Goal: Task Accomplishment & Management: Use online tool/utility

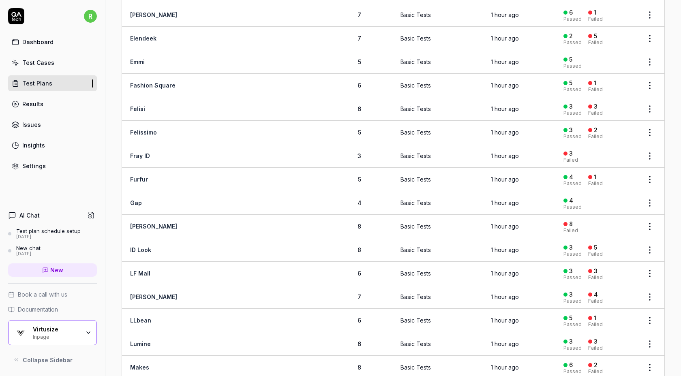
scroll to position [517, 0]
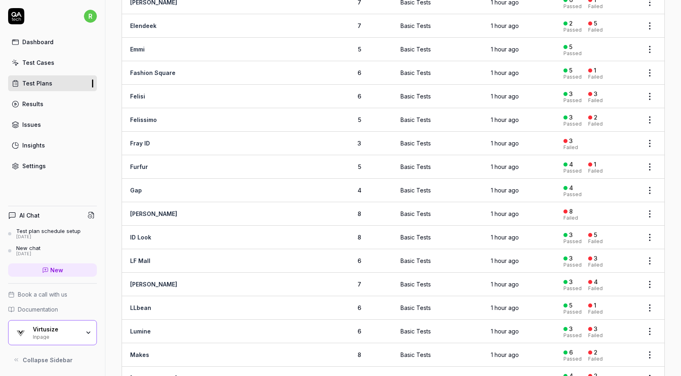
click at [144, 140] on link "Fray ID" at bounding box center [140, 143] width 20 height 7
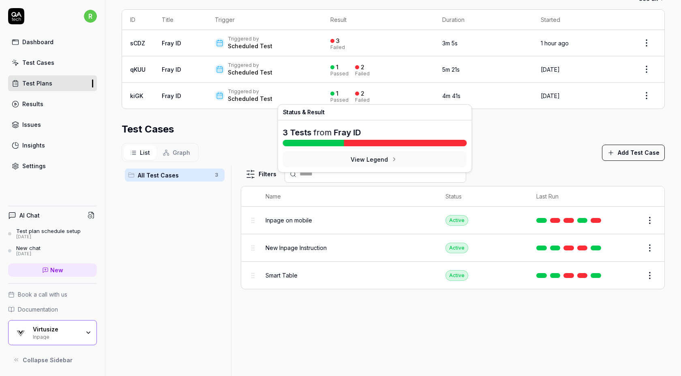
scroll to position [171, 0]
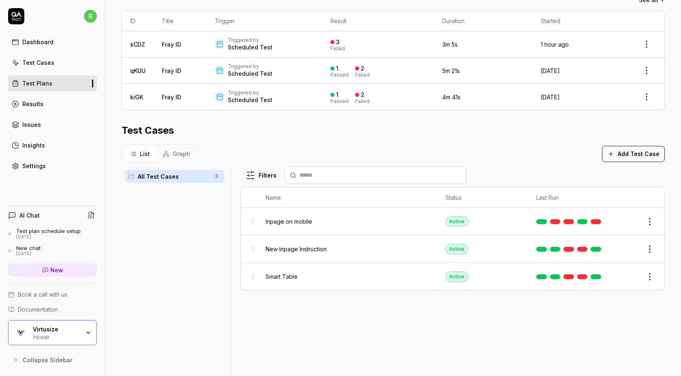
click at [543, 139] on section "Test Cases List Graph Add Test Case All Test Cases 3 Filters Name Status Last R…" at bounding box center [393, 251] width 543 height 257
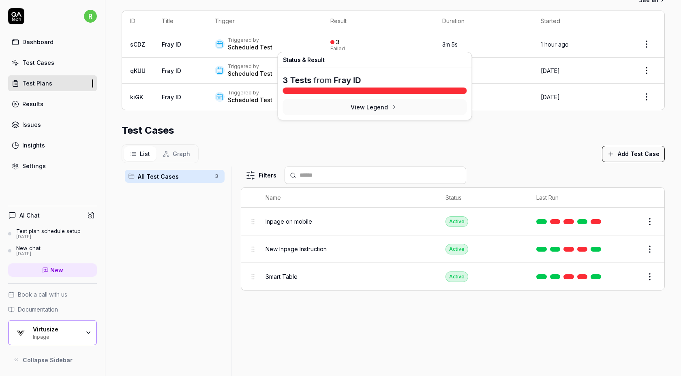
click at [330, 42] on div at bounding box center [332, 42] width 4 height 4
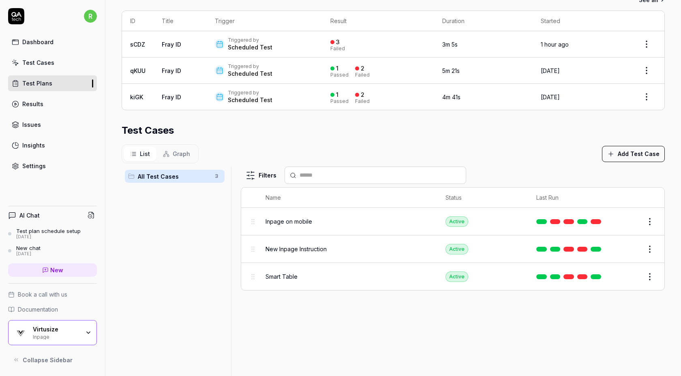
click at [174, 43] on link "Fray ID" at bounding box center [171, 44] width 19 height 7
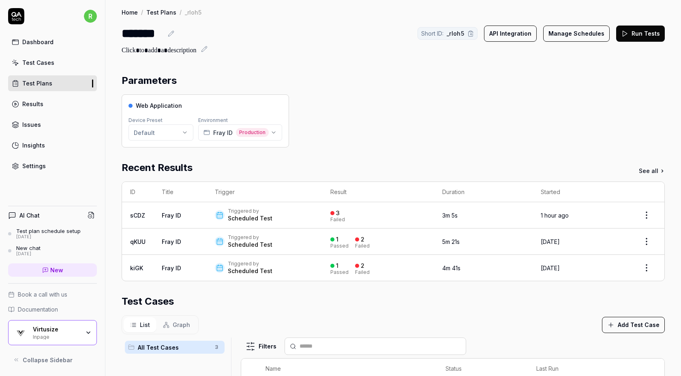
click at [630, 36] on button "Run Tests" at bounding box center [640, 34] width 49 height 16
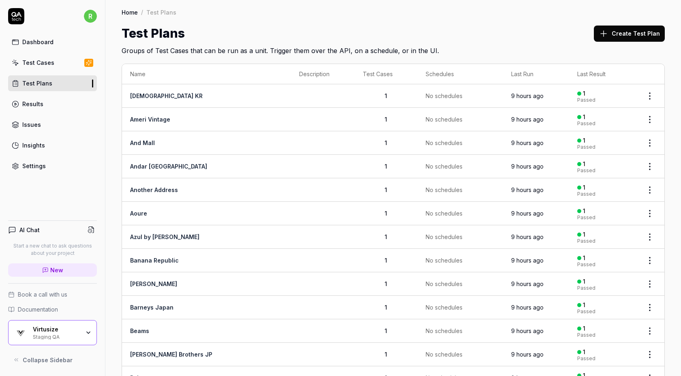
click at [626, 32] on button "Create Test Plan" at bounding box center [629, 34] width 71 height 16
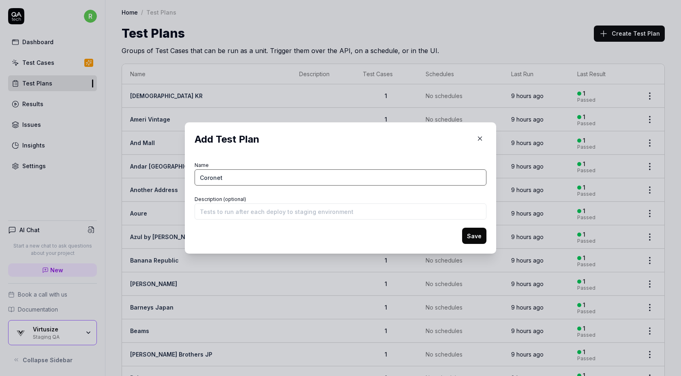
type input "Coronet"
click at [474, 235] on button "Save" at bounding box center [474, 236] width 24 height 16
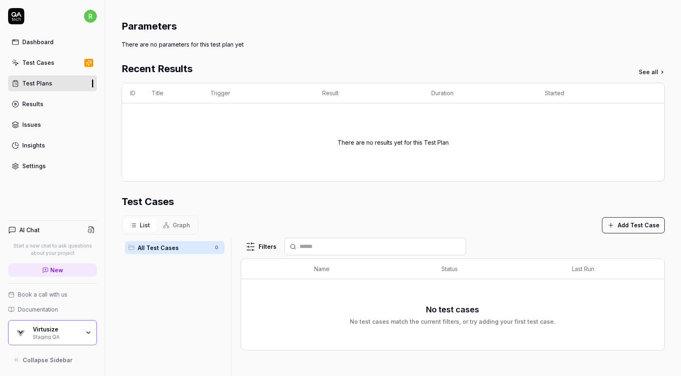
scroll to position [63, 0]
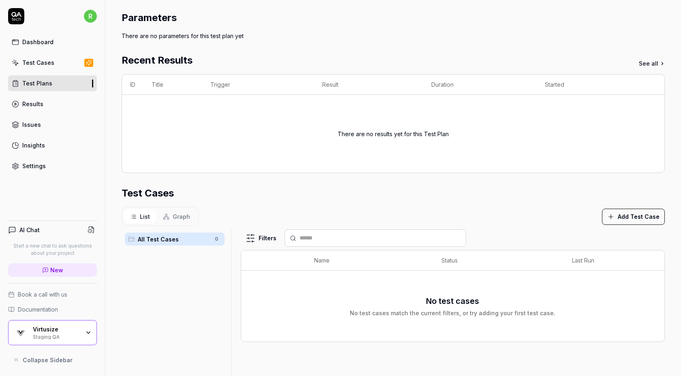
click at [633, 217] on button "Add Test Case" at bounding box center [633, 217] width 63 height 16
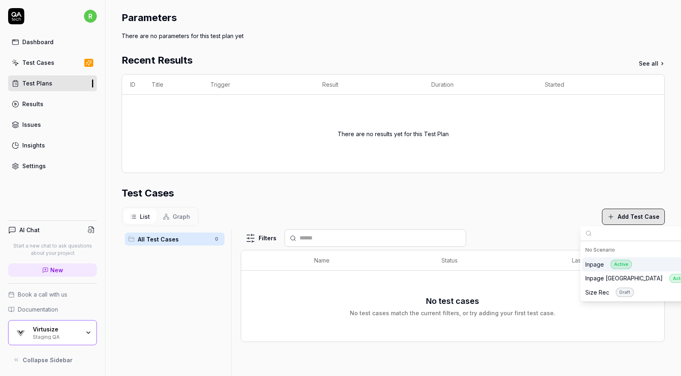
click at [601, 263] on div "Inpage Active" at bounding box center [608, 264] width 47 height 9
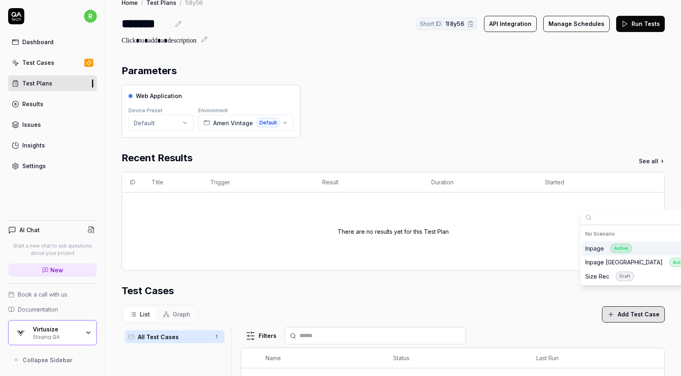
scroll to position [6, 0]
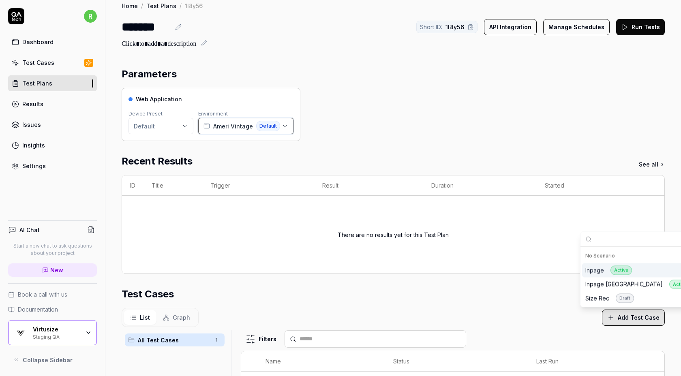
click at [218, 129] on span "Ameri Vintage" at bounding box center [233, 126] width 40 height 9
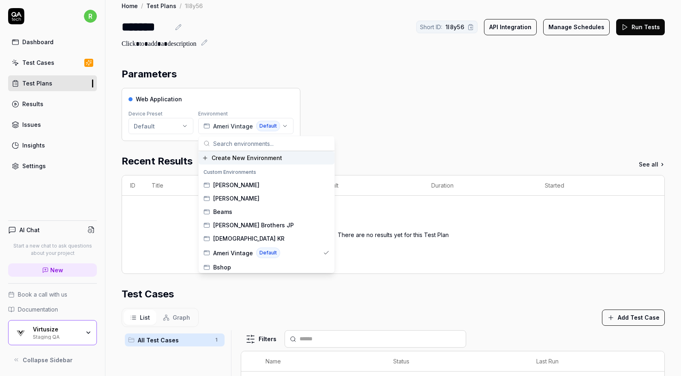
click at [224, 161] on span "Create New Environment" at bounding box center [246, 158] width 70 height 9
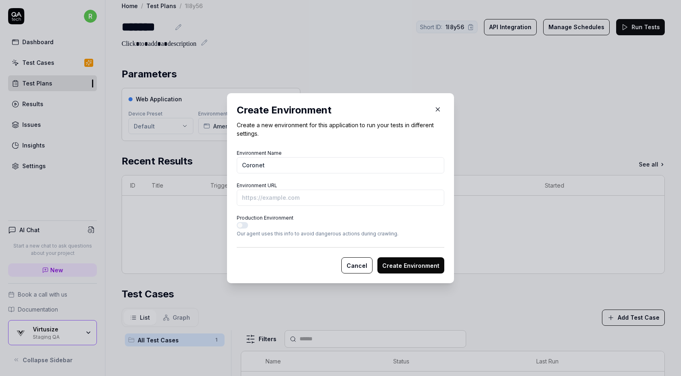
type input "Coronet"
paste input "https://www.coronet-store.jp/view/item/000000007792"
type input "https://www.coronet-store.jp/view/item/000000007792?vs-staging"
click at [413, 267] on button "Create Environment" at bounding box center [410, 265] width 67 height 16
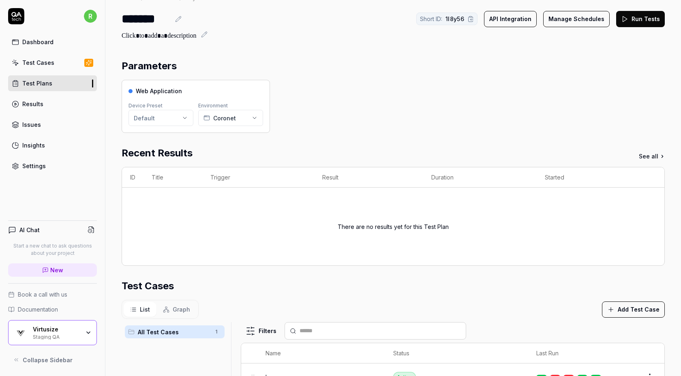
scroll to position [0, 0]
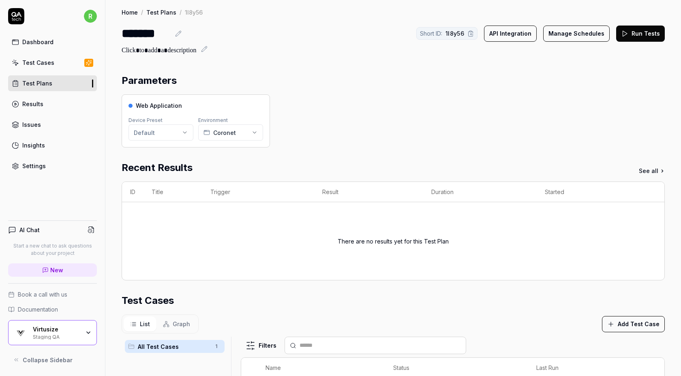
click at [636, 36] on button "Run Tests" at bounding box center [640, 34] width 49 height 16
click at [67, 81] on link "Test Plans" at bounding box center [52, 83] width 89 height 16
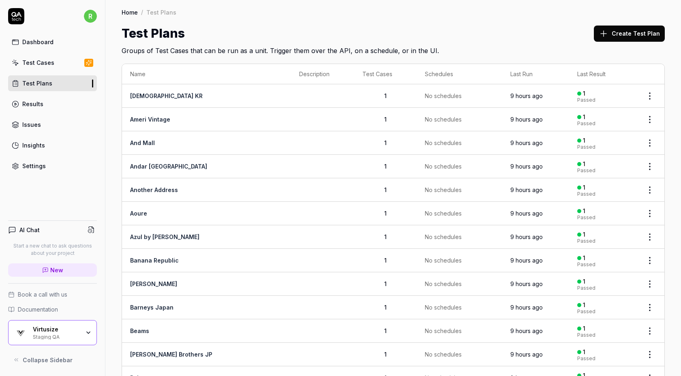
click at [635, 35] on button "Create Test Plan" at bounding box center [629, 34] width 71 height 16
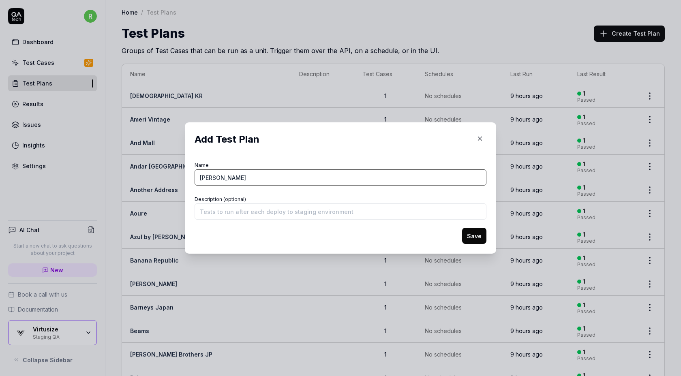
type input "[PERSON_NAME]"
click at [462, 228] on button "Save" at bounding box center [474, 236] width 24 height 16
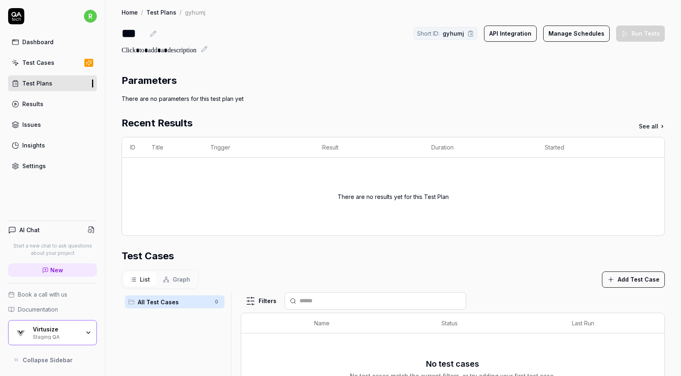
click at [624, 283] on button "Add Test Case" at bounding box center [633, 279] width 63 height 16
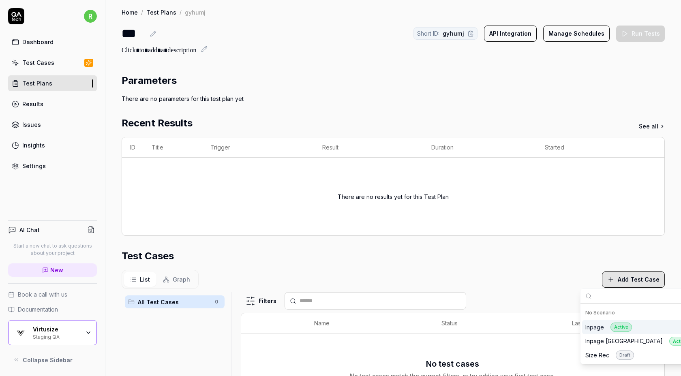
click at [601, 326] on div "Inpage Active" at bounding box center [608, 326] width 47 height 9
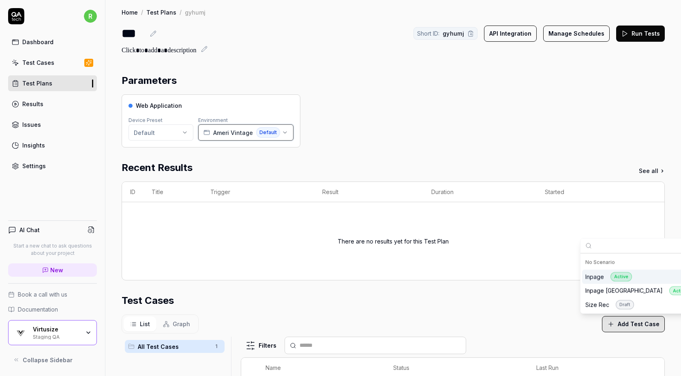
click at [234, 134] on span "Ameri Vintage" at bounding box center [233, 132] width 40 height 9
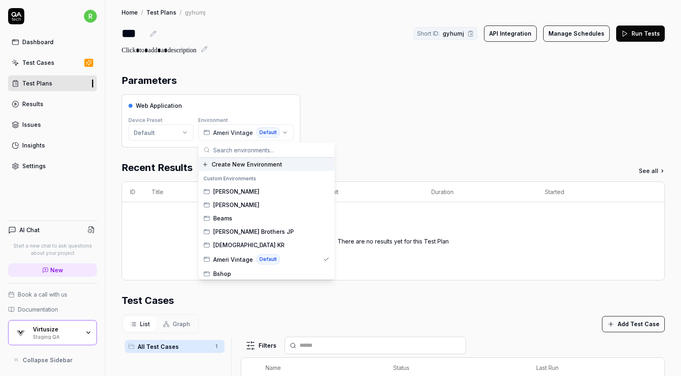
click at [237, 164] on span "Create New Environment" at bounding box center [246, 164] width 70 height 9
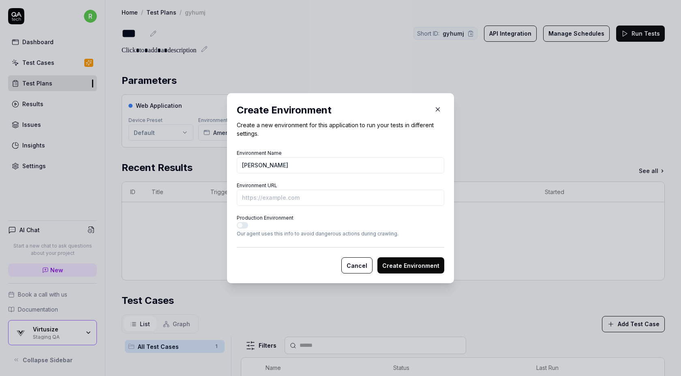
type input "[PERSON_NAME]"
paste input "https://tokyodesignchannel.com/c/vence/29210062"
type input "https://tokyodesignchannel.com/c/vence/29210062?vs-staging"
click at [393, 267] on button "Create Environment" at bounding box center [410, 265] width 67 height 16
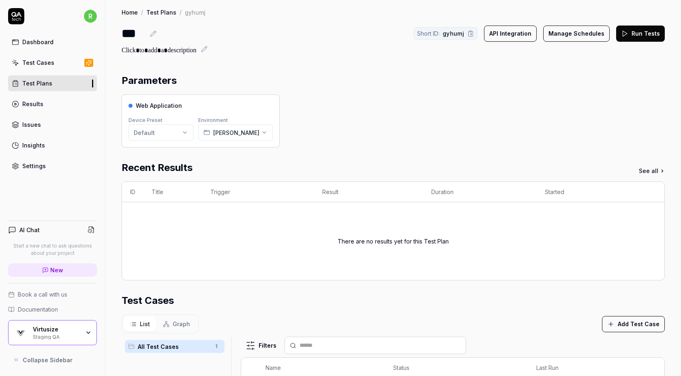
click at [641, 31] on button "Run Tests" at bounding box center [640, 34] width 49 height 16
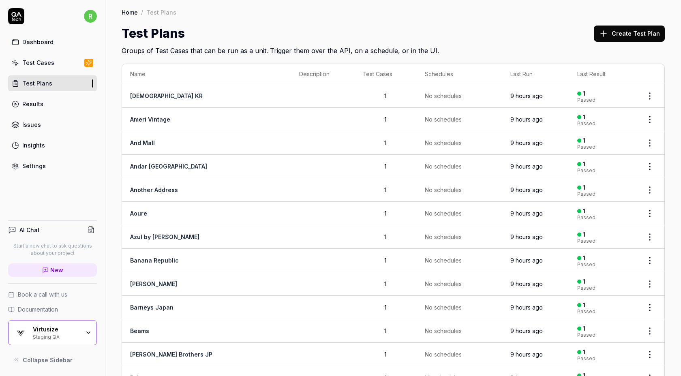
click at [612, 34] on button "Create Test Plan" at bounding box center [629, 34] width 71 height 16
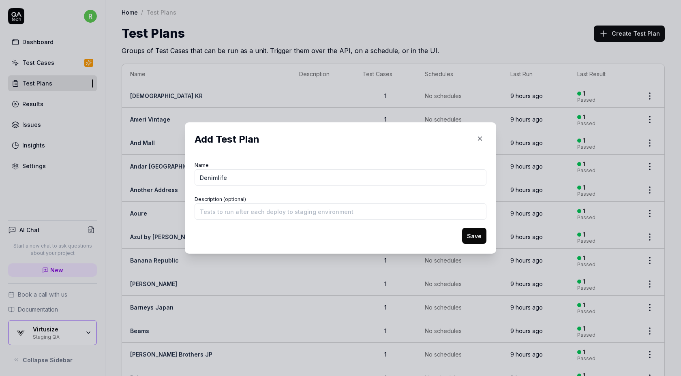
type input "Denimlife"
click at [462, 228] on button "Save" at bounding box center [474, 236] width 24 height 16
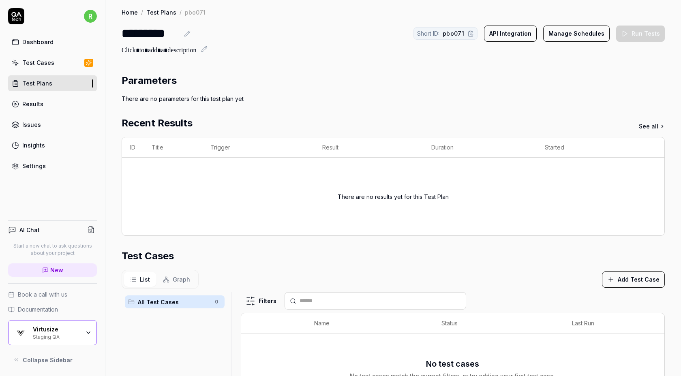
click at [633, 282] on button "Add Test Case" at bounding box center [633, 279] width 63 height 16
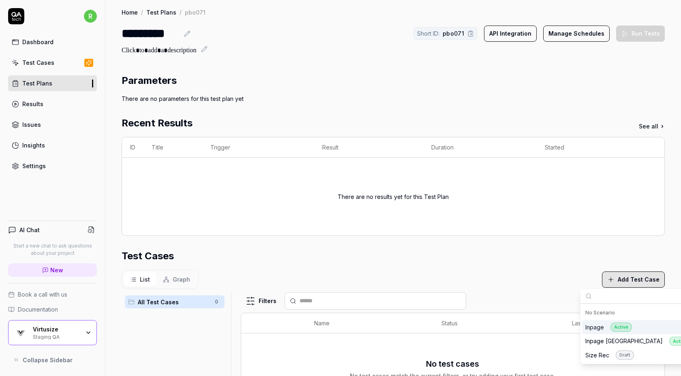
click at [600, 327] on div "Inpage Active" at bounding box center [608, 326] width 47 height 9
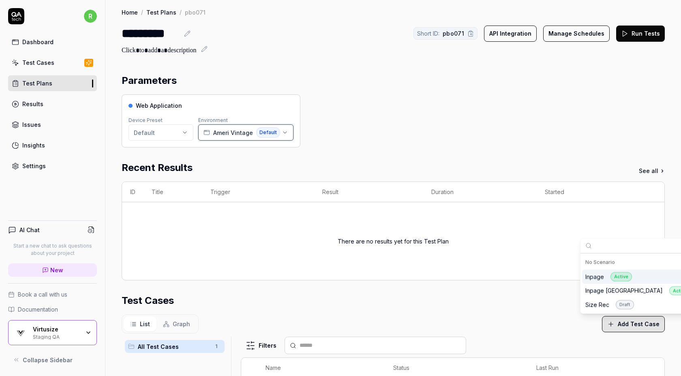
click at [222, 132] on span "Ameri Vintage" at bounding box center [233, 132] width 40 height 9
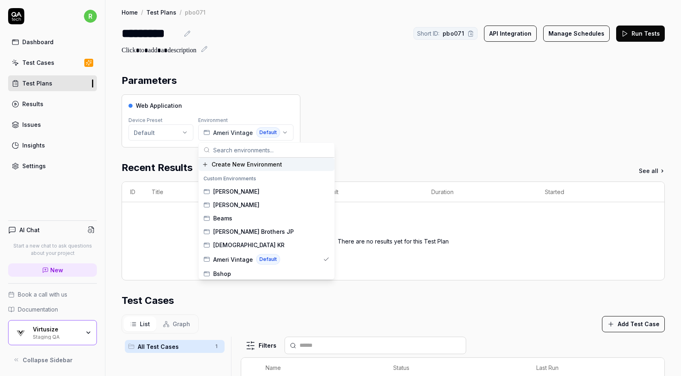
click at [234, 166] on span "Create New Environment" at bounding box center [246, 164] width 70 height 9
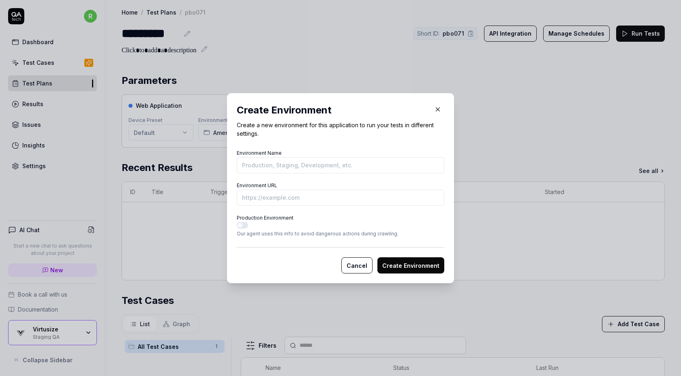
type input "d"
type input "Denimlife"
click at [249, 197] on input "Environment URL" at bounding box center [340, 198] width 207 height 16
paste input "https://denimlife.jp/smartphone/detail.html?id=000000003842"
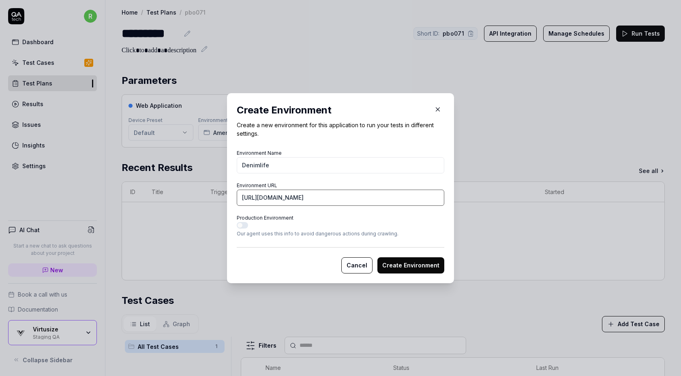
type input "https://denimlife.jp/smartphone/detail.html?id=000000003842&vs-staging"
click at [405, 263] on button "Create Environment" at bounding box center [410, 265] width 67 height 16
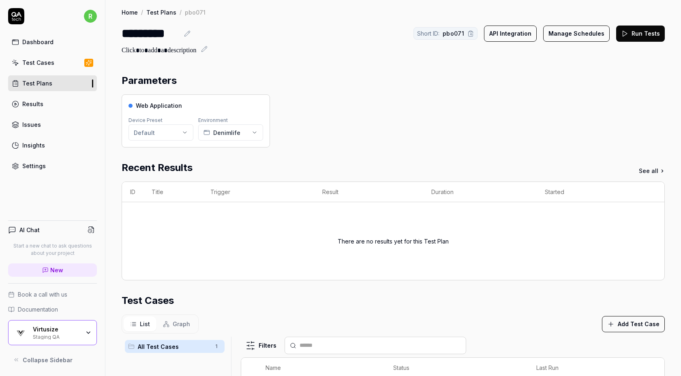
click at [632, 32] on button "Run Tests" at bounding box center [640, 34] width 49 height 16
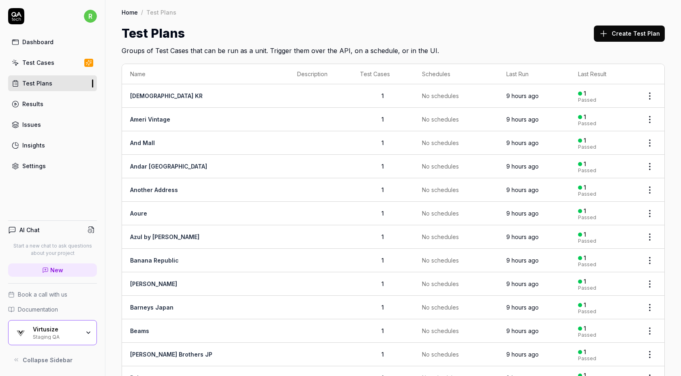
click at [611, 40] on button "Create Test Plan" at bounding box center [629, 34] width 71 height 16
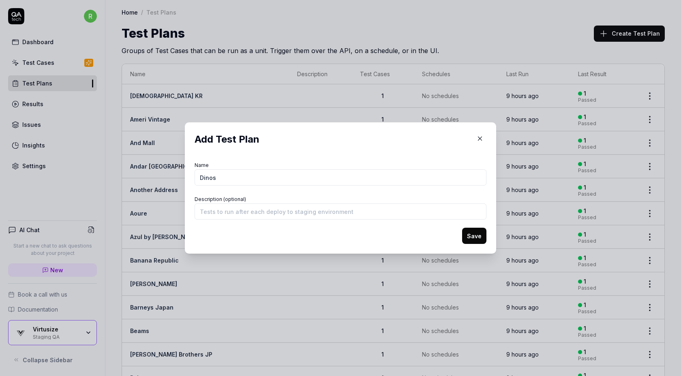
type input "Dinos"
click at [462, 228] on button "Save" at bounding box center [474, 236] width 24 height 16
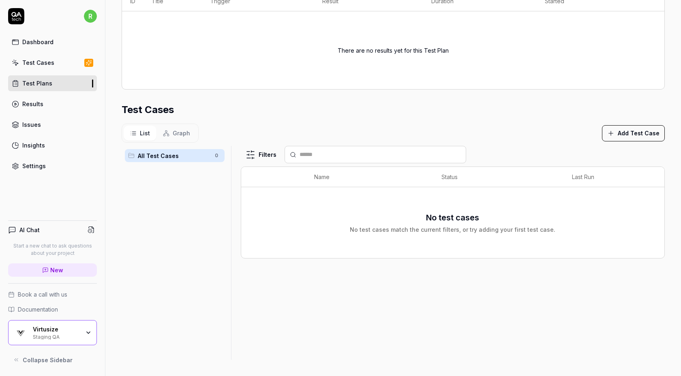
scroll to position [126, 0]
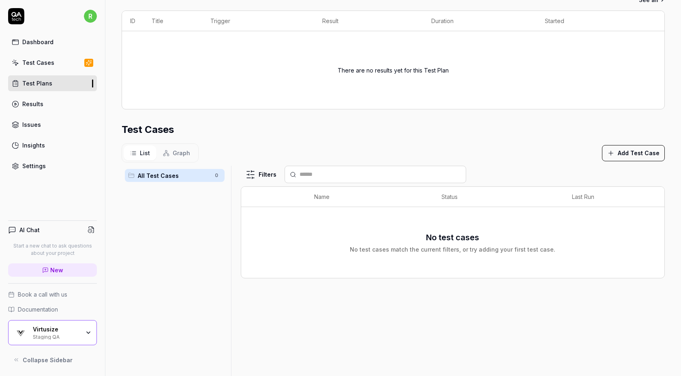
click at [621, 154] on button "Add Test Case" at bounding box center [633, 153] width 63 height 16
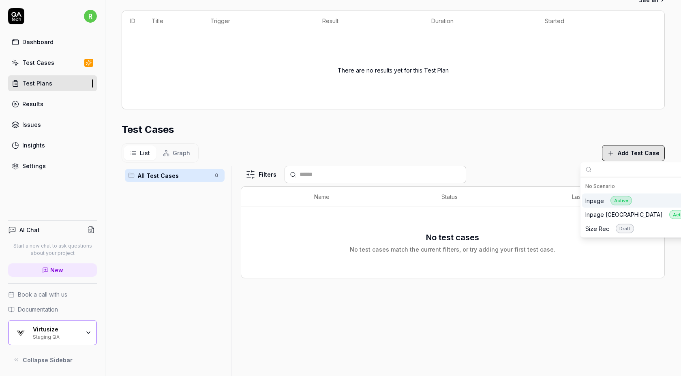
click at [621, 199] on div "Active" at bounding box center [620, 200] width 21 height 9
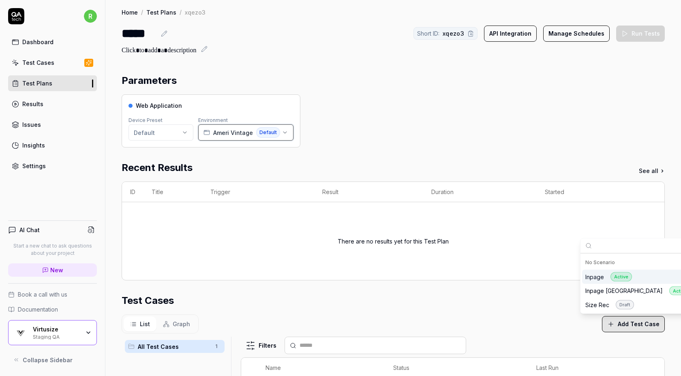
click at [222, 130] on span "Ameri Vintage" at bounding box center [233, 132] width 40 height 9
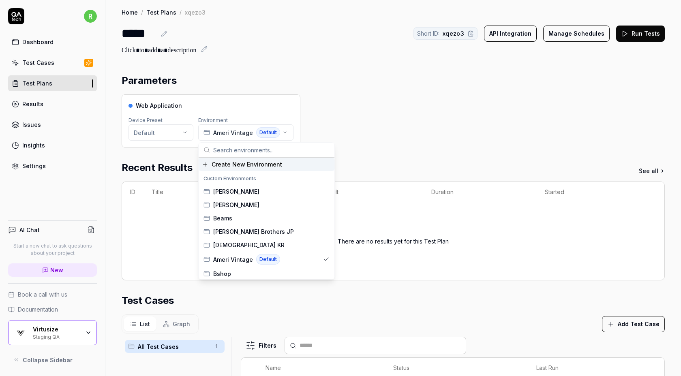
click at [231, 166] on span "Create New Environment" at bounding box center [246, 164] width 70 height 9
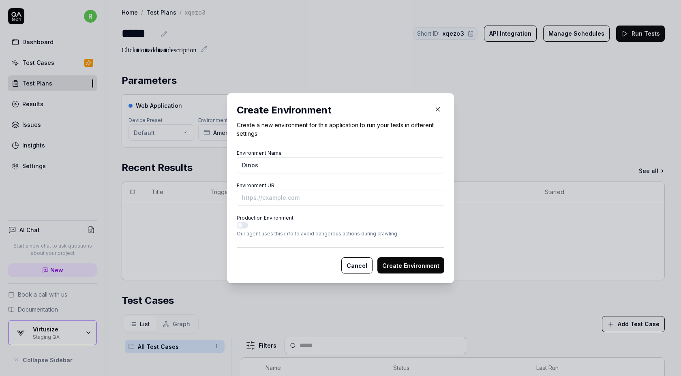
type input "Dinos"
click at [267, 203] on input "Environment URL" at bounding box center [340, 198] width 207 height 16
paste input "https://www.dinos.co.jp/p/1366001260/"
type input "https://www.dinos.co.jp/p/1366001260/?vs-staging"
click at [396, 268] on button "Create Environment" at bounding box center [410, 265] width 67 height 16
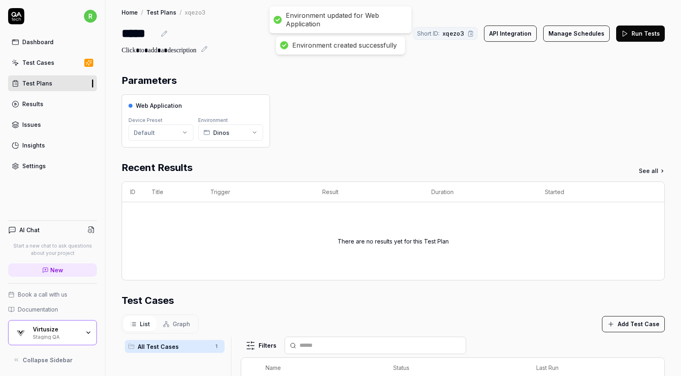
click at [634, 35] on button "Run Tests" at bounding box center [640, 34] width 49 height 16
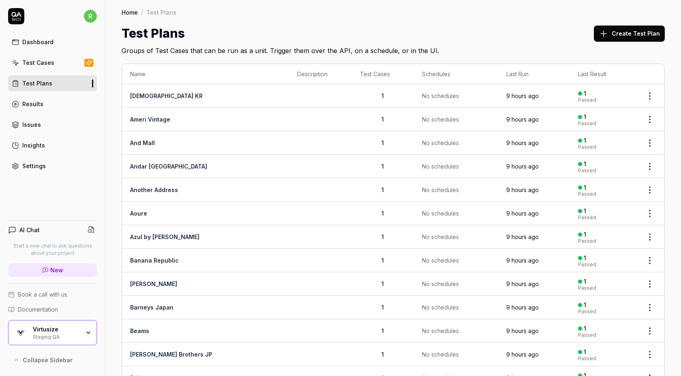
click at [619, 32] on button "Create Test Plan" at bounding box center [629, 34] width 71 height 16
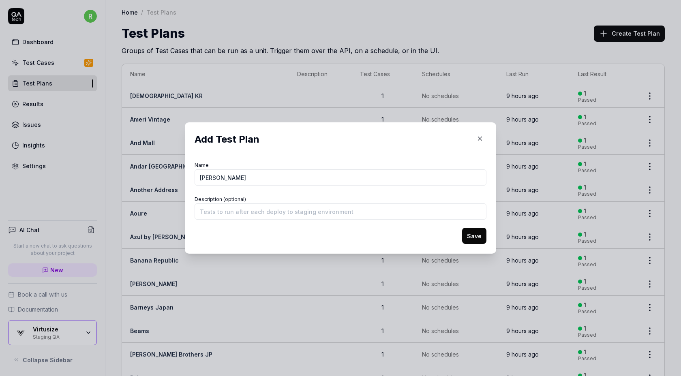
type input "[PERSON_NAME]"
click at [462, 228] on button "Save" at bounding box center [474, 236] width 24 height 16
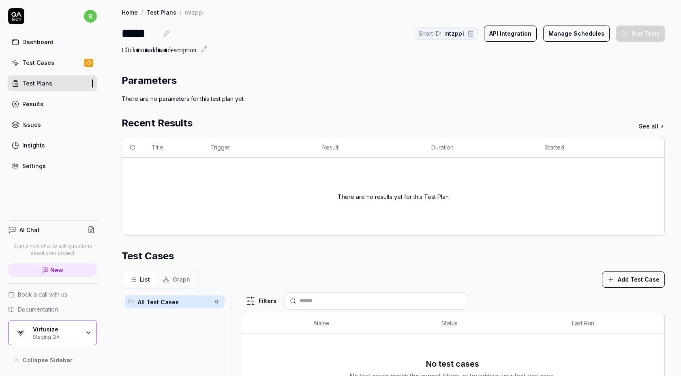
click at [628, 280] on button "Add Test Case" at bounding box center [633, 279] width 63 height 16
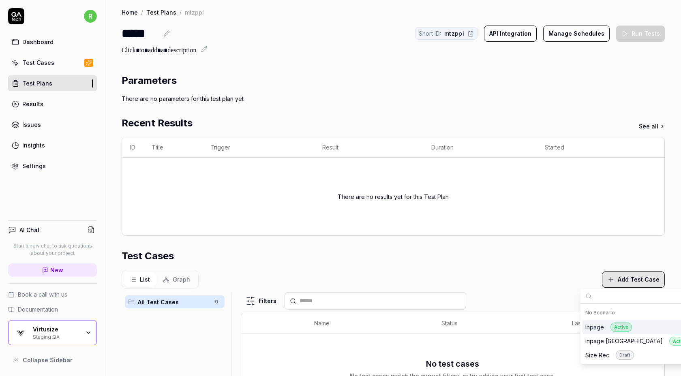
click at [603, 326] on div "Inpage Active" at bounding box center [608, 326] width 47 height 9
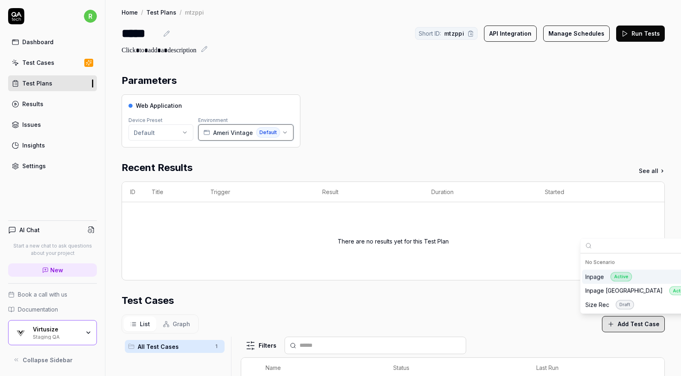
click at [214, 130] on span "Ameri Vintage" at bounding box center [233, 132] width 40 height 9
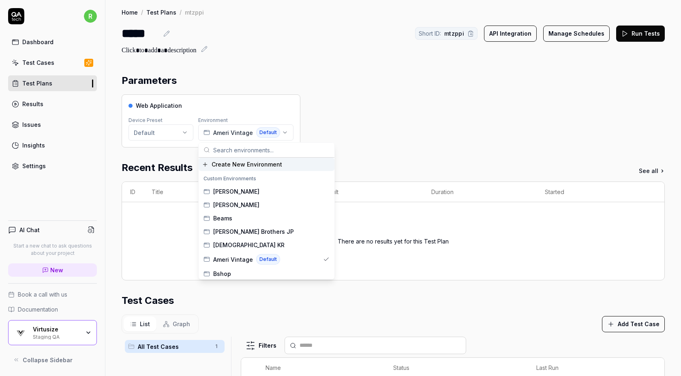
click at [222, 164] on span "Create New Environment" at bounding box center [246, 164] width 70 height 9
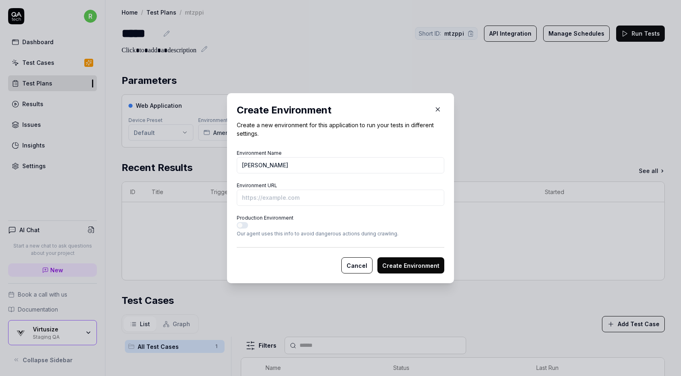
type input "[PERSON_NAME]"
paste input "[URL][PERSON_NAME][DOMAIN_NAME]"
type input "[URL][PERSON_NAME][DOMAIN_NAME]"
click at [377, 257] on button "Create Environment" at bounding box center [410, 265] width 67 height 16
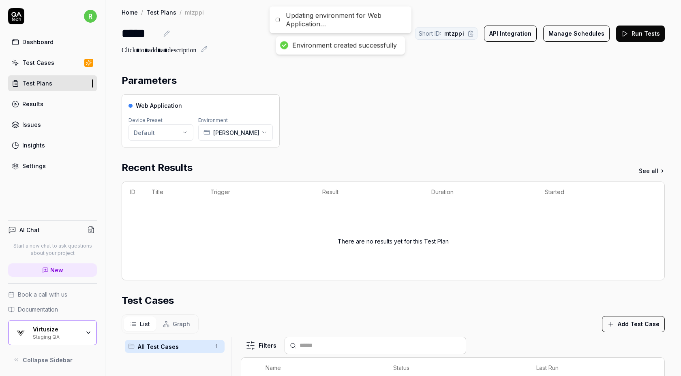
click at [419, 261] on div "There are no results yet for this Test Plan" at bounding box center [392, 241] width 111 height 58
click at [643, 32] on button "Run Tests" at bounding box center [640, 34] width 49 height 16
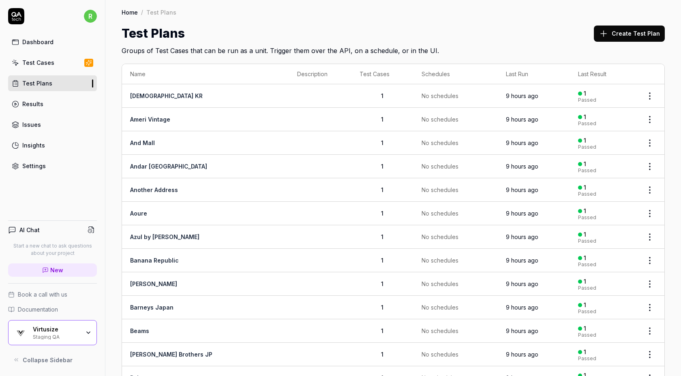
click at [607, 38] on button "Create Test Plan" at bounding box center [629, 34] width 71 height 16
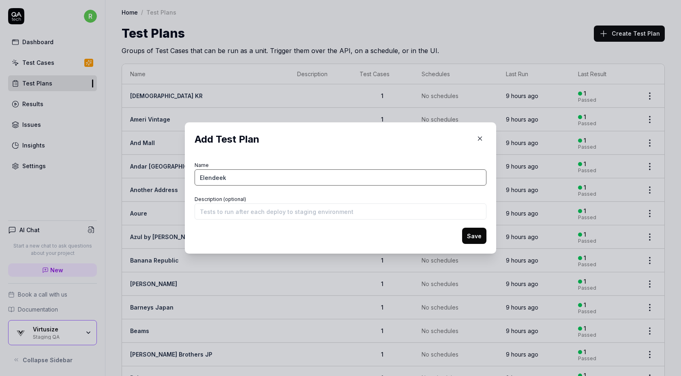
type input "Elendeek"
click at [462, 228] on button "Save" at bounding box center [474, 236] width 24 height 16
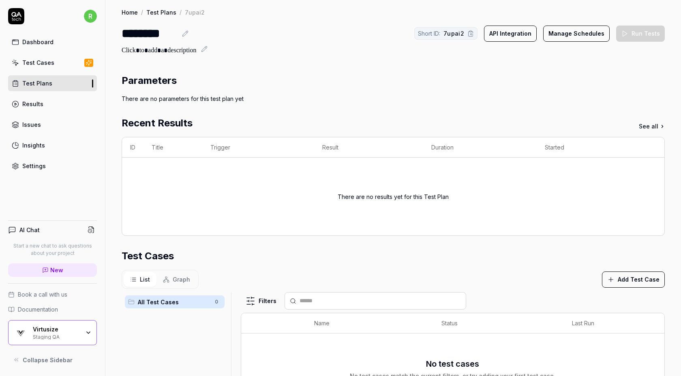
click at [620, 281] on button "Add Test Case" at bounding box center [633, 279] width 63 height 16
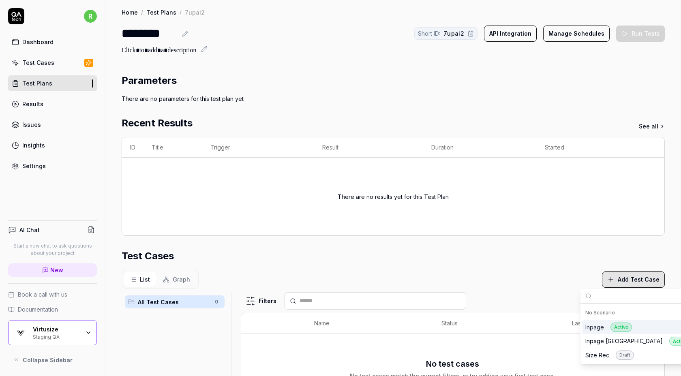
click at [606, 326] on div "Inpage Active" at bounding box center [608, 326] width 47 height 9
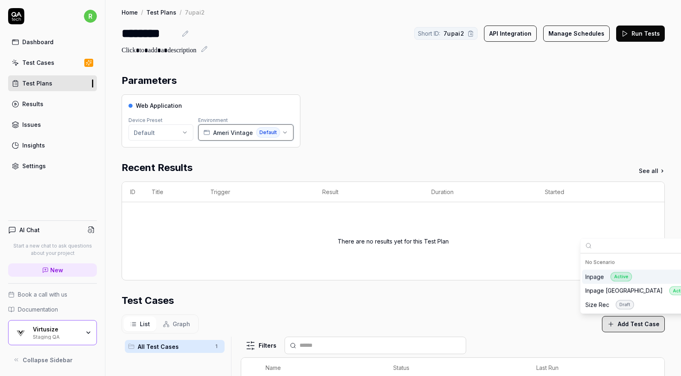
click at [233, 130] on span "Ameri Vintage" at bounding box center [233, 132] width 40 height 9
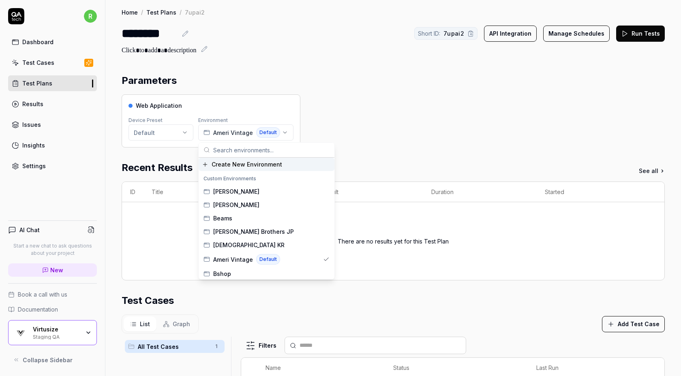
click at [233, 167] on span "Create New Environment" at bounding box center [246, 164] width 70 height 9
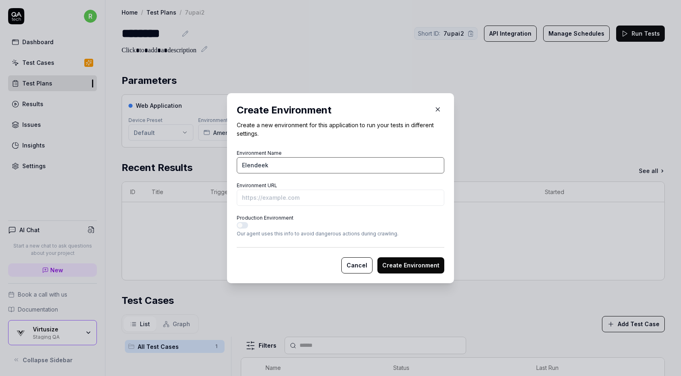
type input "Elendeek"
paste input "https://elendeek.com/ap/item/i/m/5120126144"
type input "https://elendeek.com/ap/item/i/m/5120126144?vs-staging"
click at [377, 257] on button "Create Environment" at bounding box center [410, 265] width 67 height 16
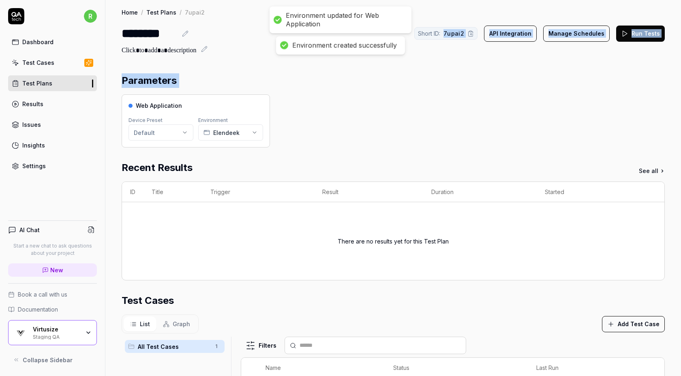
drag, startPoint x: 447, startPoint y: 39, endPoint x: 590, endPoint y: 89, distance: 151.6
click at [590, 89] on div "Home / Test Plans / 7upai2 Home / Test Plans / 7upai2 ******** Short ID: 7upai2…" at bounding box center [392, 283] width 575 height 567
click at [631, 35] on button "Run Tests" at bounding box center [640, 34] width 49 height 16
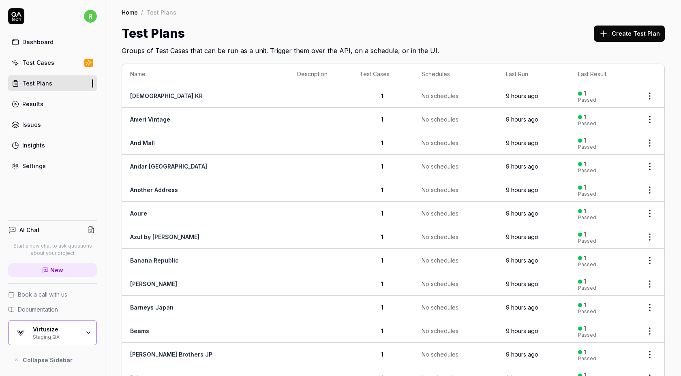
click at [629, 27] on button "Create Test Plan" at bounding box center [629, 34] width 71 height 16
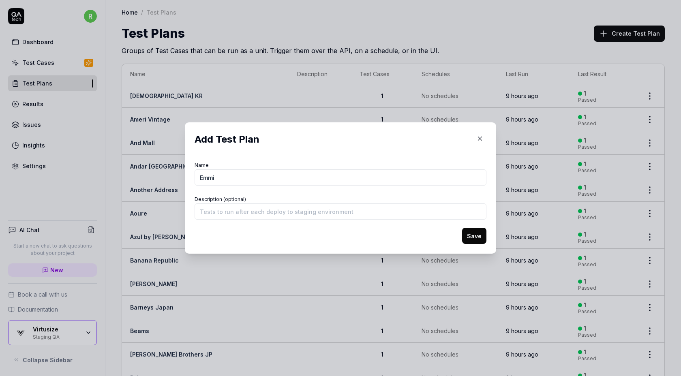
type input "Emmi"
click at [462, 228] on button "Save" at bounding box center [474, 236] width 24 height 16
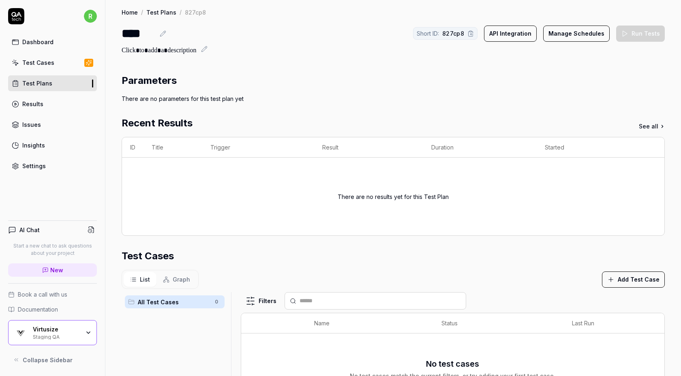
click at [638, 271] on button "Add Test Case" at bounding box center [633, 279] width 63 height 16
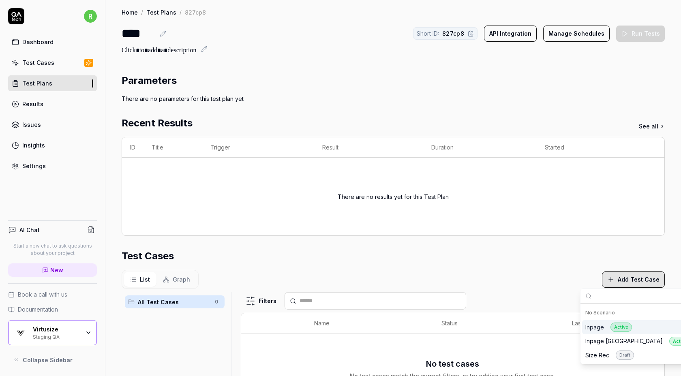
click at [601, 329] on div "Inpage Active" at bounding box center [608, 326] width 47 height 9
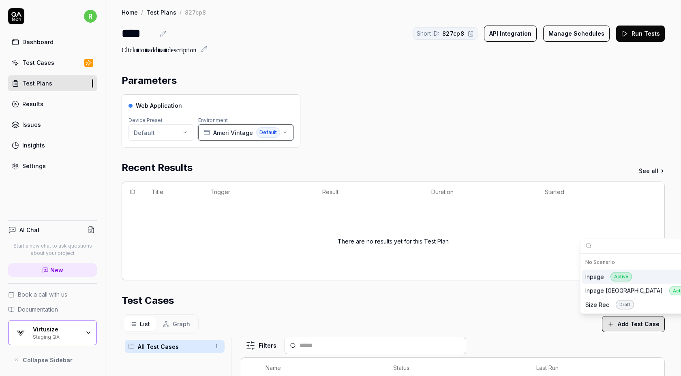
click at [238, 132] on span "Ameri Vintage" at bounding box center [233, 132] width 40 height 9
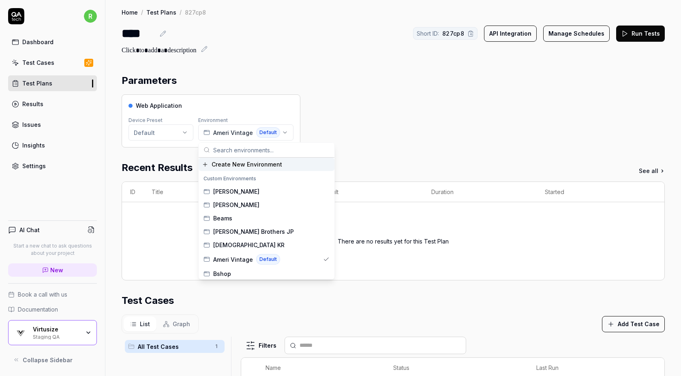
click at [239, 166] on span "Create New Environment" at bounding box center [246, 164] width 70 height 9
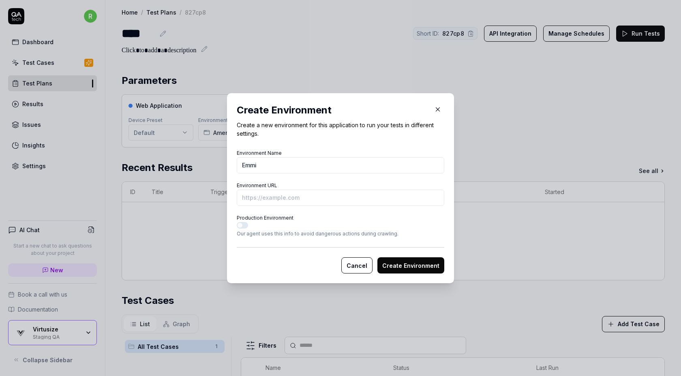
type input "Emmi"
paste input "https://emmi.jp/Form/Product/ProductDetail.aspx?shop=&pid=SFW92331-K&vid=&bid=O…"
type input "https://emmi.jp/Form/Product/ProductDetail.aspx?shop=&pid=SFW92331-K&vid=&bid=O…"
click at [377, 257] on button "Create Environment" at bounding box center [410, 265] width 67 height 16
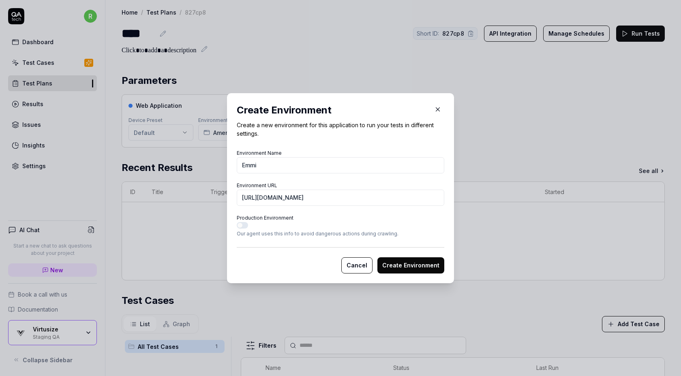
click at [398, 261] on button "Create Environment" at bounding box center [410, 265] width 67 height 16
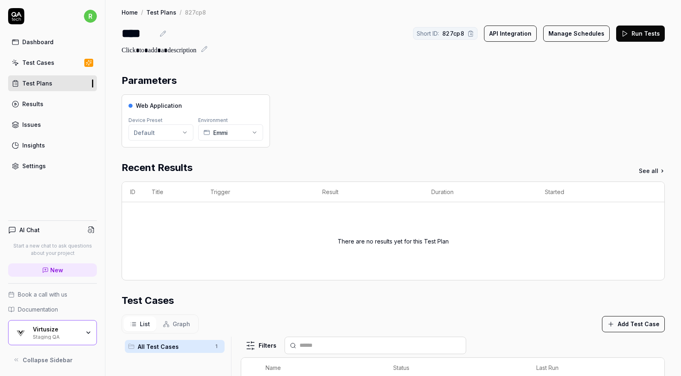
click at [626, 34] on icon at bounding box center [624, 33] width 7 height 7
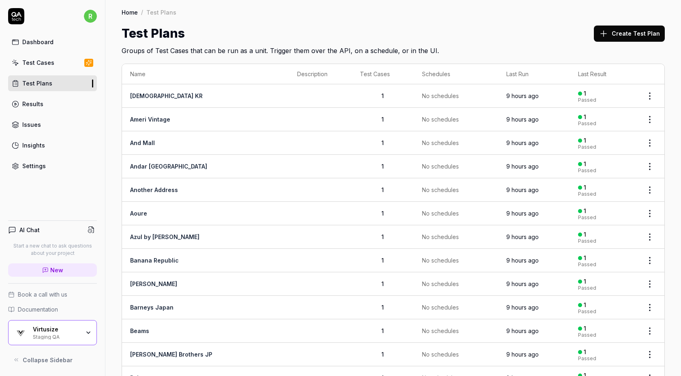
click at [611, 27] on button "Create Test Plan" at bounding box center [629, 34] width 71 height 16
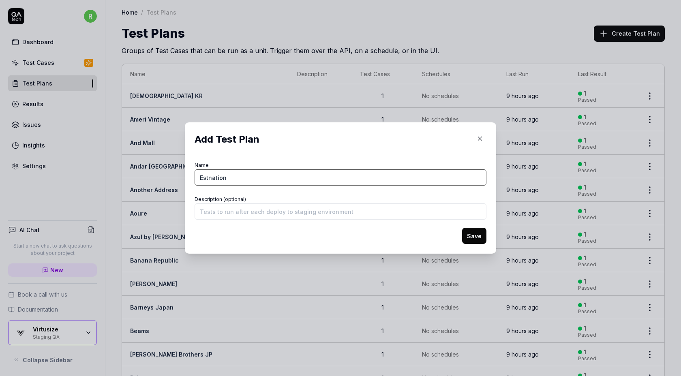
type input "Estnation"
click at [462, 228] on button "Save" at bounding box center [474, 236] width 24 height 16
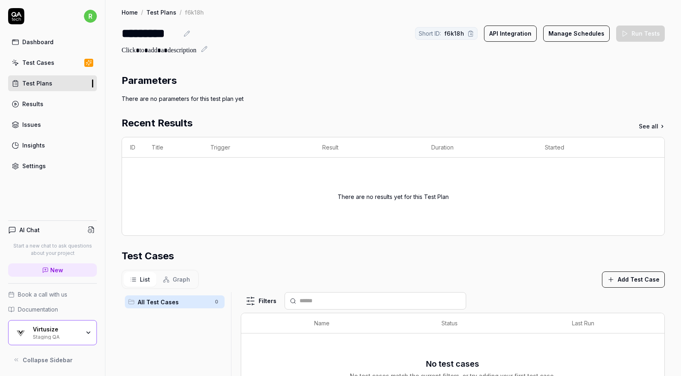
click at [627, 280] on button "Add Test Case" at bounding box center [633, 279] width 63 height 16
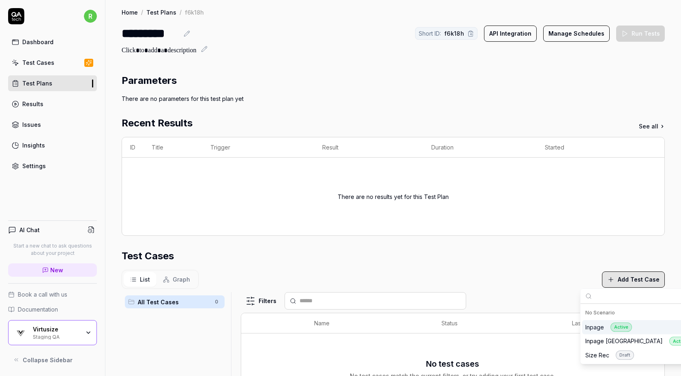
click at [598, 326] on div "Inpage Active" at bounding box center [608, 326] width 47 height 9
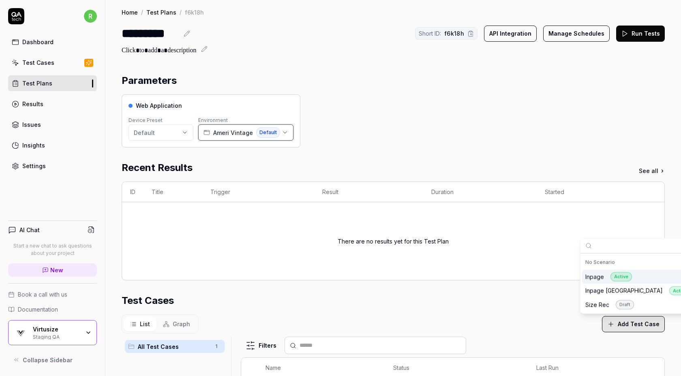
click at [233, 131] on span "Ameri Vintage" at bounding box center [233, 132] width 40 height 9
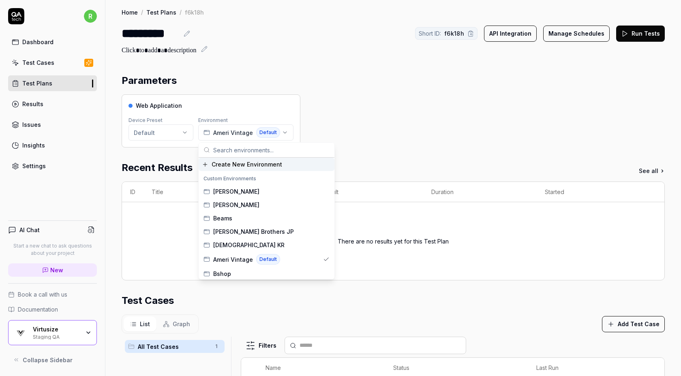
click at [235, 167] on span "Create New Environment" at bounding box center [246, 164] width 70 height 9
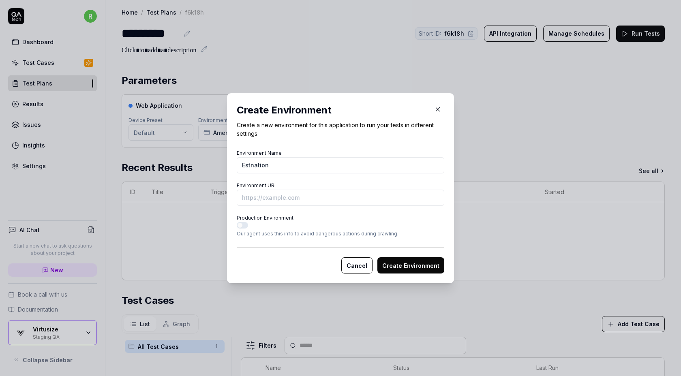
type input "Estnation"
paste input "[URL][DOMAIN_NAME]"
type input "[URL][DOMAIN_NAME]"
click at [429, 269] on button "Create Environment" at bounding box center [410, 265] width 67 height 16
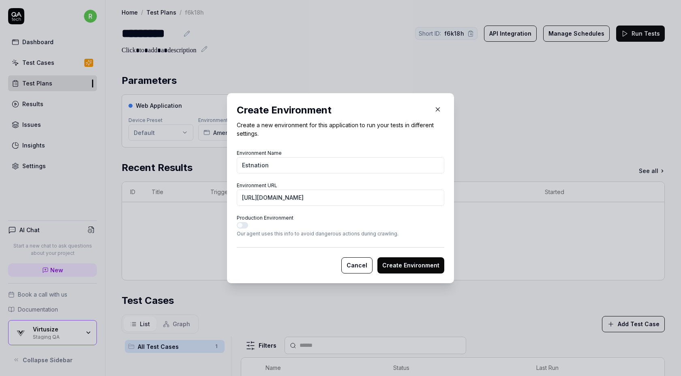
scroll to position [0, 0]
click at [409, 264] on button "Create Environment" at bounding box center [410, 265] width 67 height 16
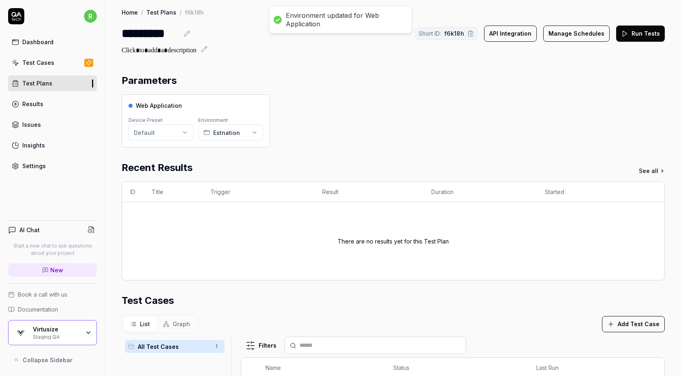
click at [636, 35] on button "Run Tests" at bounding box center [640, 34] width 49 height 16
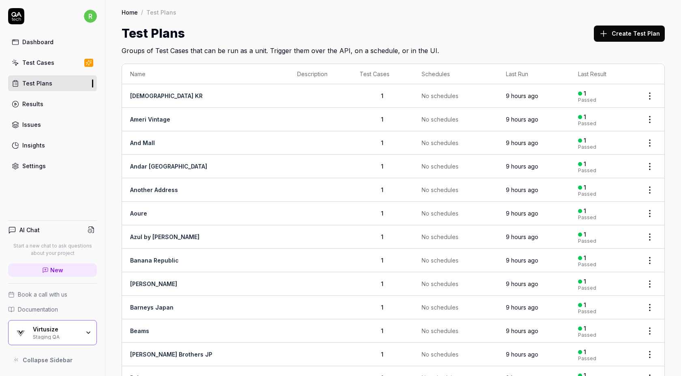
click at [628, 31] on button "Create Test Plan" at bounding box center [629, 34] width 71 height 16
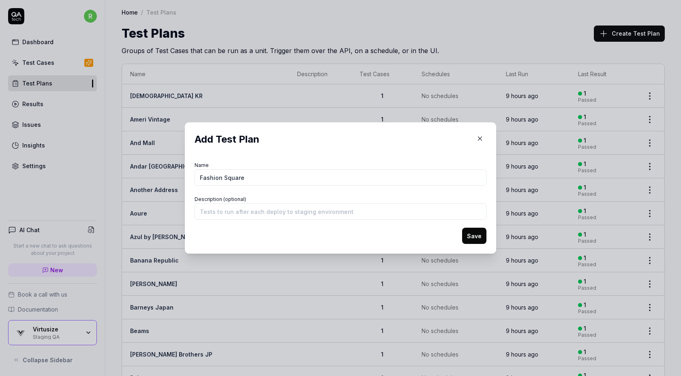
type input "Fashion Square"
click at [473, 238] on button "Save" at bounding box center [474, 236] width 24 height 16
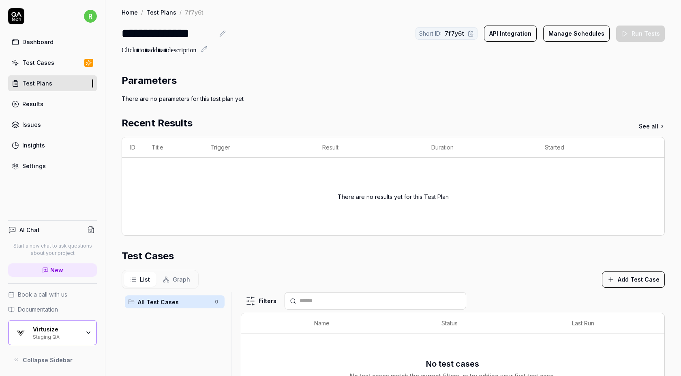
click at [619, 280] on button "Add Test Case" at bounding box center [633, 279] width 63 height 16
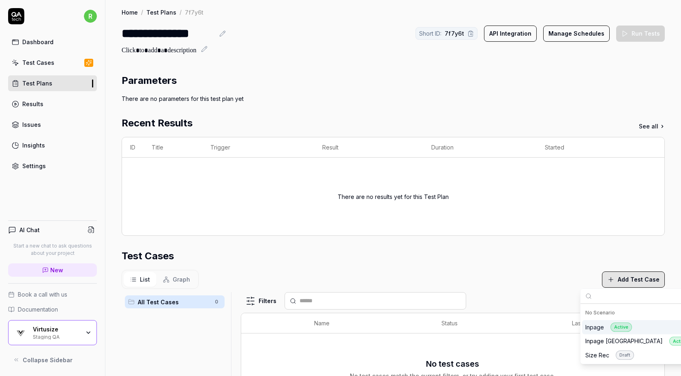
click at [600, 326] on div "Inpage Active" at bounding box center [608, 326] width 47 height 9
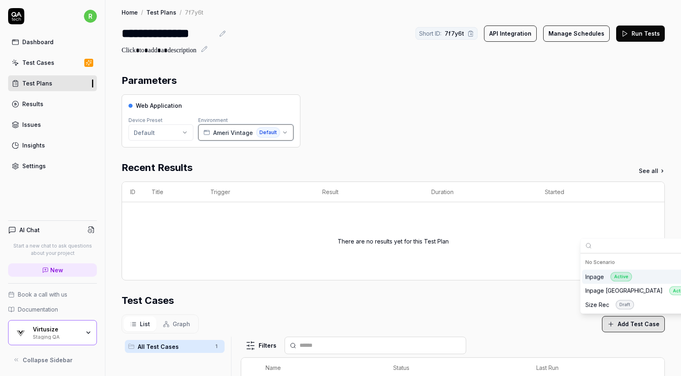
click at [228, 131] on span "Ameri Vintage" at bounding box center [233, 132] width 40 height 9
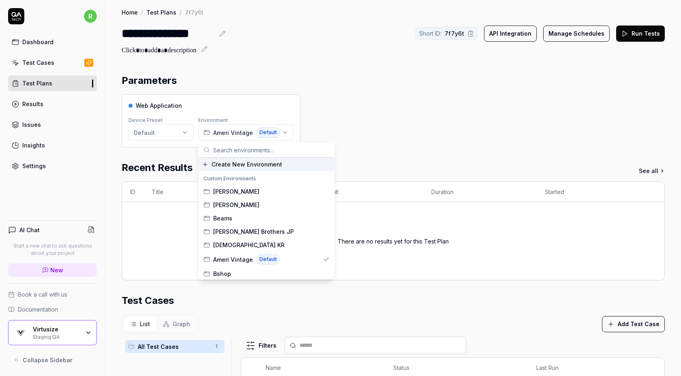
click at [242, 164] on span "Create New Environment" at bounding box center [246, 164] width 70 height 9
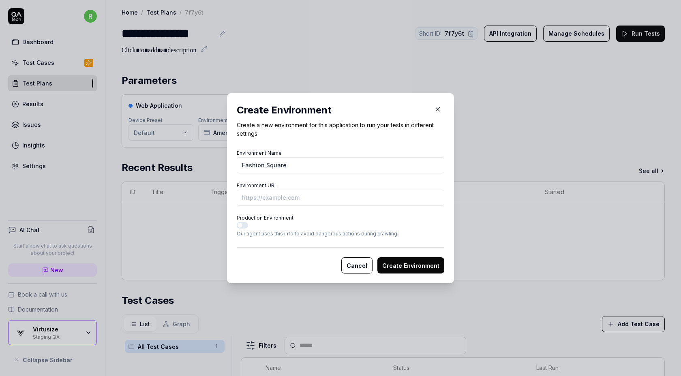
type input "Fashion Square"
paste input "[URL][DOMAIN_NAME]"
drag, startPoint x: 282, startPoint y: 199, endPoint x: 195, endPoint y: 203, distance: 87.2
click at [195, 203] on div "​ Create Environment Create a new environment for this application to run your …" at bounding box center [340, 188] width 681 height 376
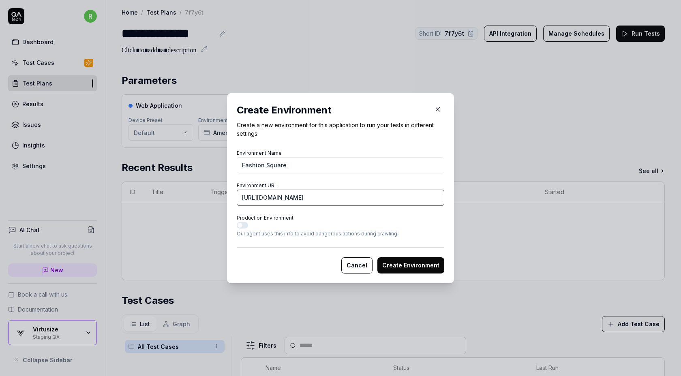
drag, startPoint x: 369, startPoint y: 202, endPoint x: 457, endPoint y: 195, distance: 88.2
click at [457, 195] on div "​ Create Environment Create a new environment for this application to run your …" at bounding box center [340, 188] width 240 height 190
type input "[URL][DOMAIN_NAME]"
click at [430, 268] on button "Create Environment" at bounding box center [410, 265] width 67 height 16
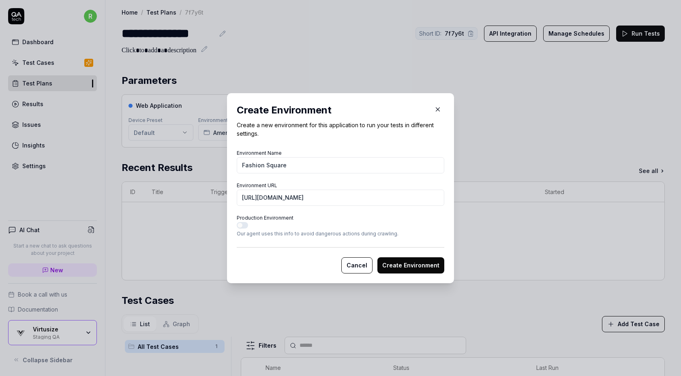
scroll to position [0, 0]
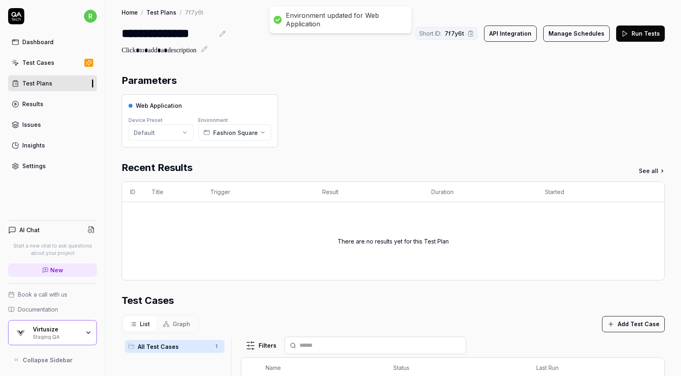
click at [635, 33] on button "Run Tests" at bounding box center [640, 34] width 49 height 16
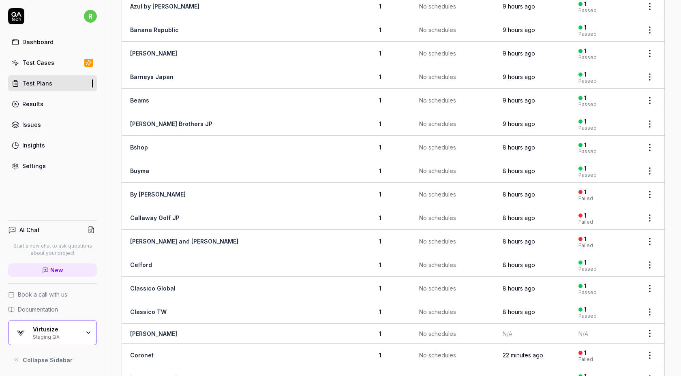
scroll to position [442, 0]
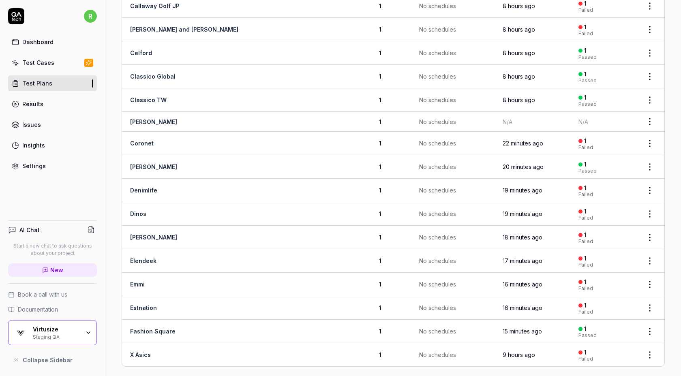
click at [650, 184] on html "r Dashboard Test Cases Test Plans Results Issues Insights Settings AI Chat Star…" at bounding box center [340, 188] width 681 height 376
click at [613, 233] on span "Run Tests" at bounding box center [606, 237] width 28 height 9
click at [648, 118] on html "r Dashboard Test Cases Test Plans Results Issues Insights Settings AI Chat Star…" at bounding box center [340, 188] width 681 height 376
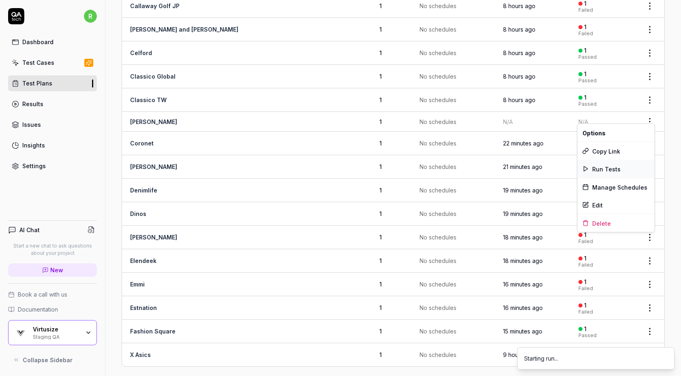
click at [611, 167] on span "Run Tests" at bounding box center [606, 168] width 28 height 9
click at [650, 139] on html "r Dashboard Test Cases Test Plans Results Issues Insights Settings AI Chat Star…" at bounding box center [340, 188] width 681 height 376
click at [602, 193] on span "Run Tests" at bounding box center [606, 190] width 28 height 9
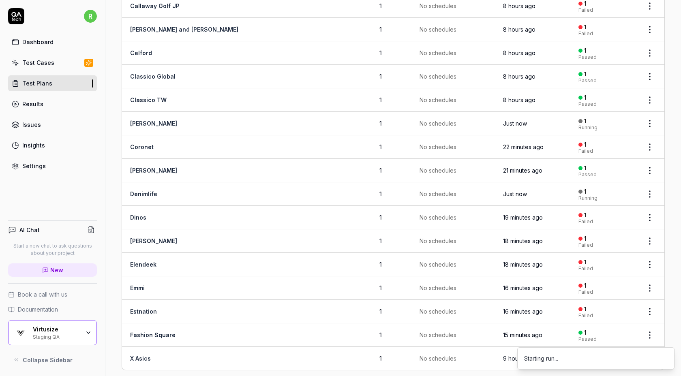
click at [647, 207] on html "r Dashboard Test Cases Test Plans Results Issues Insights Settings AI Chat Star…" at bounding box center [340, 188] width 681 height 376
click at [666, 218] on html "r Dashboard Test Cases Test Plans Results Issues Insights Settings AI Chat Star…" at bounding box center [340, 188] width 681 height 376
click at [652, 307] on html "r Dashboard Test Cases Test Plans Results Issues Insights Settings AI Chat Star…" at bounding box center [340, 188] width 681 height 376
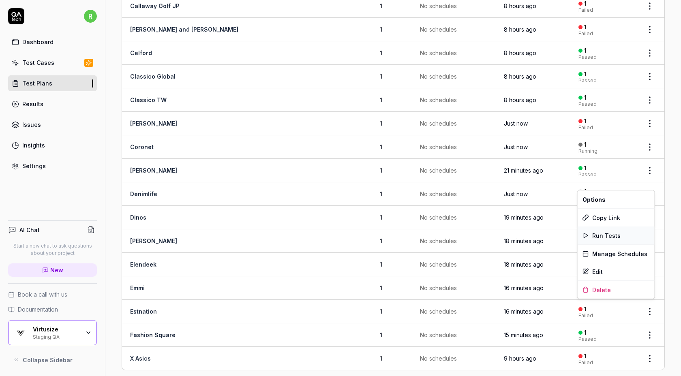
click at [625, 234] on div "Run Tests" at bounding box center [615, 235] width 77 height 18
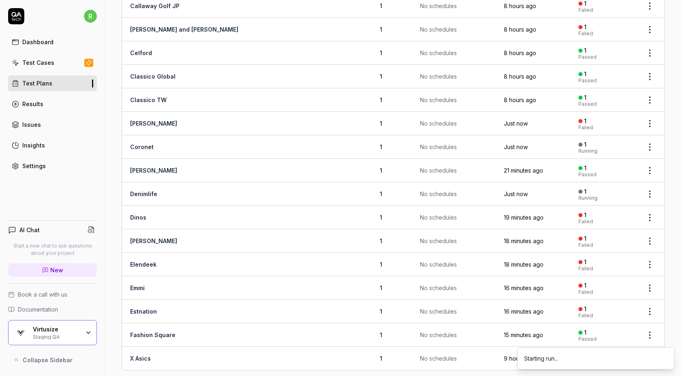
click at [650, 258] on html "r Dashboard Test Cases Test Plans Results Issues Insights Settings AI Chat Star…" at bounding box center [340, 188] width 681 height 376
click at [611, 311] on span "Run Tests" at bounding box center [606, 310] width 28 height 9
click at [647, 238] on html "r Dashboard Test Cases Test Plans Results Issues Insights Settings AI Chat Star…" at bounding box center [340, 188] width 681 height 376
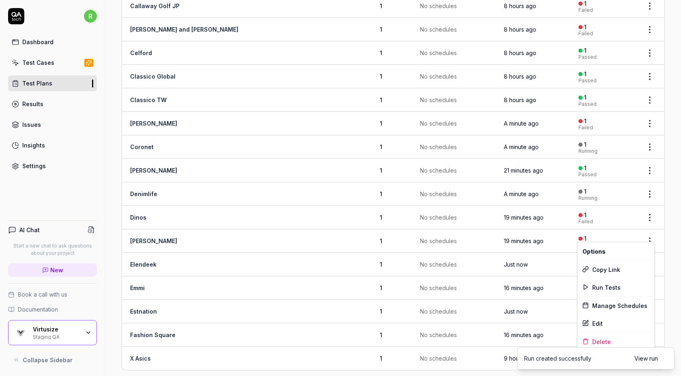
click at [670, 220] on html "r Dashboard Test Cases Test Plans Results Issues Insights Settings AI Chat Star…" at bounding box center [340, 188] width 681 height 376
click at [670, 220] on div "Name Description Test Cases Schedules Last Run Last Result All Saints KR 1 No s…" at bounding box center [392, -1] width 575 height 773
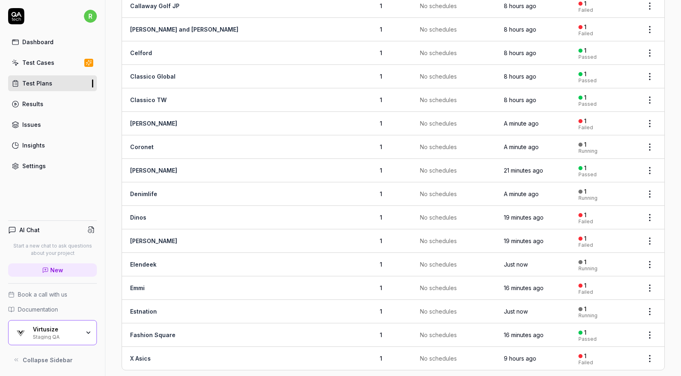
click at [649, 237] on html "r Dashboard Test Cases Test Plans Results Issues Insights Settings AI Chat Star…" at bounding box center [340, 188] width 681 height 376
click at [611, 285] on span "Run Tests" at bounding box center [606, 287] width 28 height 9
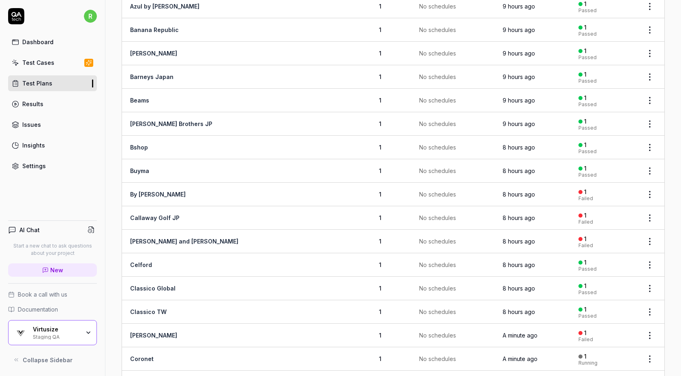
scroll to position [235, 0]
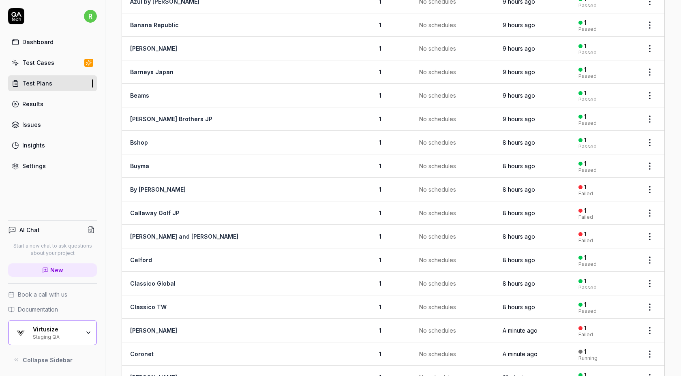
click at [158, 233] on link "[PERSON_NAME] and [PERSON_NAME]" at bounding box center [184, 236] width 108 height 7
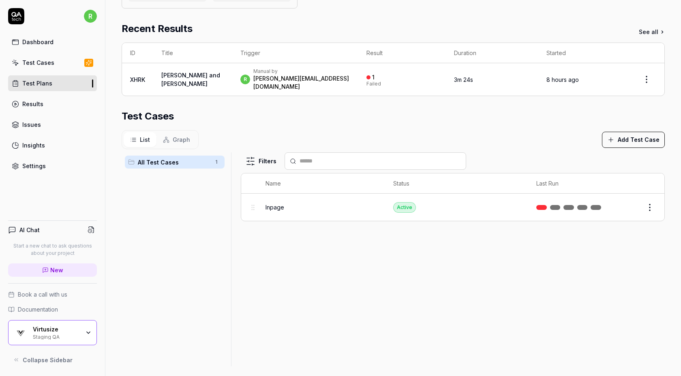
scroll to position [139, 0]
click at [647, 201] on html "**********" at bounding box center [340, 188] width 681 height 376
click at [641, 166] on html "**********" at bounding box center [340, 188] width 681 height 376
click at [632, 201] on button "Edit" at bounding box center [629, 207] width 19 height 13
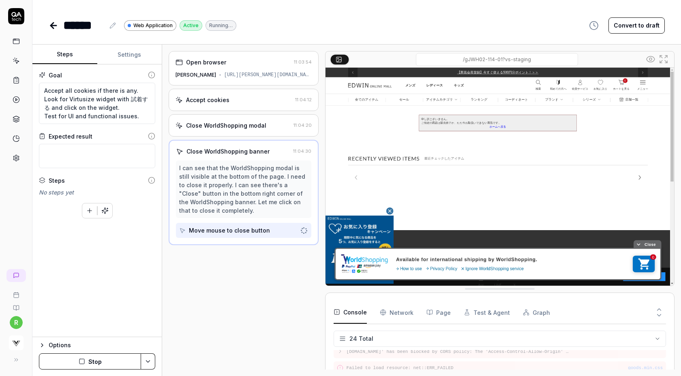
scroll to position [414, 0]
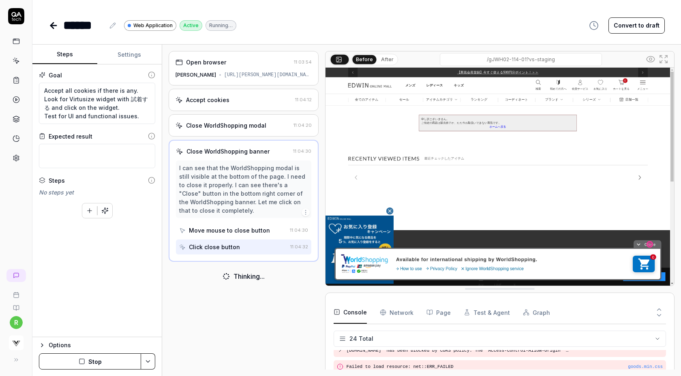
type textarea "*"
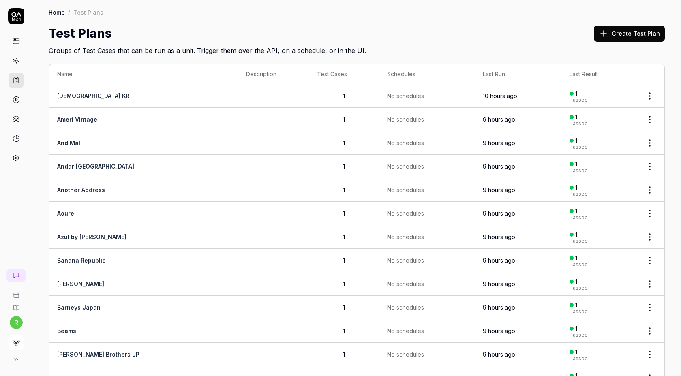
click at [636, 32] on button "Create Test Plan" at bounding box center [629, 34] width 71 height 16
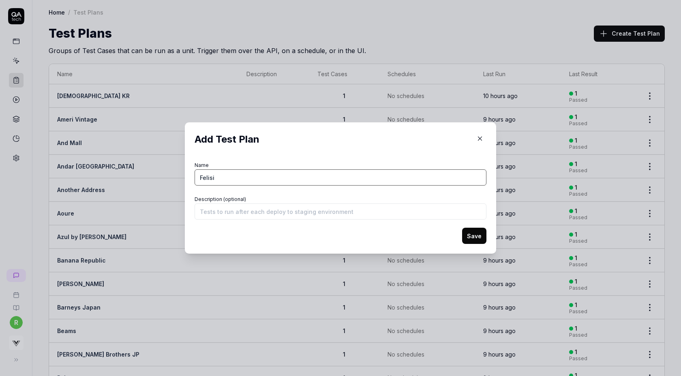
type input "Felisi"
click at [462, 228] on button "Save" at bounding box center [474, 236] width 24 height 16
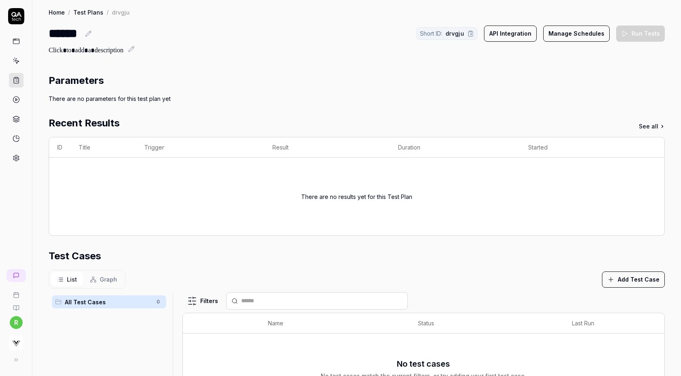
click at [636, 278] on button "Add Test Case" at bounding box center [633, 279] width 63 height 16
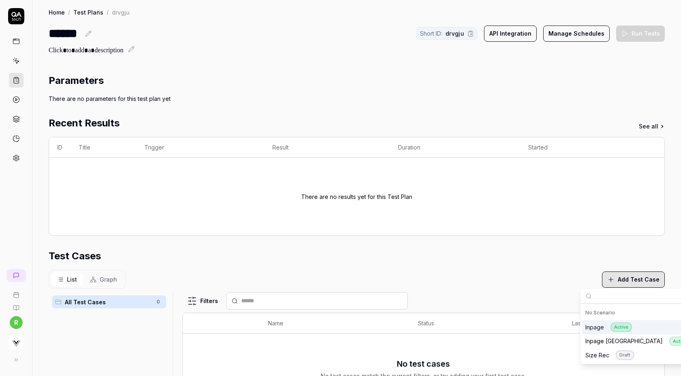
click at [597, 327] on div "Inpage Active" at bounding box center [608, 326] width 47 height 9
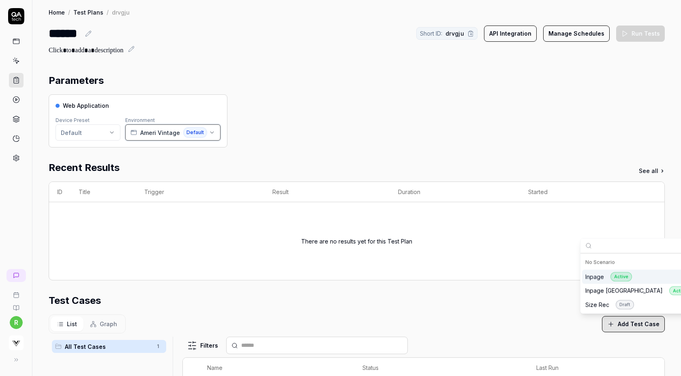
click at [157, 134] on span "Ameri Vintage" at bounding box center [160, 132] width 40 height 9
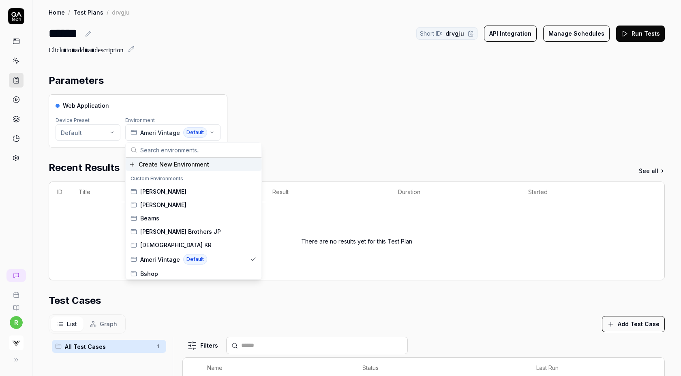
click at [160, 164] on span "Create New Environment" at bounding box center [174, 164] width 70 height 9
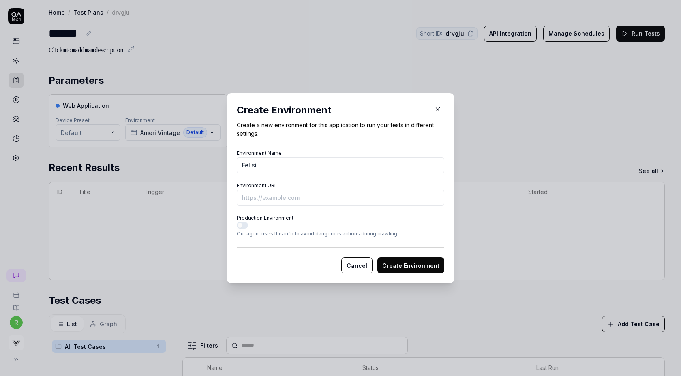
type input "Felisi"
paste input "https://www.felisi.net/items/FLG00W024"
type input "https://www.felisi.net/items/FLG00W024?vs-staging"
click at [394, 263] on button "Create Environment" at bounding box center [410, 265] width 67 height 16
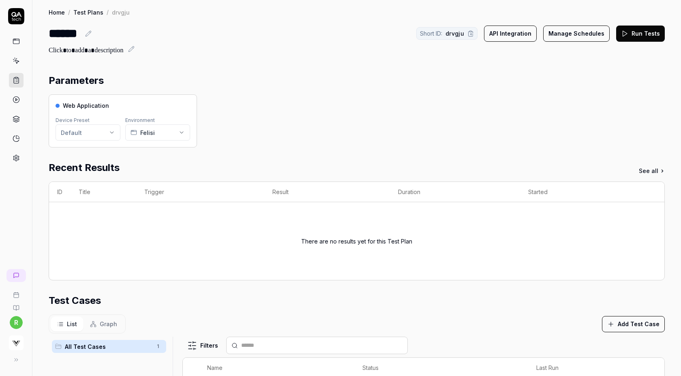
click at [635, 30] on button "Run Tests" at bounding box center [640, 34] width 49 height 16
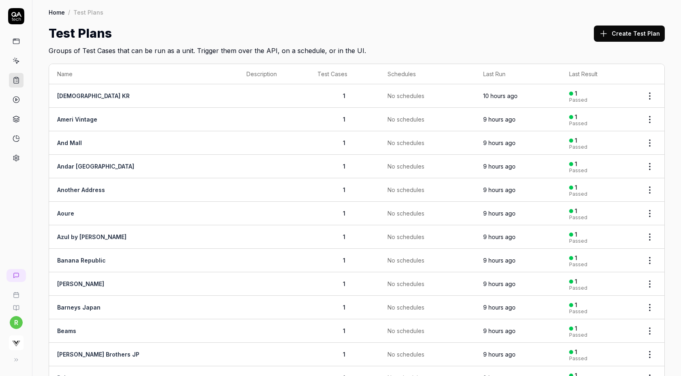
click at [617, 30] on button "Create Test Plan" at bounding box center [629, 34] width 71 height 16
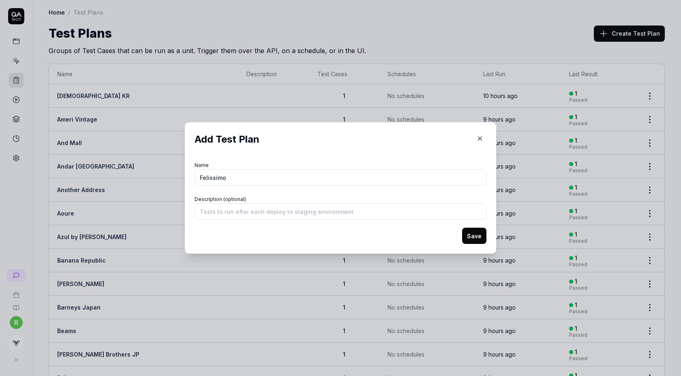
type input "Felissimo"
click at [462, 228] on button "Save" at bounding box center [474, 236] width 24 height 16
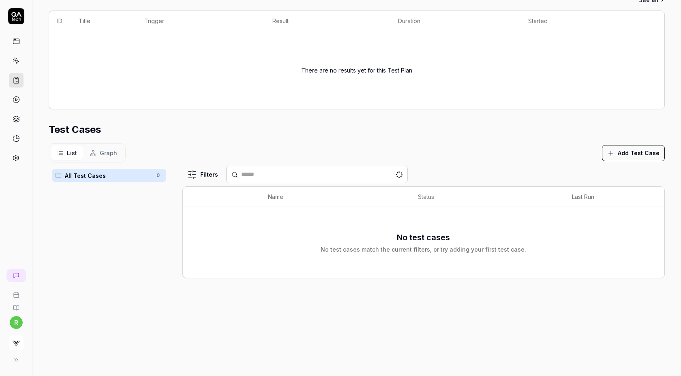
scroll to position [126, 0]
click at [635, 151] on button "Add Test Case" at bounding box center [633, 153] width 63 height 16
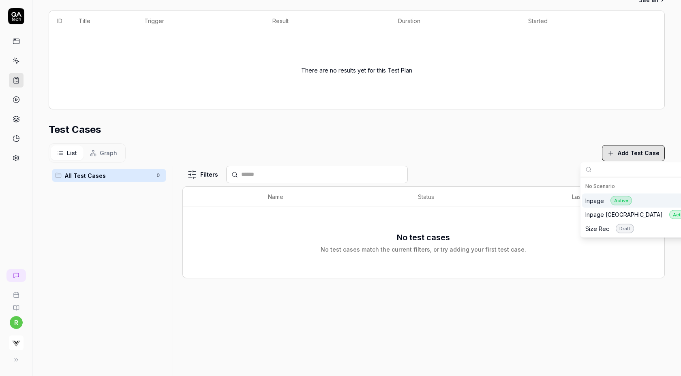
click at [638, 200] on div "Inpage Active" at bounding box center [643, 201] width 122 height 14
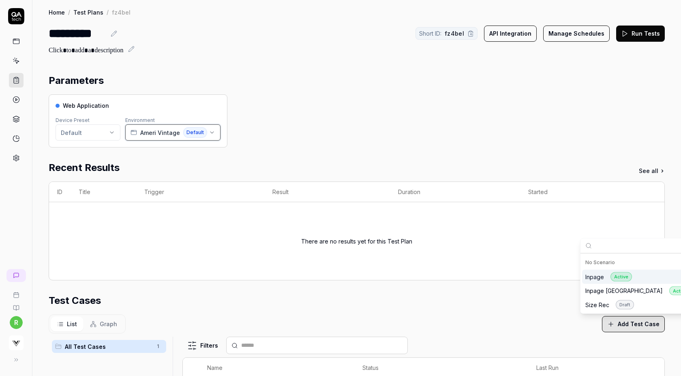
click at [177, 132] on span "Ameri Vintage" at bounding box center [160, 132] width 40 height 9
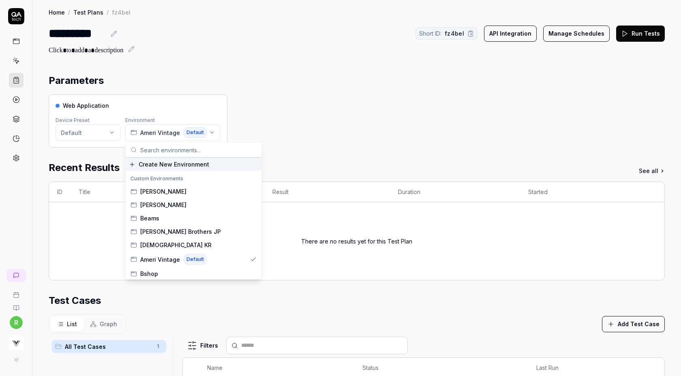
click at [184, 167] on span "Create New Environment" at bounding box center [174, 164] width 70 height 9
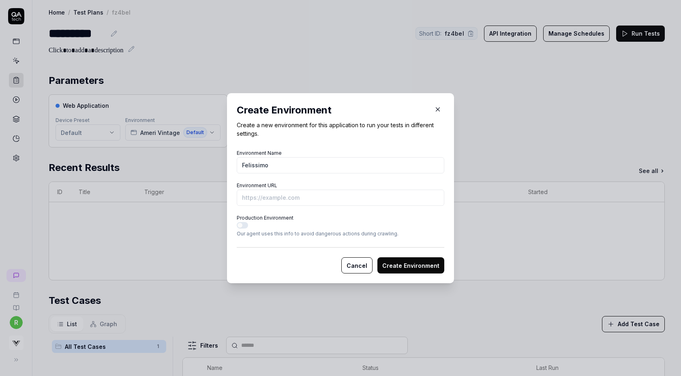
type input "Felissimo"
paste input "https://www.felissimo.co.jp/sunnyclouds/707525.html?vf=01"
type input "https://www.felissimo.co.jp/sunnyclouds/707525.html?vf=01&vs-staging"
click at [400, 263] on button "Create Environment" at bounding box center [410, 265] width 67 height 16
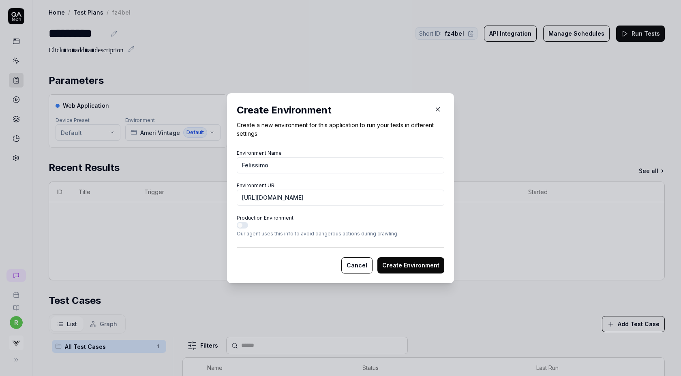
scroll to position [0, 0]
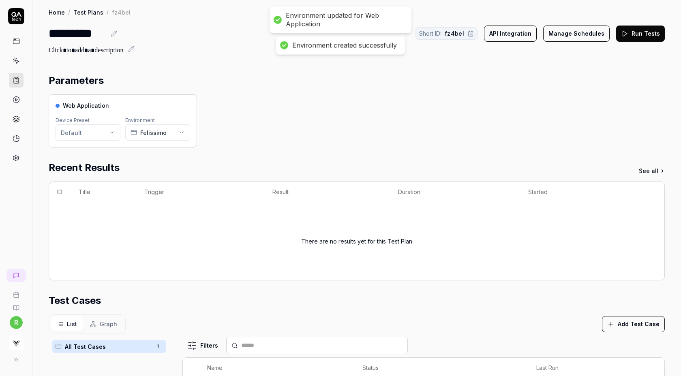
click at [641, 36] on button "Run Tests" at bounding box center [640, 34] width 49 height 16
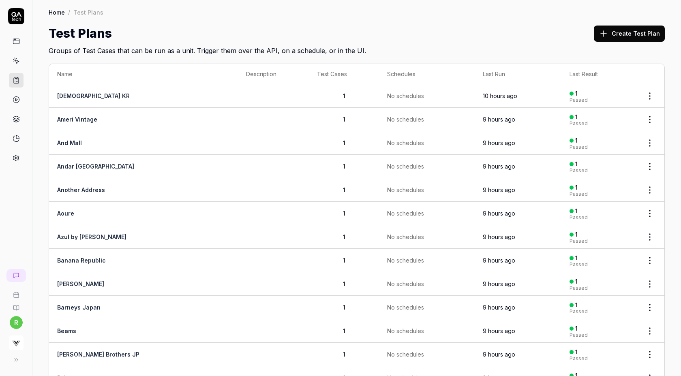
click at [626, 28] on button "Create Test Plan" at bounding box center [629, 34] width 71 height 16
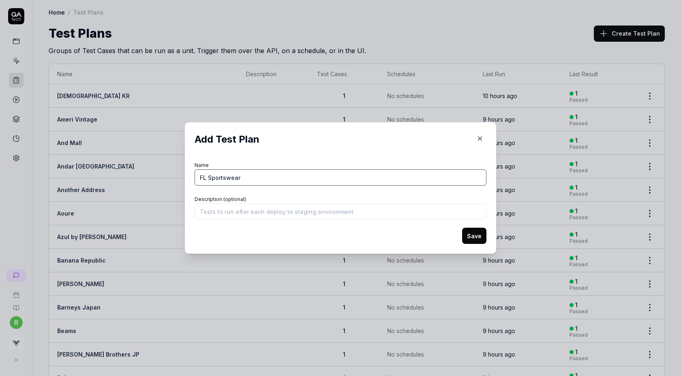
type input "FL Sportswear"
click at [462, 228] on button "Save" at bounding box center [474, 236] width 24 height 16
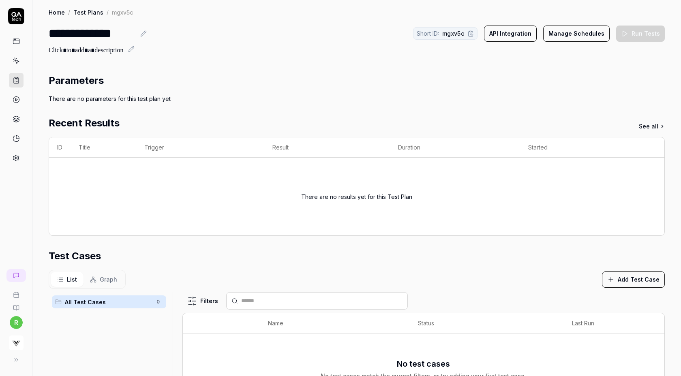
click at [638, 280] on button "Add Test Case" at bounding box center [633, 279] width 63 height 16
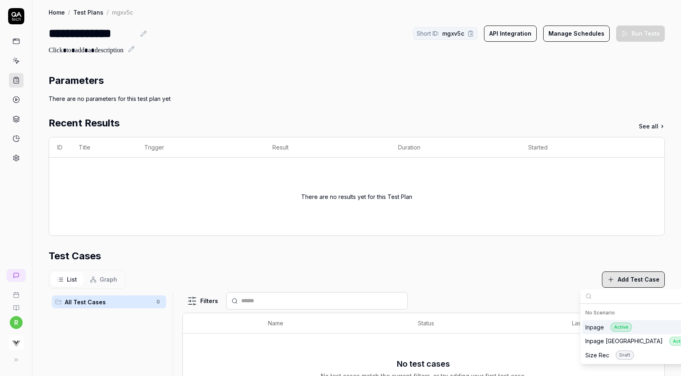
click at [602, 327] on div "Inpage Active" at bounding box center [608, 326] width 47 height 9
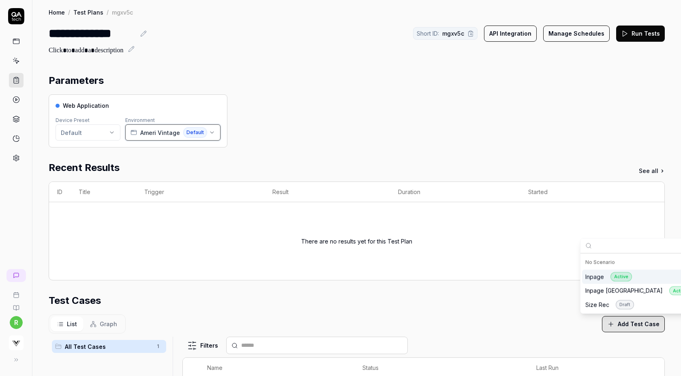
click at [164, 131] on span "Ameri Vintage" at bounding box center [160, 132] width 40 height 9
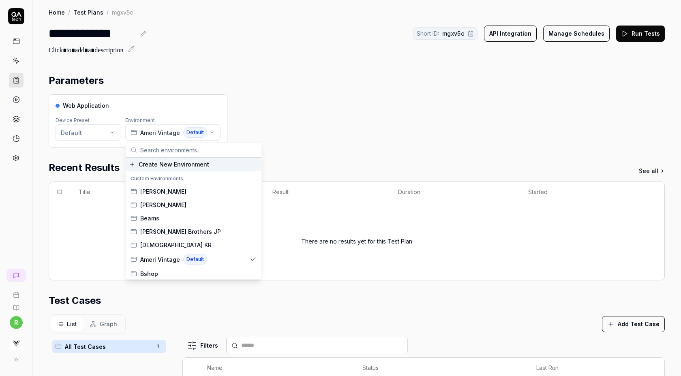
click at [179, 169] on div "Create New Environment" at bounding box center [194, 164] width 136 height 13
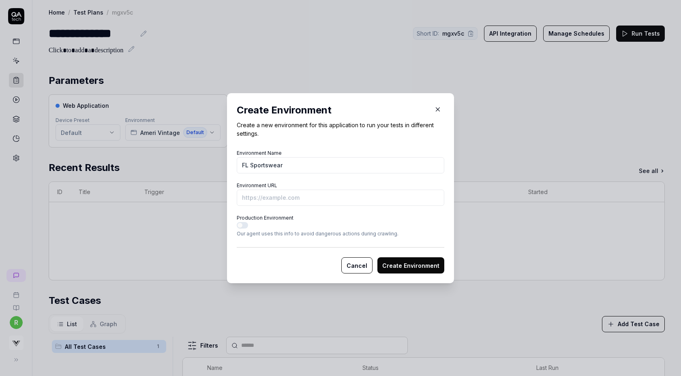
type input "FL Sportswear"
paste input "https://shop.fitnesslab.jp/products/relaxed-jogger-pants-black"
type input "https://shop.fitnesslab.jp/products/relaxed-jogger-pants-black?vs-staging"
click at [377, 257] on button "Create Environment" at bounding box center [410, 265] width 67 height 16
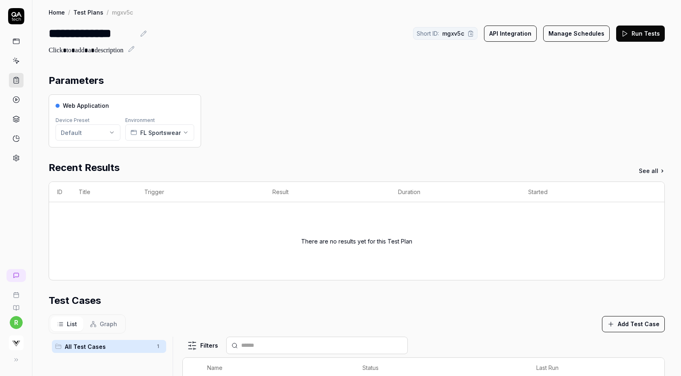
click at [649, 30] on button "Run Tests" at bounding box center [640, 34] width 49 height 16
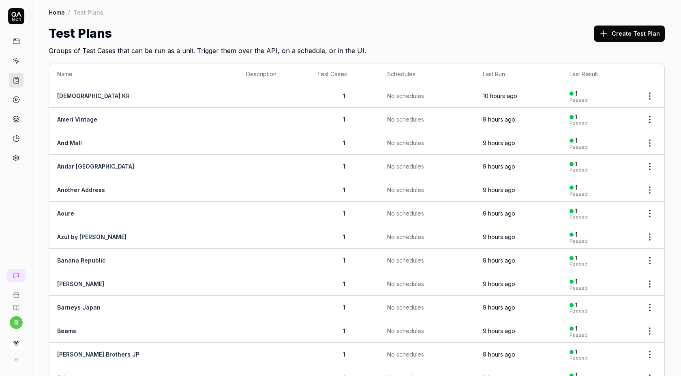
click at [629, 32] on button "Create Test Plan" at bounding box center [629, 34] width 71 height 16
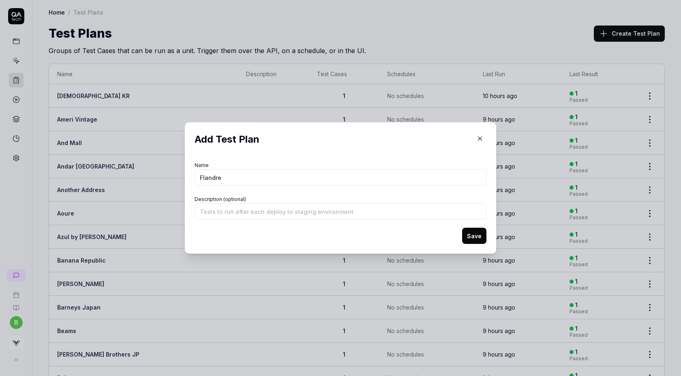
type input "Flandre"
click at [462, 228] on button "Save" at bounding box center [474, 236] width 24 height 16
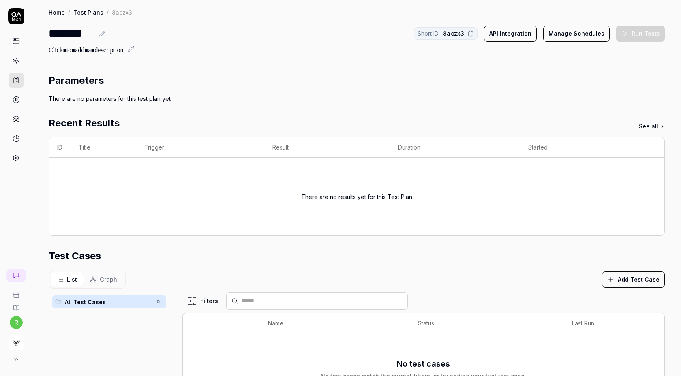
click at [627, 272] on button "Add Test Case" at bounding box center [633, 279] width 63 height 16
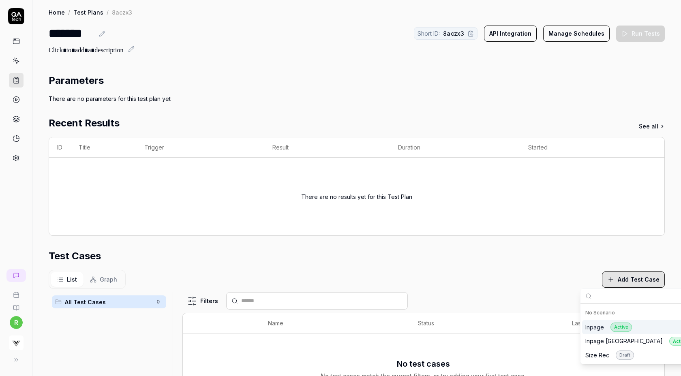
click at [600, 333] on div "Inpage Active" at bounding box center [643, 327] width 122 height 14
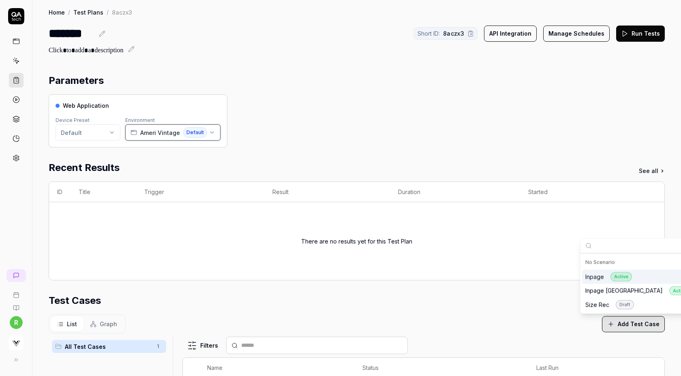
click at [187, 133] on span "Default" at bounding box center [195, 132] width 24 height 11
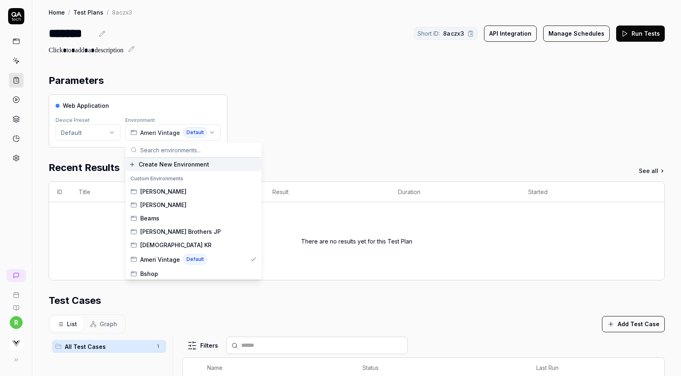
click at [196, 166] on span "Create New Environment" at bounding box center [174, 164] width 70 height 9
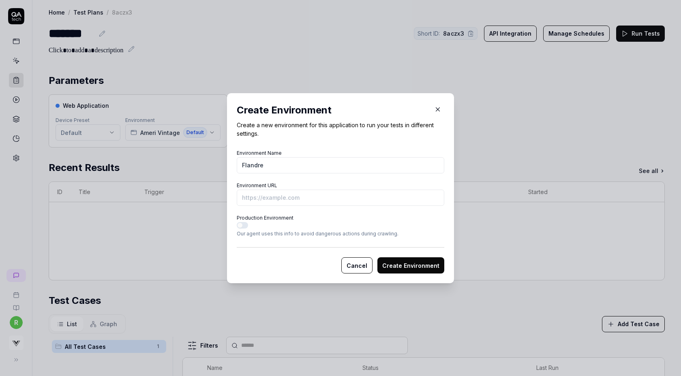
type input "Flandre"
paste input "[URL][DOMAIN_NAME]"
type input "[URL][DOMAIN_NAME]"
click at [377, 257] on button "Create Environment" at bounding box center [410, 265] width 67 height 16
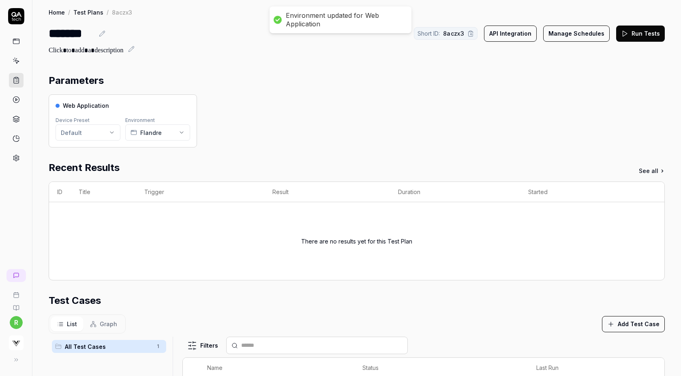
click at [642, 35] on button "Run Tests" at bounding box center [640, 34] width 49 height 16
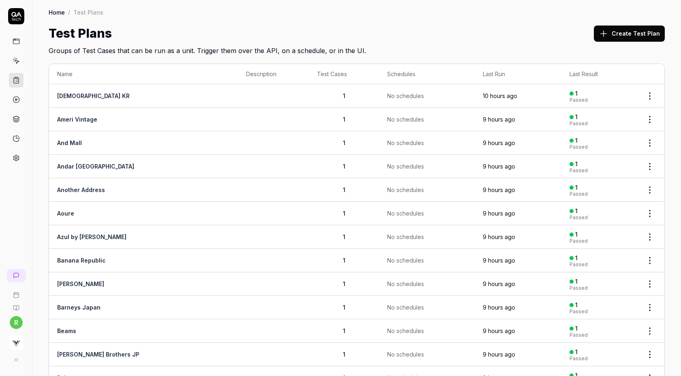
click at [635, 24] on div "Create Test Plan" at bounding box center [629, 33] width 71 height 18
click at [629, 31] on button "Create Test Plan" at bounding box center [629, 34] width 71 height 16
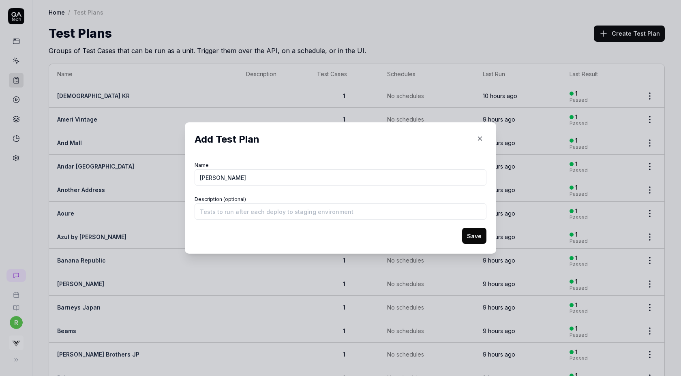
type input "[PERSON_NAME]"
click at [462, 228] on button "Save" at bounding box center [474, 236] width 24 height 16
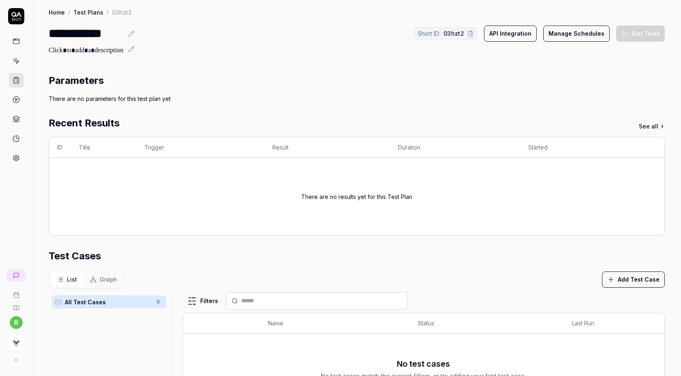
click at [643, 278] on button "Add Test Case" at bounding box center [633, 279] width 63 height 16
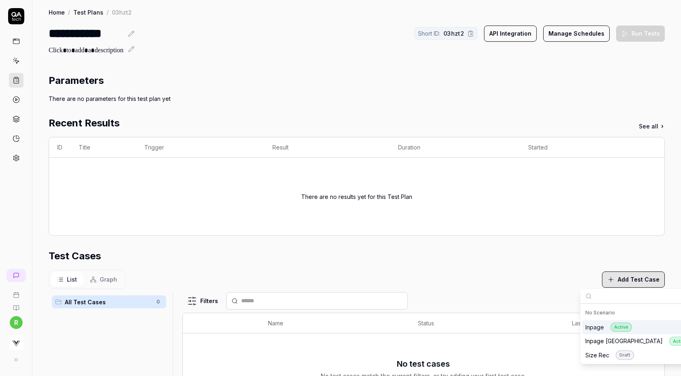
click at [606, 328] on div "Inpage Active" at bounding box center [608, 326] width 47 height 9
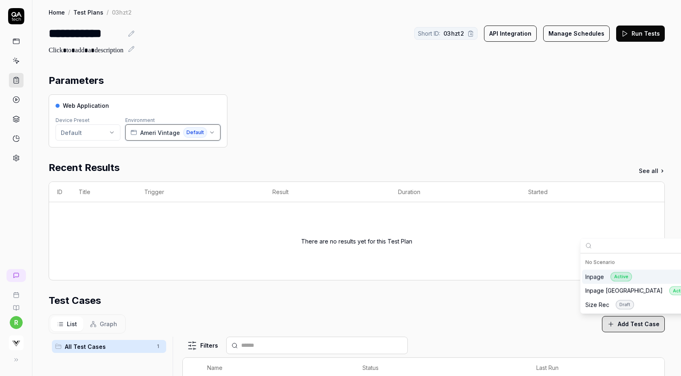
click at [150, 132] on span "Ameri Vintage" at bounding box center [160, 132] width 40 height 9
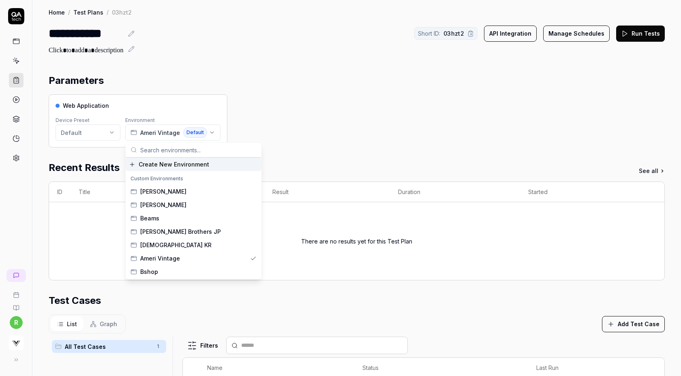
click at [155, 162] on span "Create New Environment" at bounding box center [174, 164] width 70 height 9
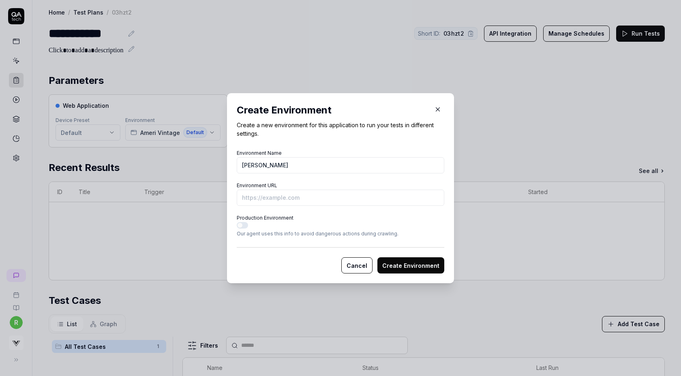
type input "[PERSON_NAME]"
click at [275, 196] on input "Environment URL" at bounding box center [340, 198] width 207 height 16
paste input "[URL][DOMAIN_NAME]"
click at [275, 196] on input "[URL][DOMAIN_NAME]" at bounding box center [340, 198] width 207 height 16
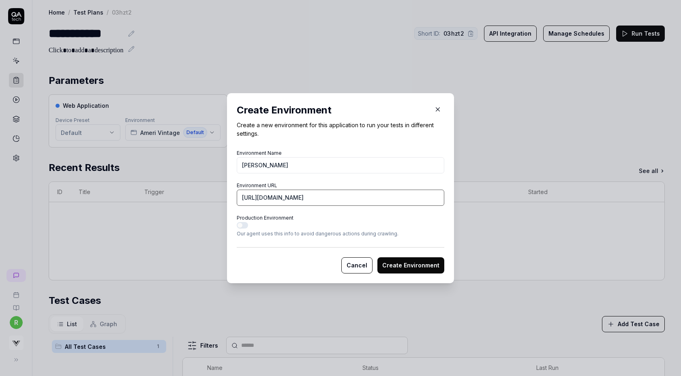
paste input "&"
type input "[URL][DOMAIN_NAME]"
click at [393, 266] on button "Create Environment" at bounding box center [410, 265] width 67 height 16
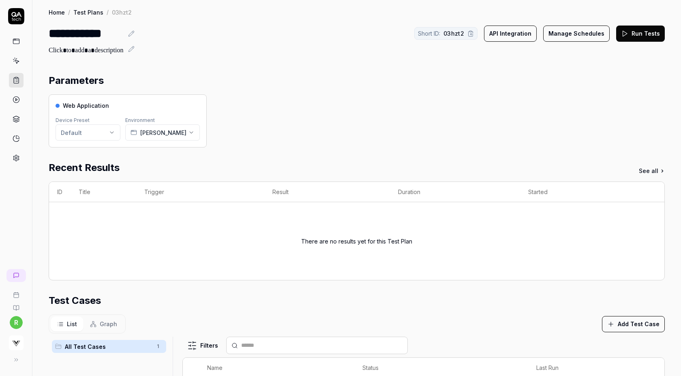
click at [648, 33] on button "Run Tests" at bounding box center [640, 34] width 49 height 16
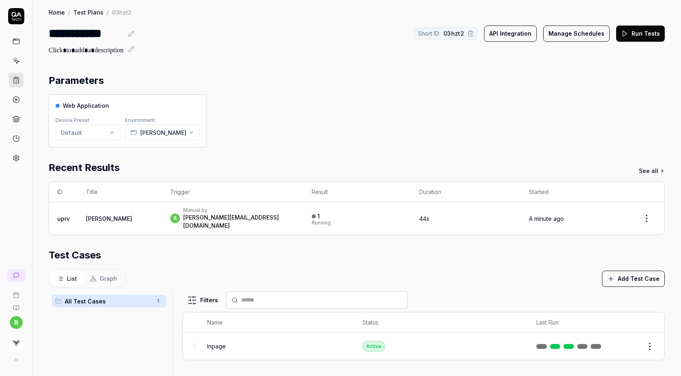
click at [649, 31] on button "Run Tests" at bounding box center [640, 34] width 49 height 16
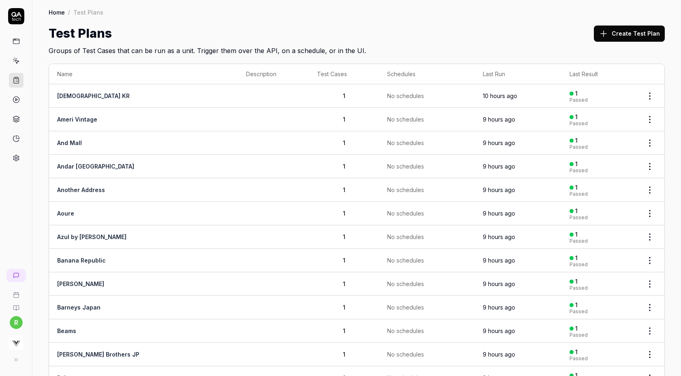
click at [625, 36] on button "Create Test Plan" at bounding box center [629, 34] width 71 height 16
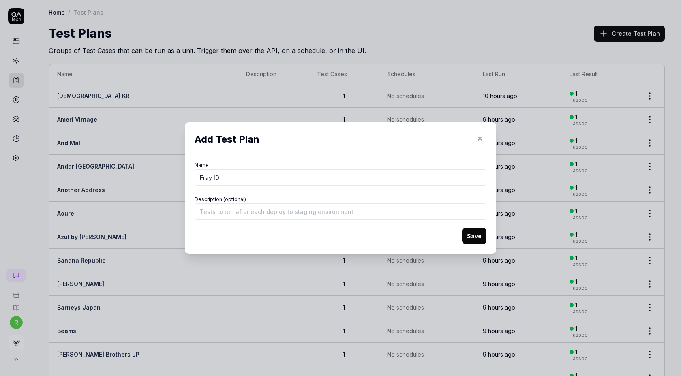
type input "Fray ID"
click at [462, 228] on button "Save" at bounding box center [474, 236] width 24 height 16
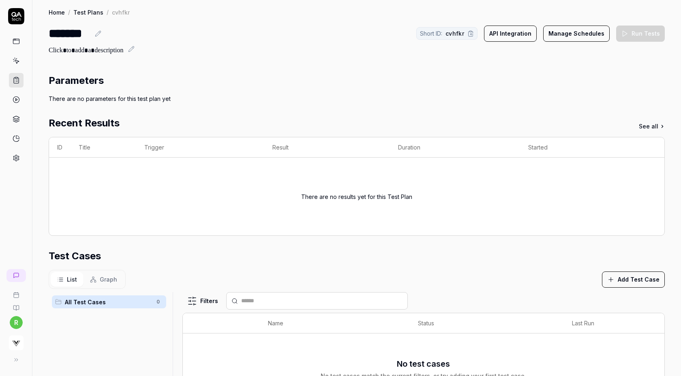
click at [640, 277] on button "Add Test Case" at bounding box center [633, 279] width 63 height 16
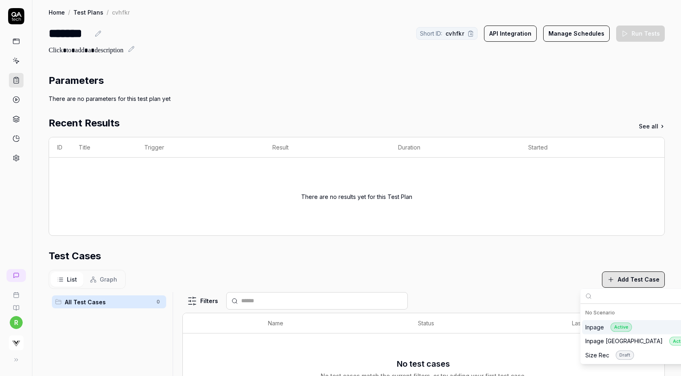
click at [598, 326] on div "Inpage Active" at bounding box center [608, 326] width 47 height 9
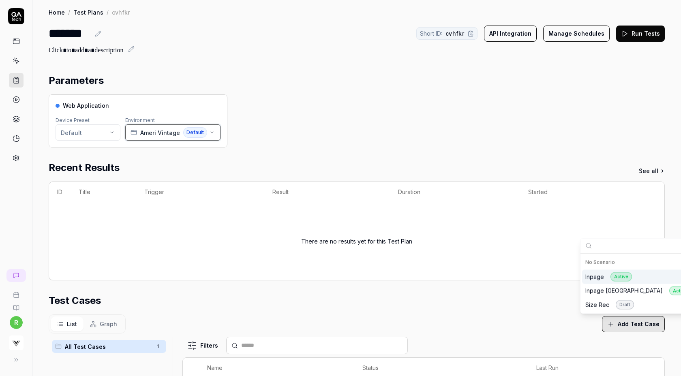
click at [150, 130] on span "Ameri Vintage" at bounding box center [160, 132] width 40 height 9
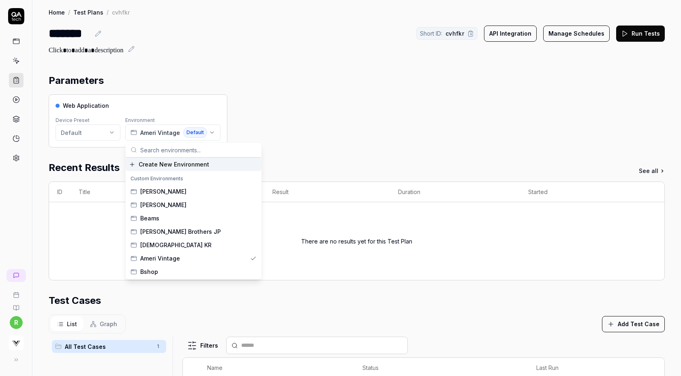
click at [157, 159] on div "Create New Environment" at bounding box center [194, 164] width 136 height 13
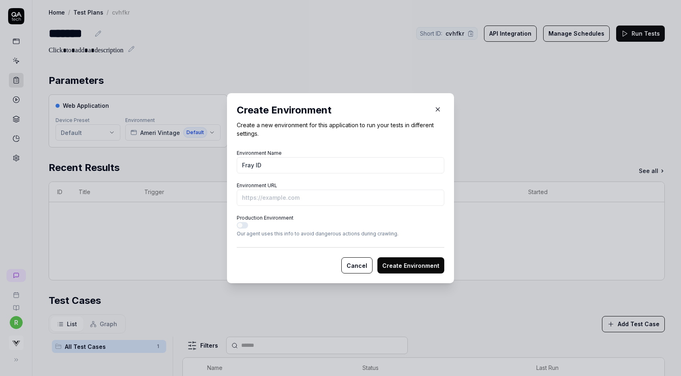
type input "Fray ID"
paste input "https://fray-id.com/Form/Product/ProductDetail.aspx?shop=0&pid=FWFO251203&vid=F…"
type input "https://fray-id.com/Form/Product/ProductDetail.aspx?shop=0&pid=FWFO251203&vid=F…"
click at [377, 257] on button "Create Environment" at bounding box center [410, 265] width 67 height 16
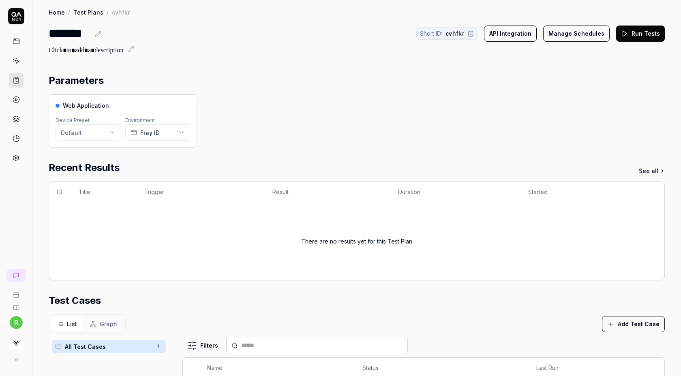
click at [652, 38] on button "Run Tests" at bounding box center [640, 34] width 49 height 16
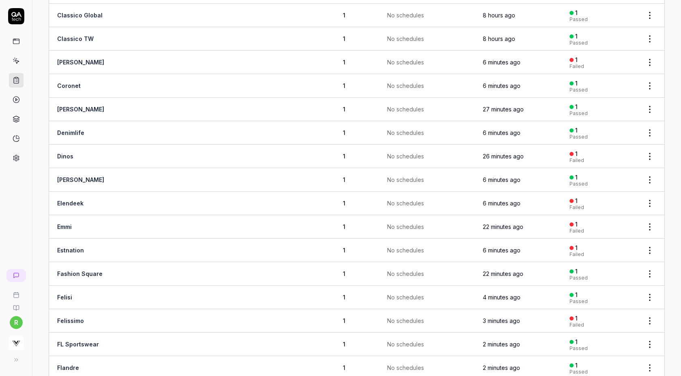
scroll to position [586, 0]
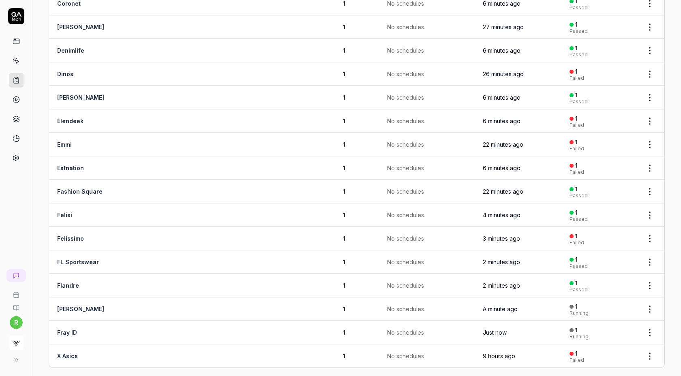
click at [647, 66] on html "r Home / Test Plans Home / Test Plans Test Plans Create Test Plan Groups of Tes…" at bounding box center [340, 188] width 681 height 376
click at [609, 116] on span "Run Tests" at bounding box center [606, 120] width 28 height 9
click at [653, 112] on html "r Home / Test Plans Home / Test Plans Test Plans Create Test Plan Groups of Tes…" at bounding box center [340, 188] width 681 height 376
click at [617, 169] on span "Run Tests" at bounding box center [606, 167] width 28 height 9
click at [649, 137] on html "r Home / Test Plans Home / Test Plans Test Plans Create Test Plan Groups of Tes…" at bounding box center [340, 188] width 681 height 376
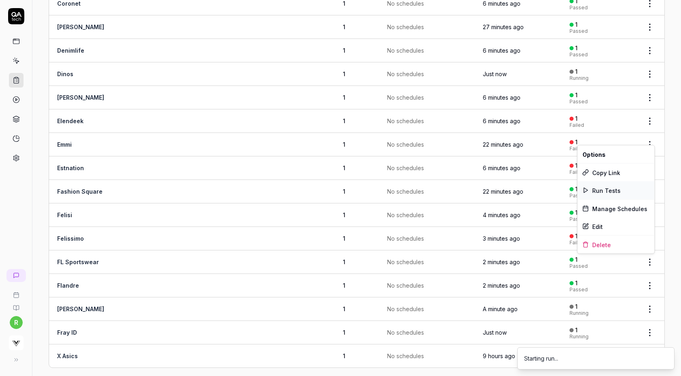
click at [610, 190] on span "Run Tests" at bounding box center [606, 190] width 28 height 9
click at [651, 163] on html "r Home / Test Plans Home / Test Plans Test Plans Create Test Plan Groups of Tes…" at bounding box center [340, 188] width 681 height 376
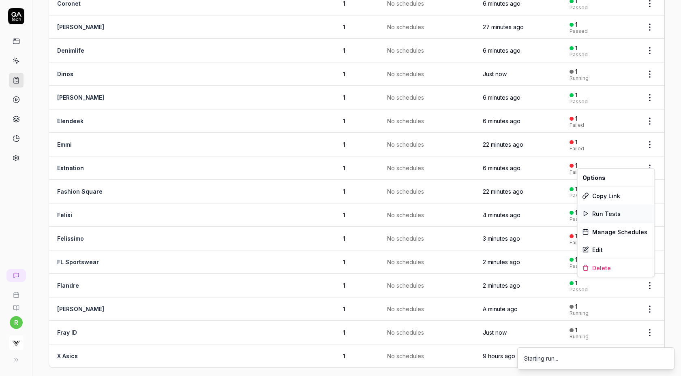
click at [604, 212] on span "Run Tests" at bounding box center [606, 213] width 28 height 9
click at [650, 231] on html "r Home / Test Plans Home / Test Plans Test Plans Create Test Plan Groups of Tes…" at bounding box center [340, 188] width 681 height 376
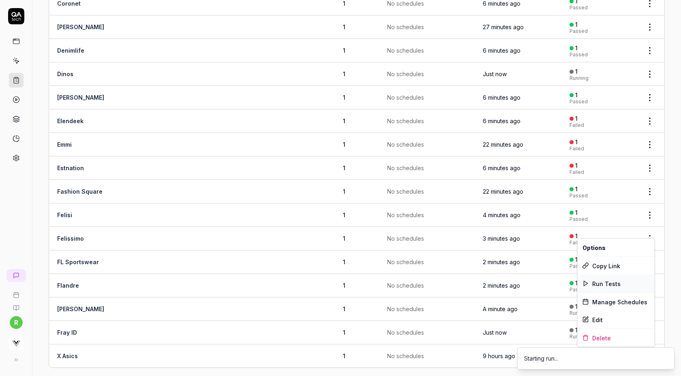
click at [608, 283] on span "Run Tests" at bounding box center [606, 283] width 28 height 9
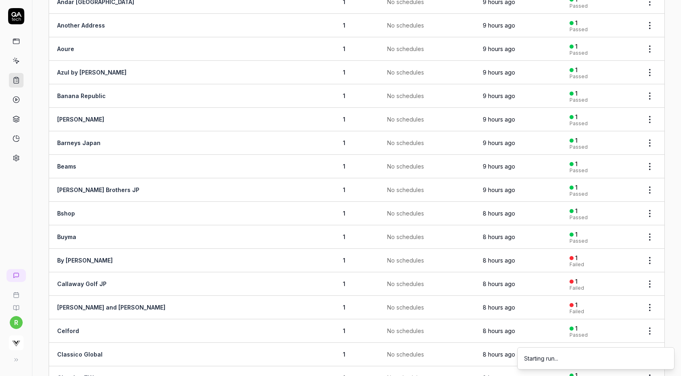
scroll to position [0, 0]
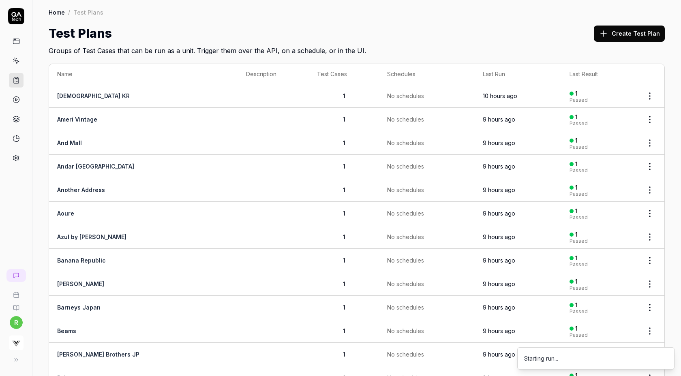
click at [639, 34] on button "Create Test Plan" at bounding box center [629, 34] width 71 height 16
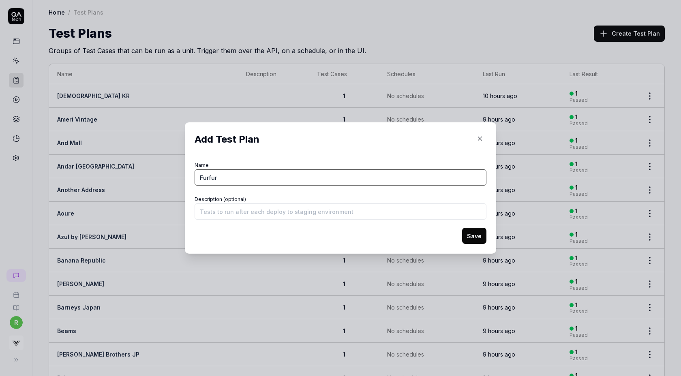
type input "Furfur"
click at [462, 228] on button "Save" at bounding box center [474, 236] width 24 height 16
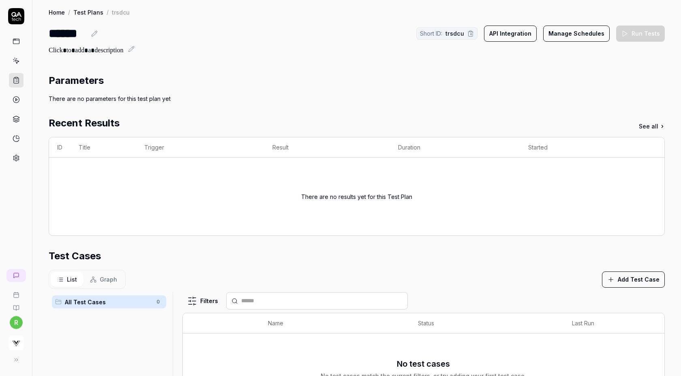
click at [634, 277] on button "Add Test Case" at bounding box center [633, 279] width 63 height 16
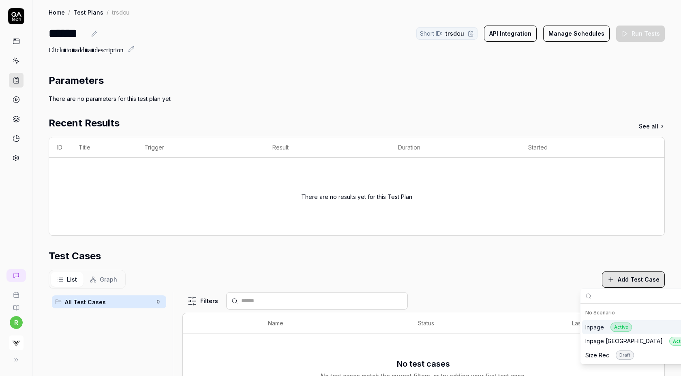
click at [600, 324] on div "Inpage Active" at bounding box center [608, 326] width 47 height 9
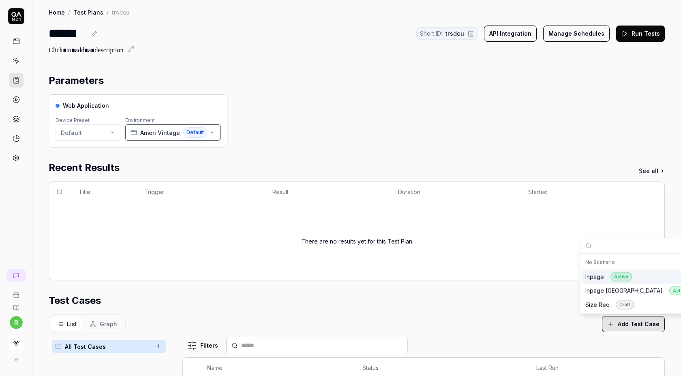
click at [157, 135] on span "Ameri Vintage" at bounding box center [160, 132] width 40 height 9
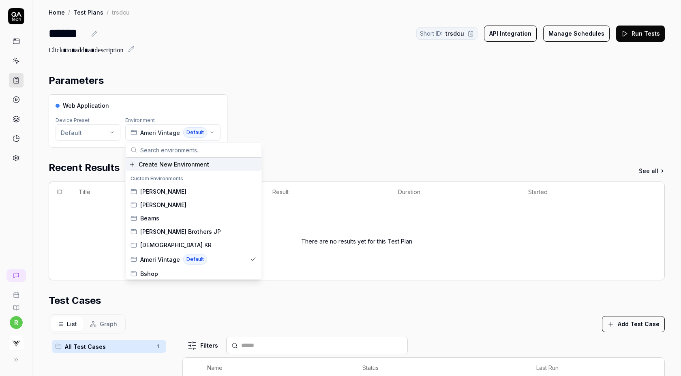
click at [160, 166] on span "Create New Environment" at bounding box center [174, 164] width 70 height 9
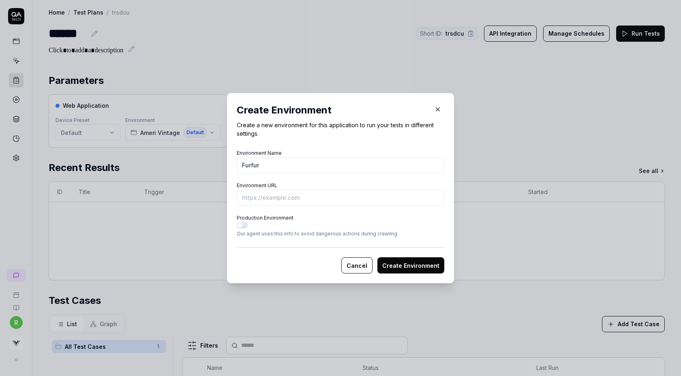
type input "Furfur"
paste input "https://furfurfur.jp/Form/Product/ProductDetail.aspx?shop=0&pid=RWFP254056&vid=…"
type input "https://furfurfur.jp/Form/Product/ProductDetail.aspx?shop=0&pid=RWFP254056&vid=…"
click at [377, 257] on button "Create Environment" at bounding box center [410, 265] width 67 height 16
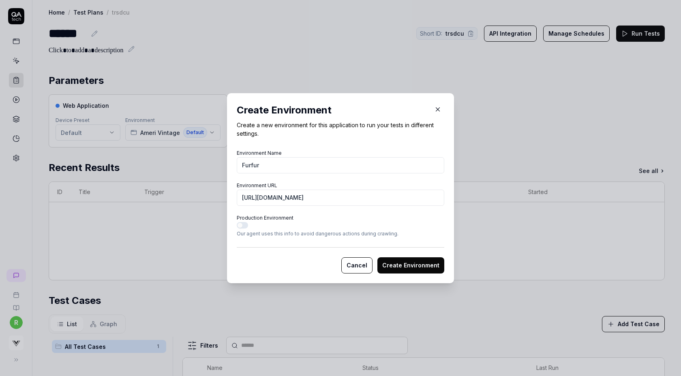
scroll to position [0, 0]
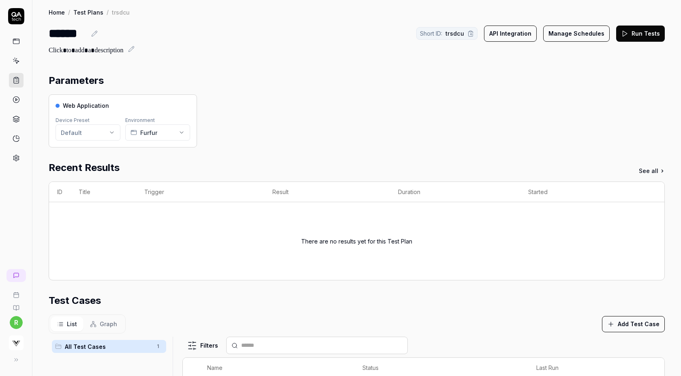
click at [643, 39] on button "Run Tests" at bounding box center [640, 34] width 49 height 16
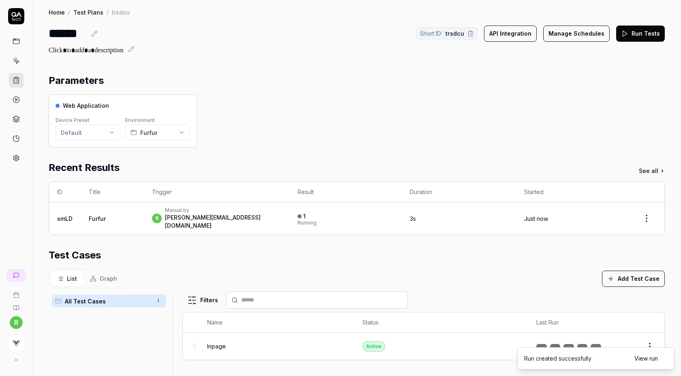
click at [429, 84] on div "Parameters" at bounding box center [357, 80] width 616 height 15
click at [636, 271] on button "Add Test Case" at bounding box center [633, 279] width 63 height 16
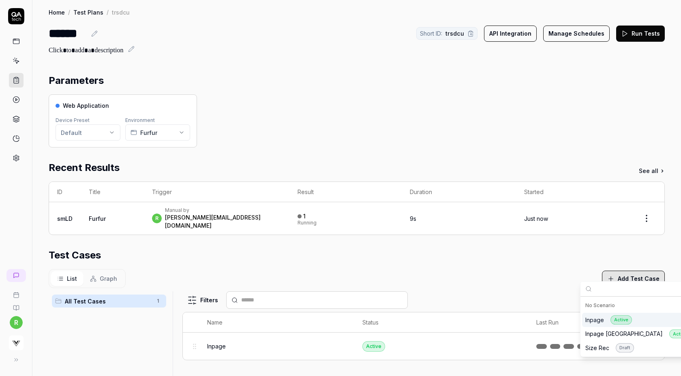
click at [519, 99] on div "Web Application Device Preset Default Environment Furfur" at bounding box center [357, 120] width 616 height 53
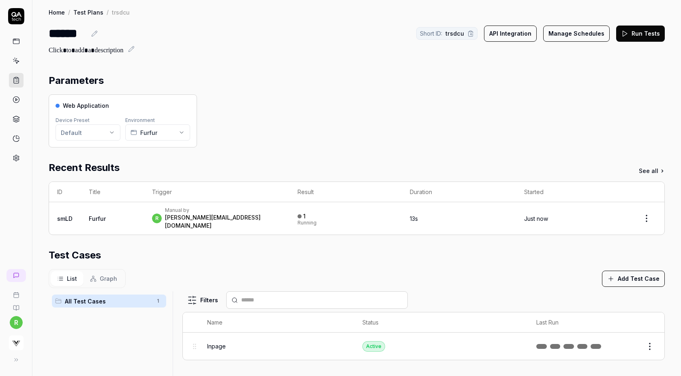
click at [627, 35] on icon at bounding box center [624, 33] width 7 height 7
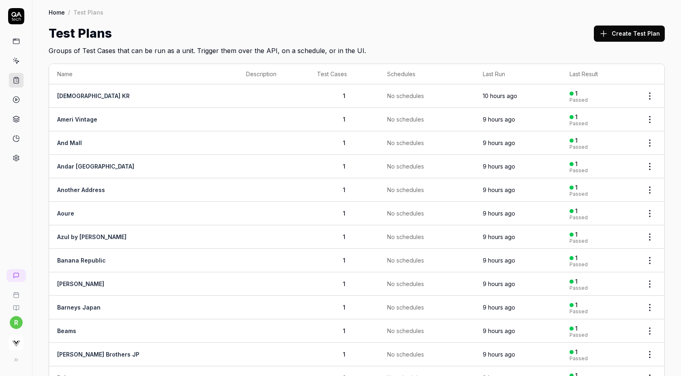
click at [624, 30] on button "Create Test Plan" at bounding box center [629, 34] width 71 height 16
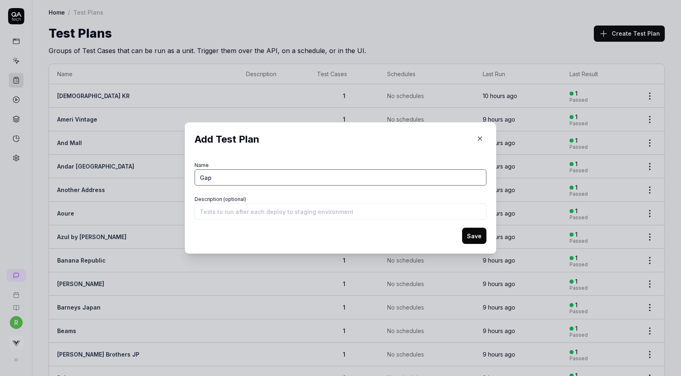
type input "Gap"
click at [462, 228] on button "Save" at bounding box center [474, 236] width 24 height 16
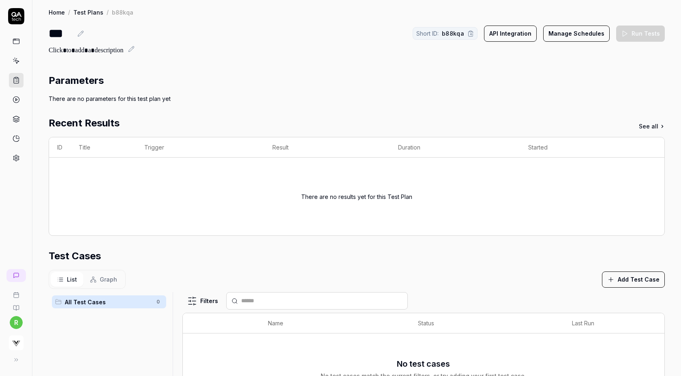
click at [630, 270] on div "List Graph Add Test Case" at bounding box center [357, 279] width 616 height 19
click at [626, 282] on button "Add Test Case" at bounding box center [633, 279] width 63 height 16
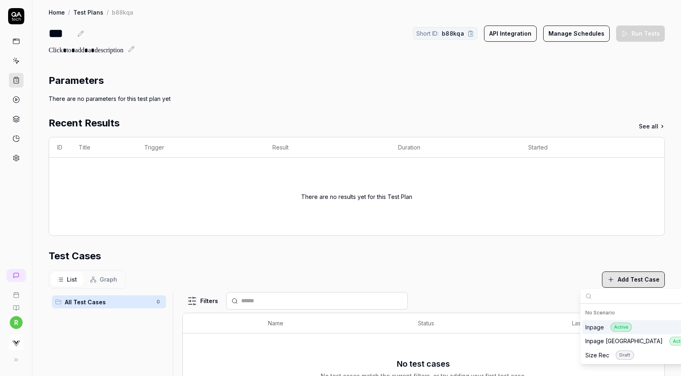
click at [603, 324] on div "Inpage Active" at bounding box center [608, 326] width 47 height 9
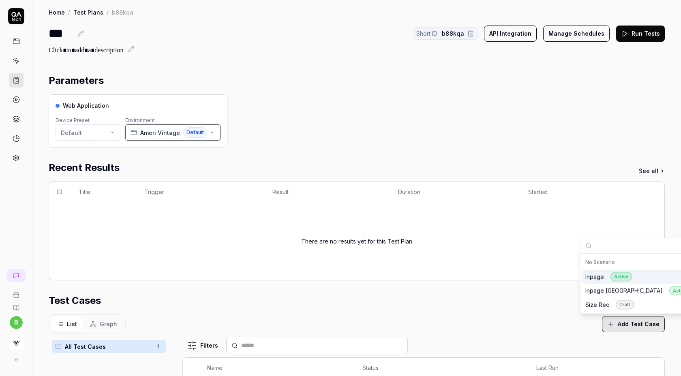
click at [145, 130] on span "Ameri Vintage" at bounding box center [160, 132] width 40 height 9
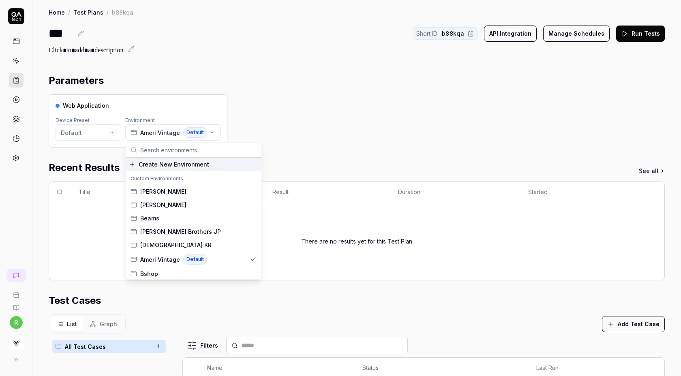
click at [186, 165] on span "Create New Environment" at bounding box center [174, 164] width 70 height 9
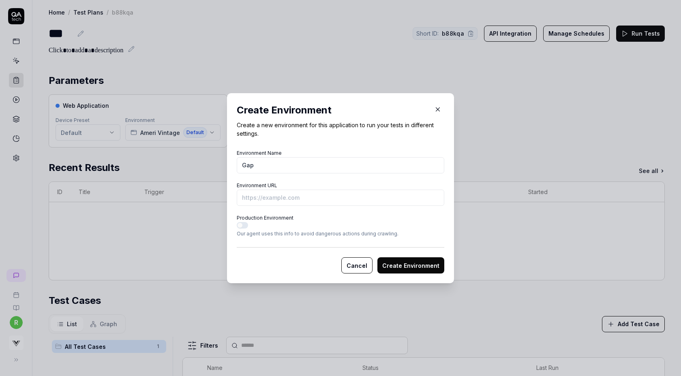
type input "Gap"
paste input "[URL][DOMAIN_NAME]"
paste input "&"
drag, startPoint x: 270, startPoint y: 198, endPoint x: 471, endPoint y: 205, distance: 200.7
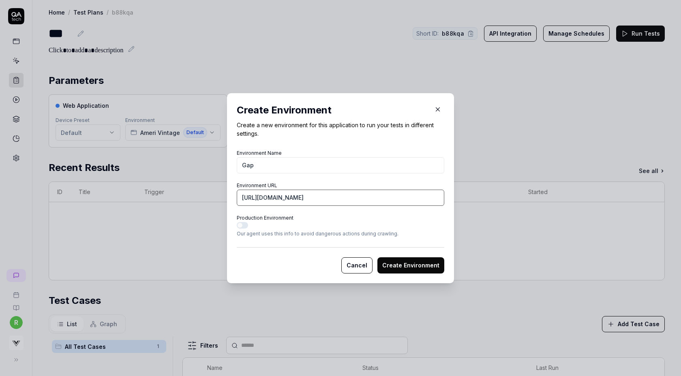
click at [471, 205] on div "​ Create Environment Create a new environment for this application to run your …" at bounding box center [340, 188] width 681 height 376
type input "[URL][DOMAIN_NAME]"
click at [377, 257] on button "Create Environment" at bounding box center [410, 265] width 67 height 16
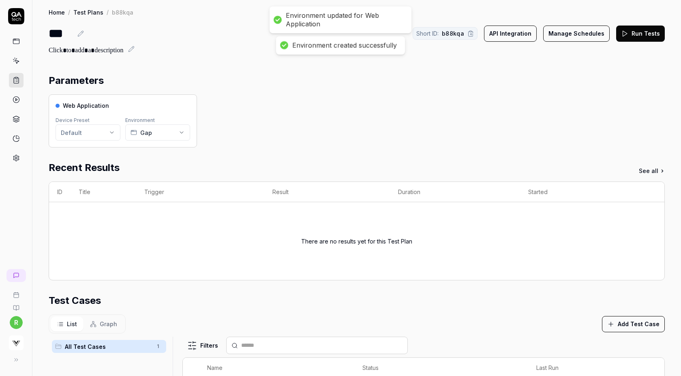
click at [635, 38] on button "Run Tests" at bounding box center [640, 34] width 49 height 16
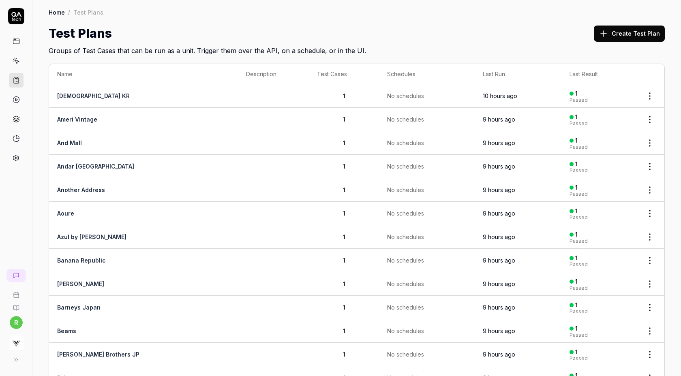
click at [623, 36] on button "Create Test Plan" at bounding box center [629, 34] width 71 height 16
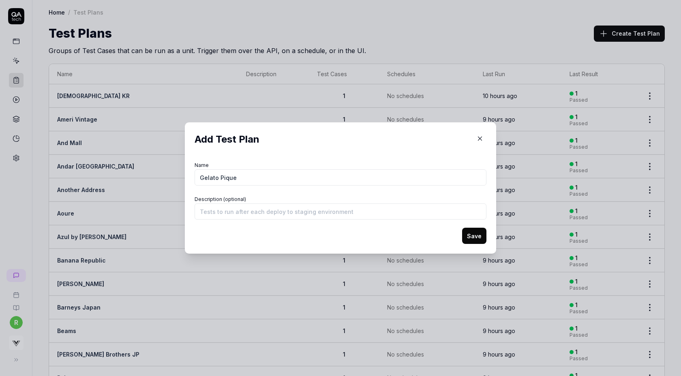
type input "Gelato Pique"
click at [462, 228] on button "Save" at bounding box center [474, 236] width 24 height 16
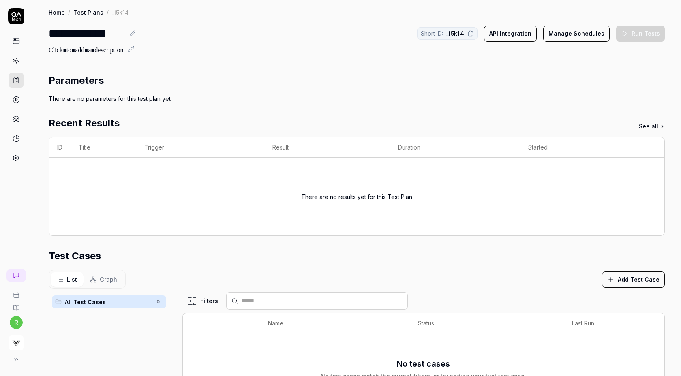
click at [637, 281] on button "Add Test Case" at bounding box center [633, 279] width 63 height 16
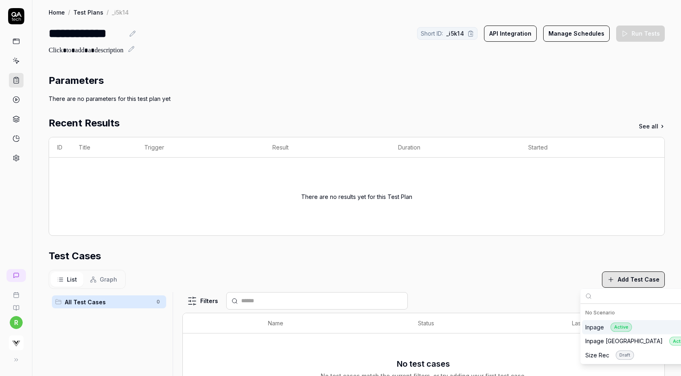
click at [592, 324] on div "Inpage Active" at bounding box center [608, 326] width 47 height 9
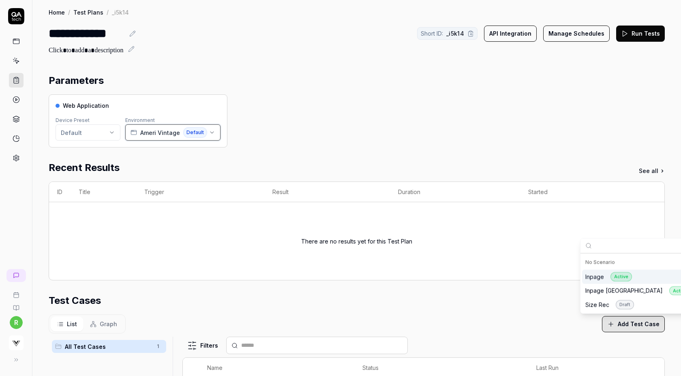
click at [157, 132] on span "Ameri Vintage" at bounding box center [160, 132] width 40 height 9
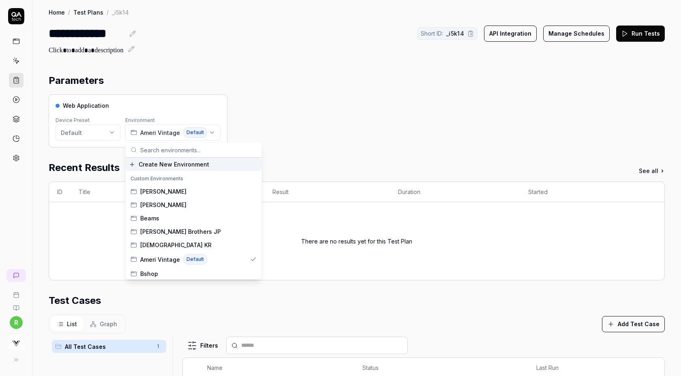
click at [168, 167] on span "Create New Environment" at bounding box center [174, 164] width 70 height 9
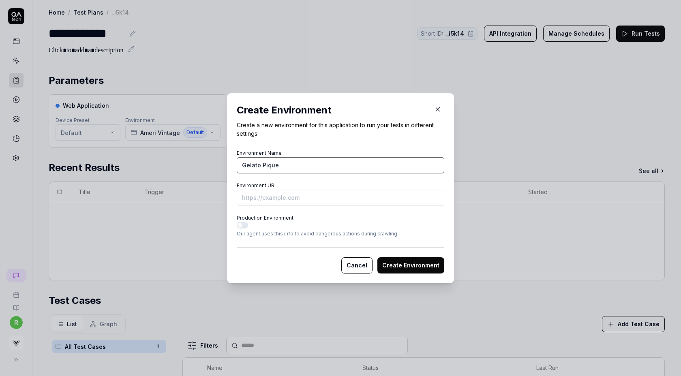
type input "Gelato Pique"
paste input "https://gelatopique.com/Form/Product/ProductDetail.aspx?shop=0&pid=PWCT251240&v…"
drag, startPoint x: 293, startPoint y: 198, endPoint x: 209, endPoint y: 192, distance: 84.4
click at [209, 192] on div "​ Create Environment Create a new environment for this application to run your …" at bounding box center [340, 188] width 681 height 376
click at [427, 196] on input "https://gelatopique.com/Form/Product/ProductDetail.aspx?shop=0&pid=PWCT251240&v…" at bounding box center [340, 198] width 207 height 16
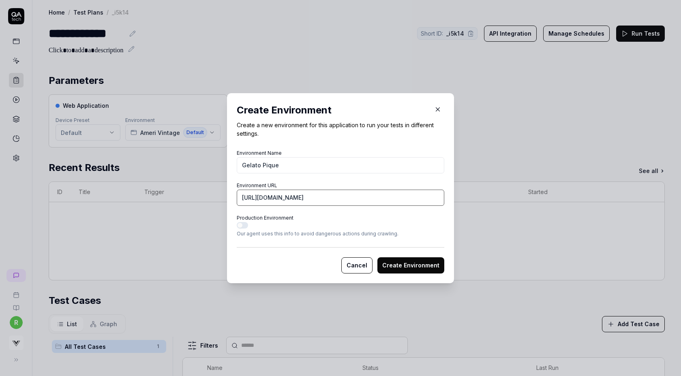
click at [427, 196] on input "https://gelatopique.com/Form/Product/ProductDetail.aspx?shop=0&pid=PWCT251240&v…" at bounding box center [340, 198] width 207 height 16
type input "https://gelatopique.com/Form/Product/ProductDetail.aspx?shop=0&pid=PWCT251240&v…"
click at [377, 257] on button "Create Environment" at bounding box center [410, 265] width 67 height 16
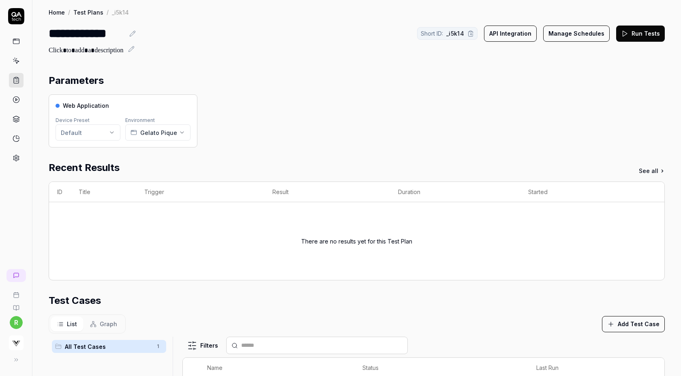
click at [641, 37] on button "Run Tests" at bounding box center [640, 34] width 49 height 16
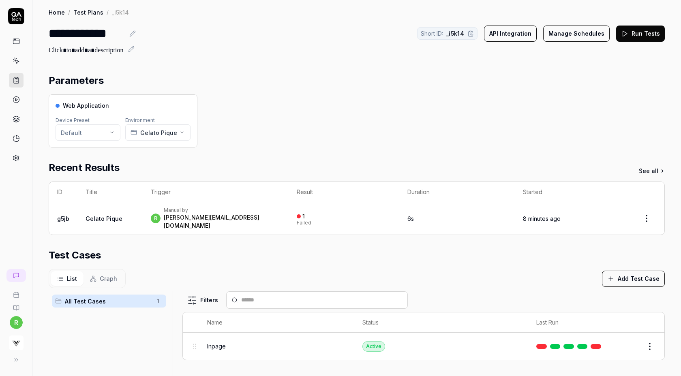
click at [638, 38] on button "Run Tests" at bounding box center [640, 34] width 49 height 16
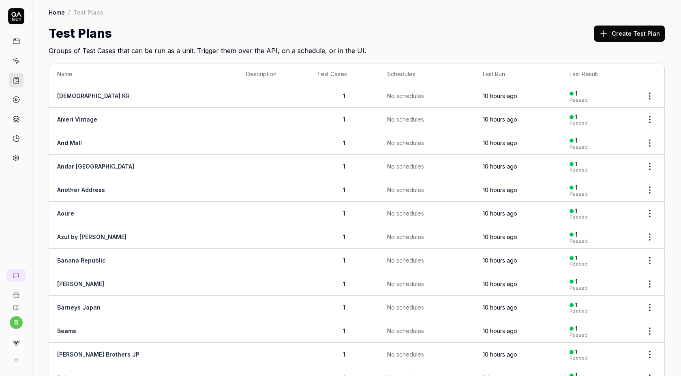
click at [643, 38] on button "Create Test Plan" at bounding box center [629, 34] width 71 height 16
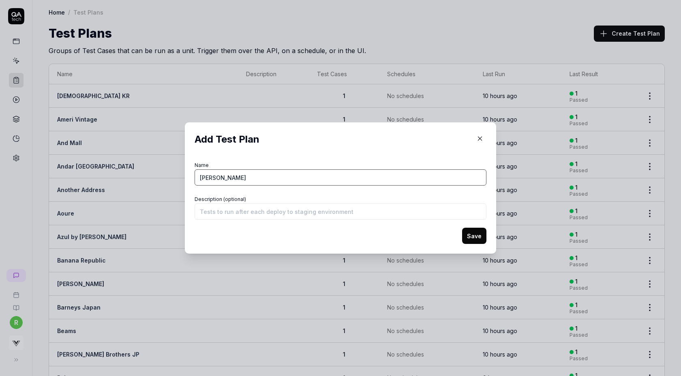
type input "Hankyu Hanshin"
click at [462, 228] on button "Save" at bounding box center [474, 236] width 24 height 16
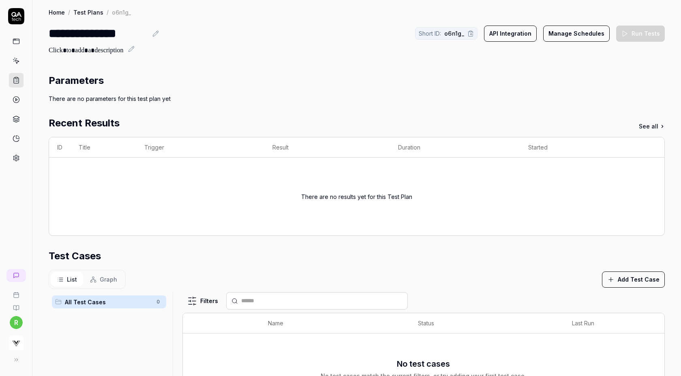
click at [635, 279] on button "Add Test Case" at bounding box center [633, 279] width 63 height 16
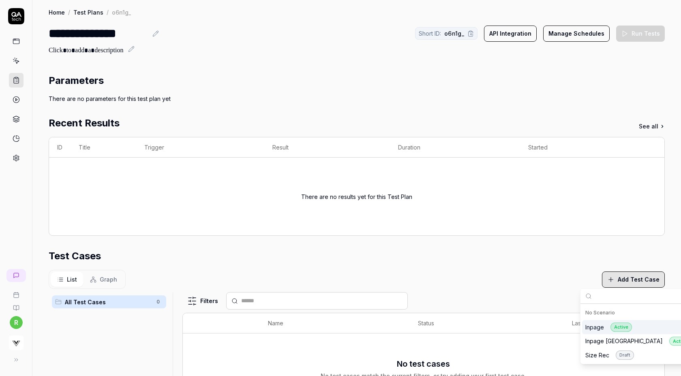
click at [594, 330] on div "Inpage Active" at bounding box center [608, 326] width 47 height 9
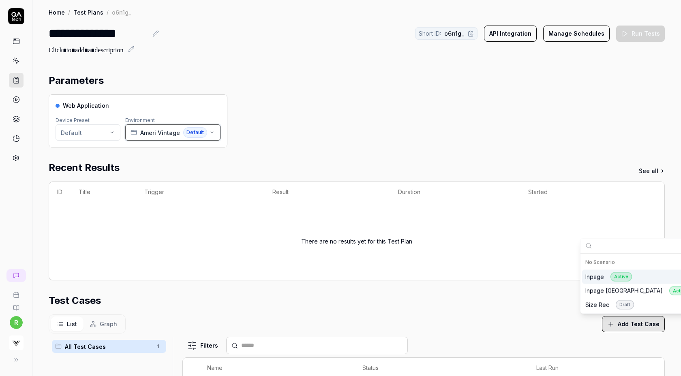
click at [160, 129] on span "Ameri Vintage" at bounding box center [160, 132] width 40 height 9
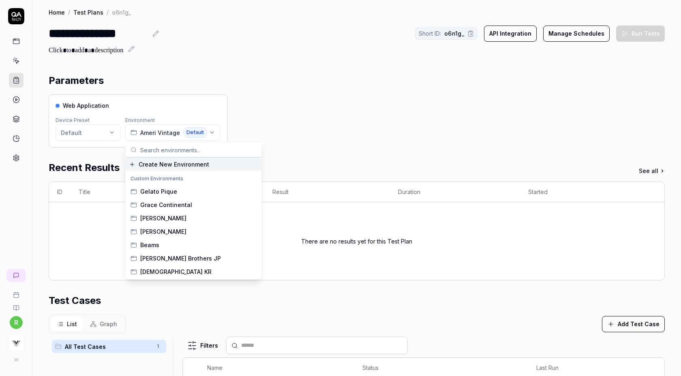
click at [167, 164] on span "Create New Environment" at bounding box center [174, 164] width 70 height 9
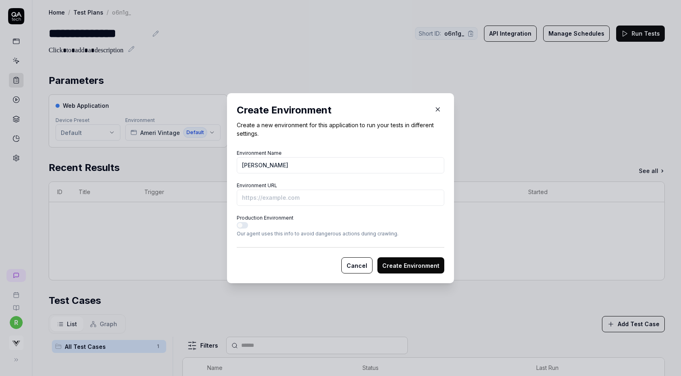
type input "Hankyu Hanshin"
paste input "https://web.hh-online.jp/fashion/goods/index.html?ggcd=508461923"
paste input
type input "https://web.hh-online.jp/fashion/goods/index.html?ggcd=508461923&vs-staging"
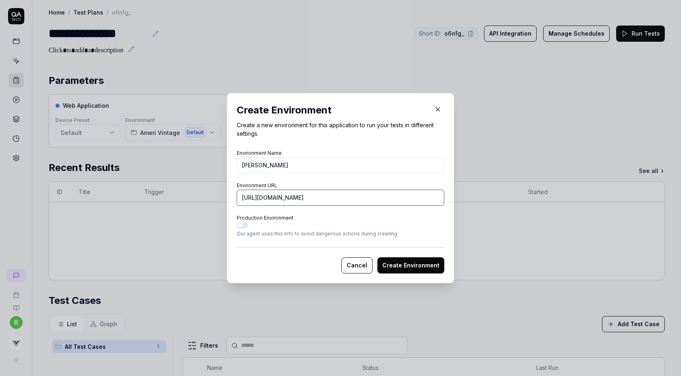
click at [377, 257] on button "Create Environment" at bounding box center [410, 265] width 67 height 16
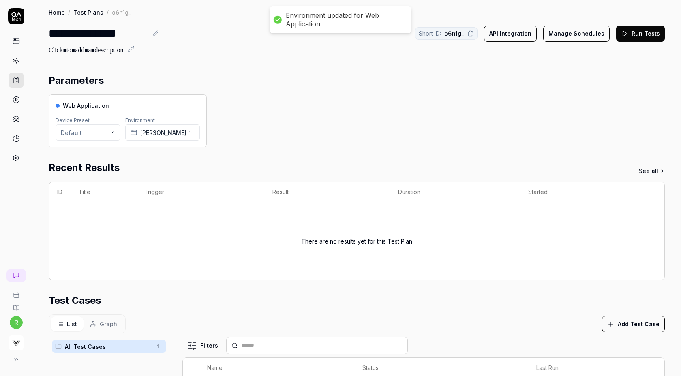
click at [635, 31] on button "Run Tests" at bounding box center [640, 34] width 49 height 16
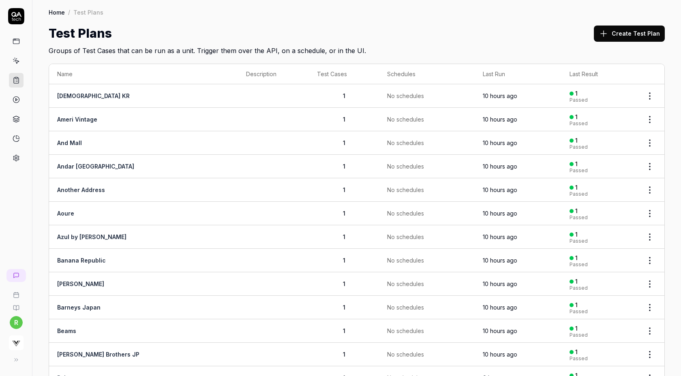
click at [628, 24] on div "Create Test Plan" at bounding box center [629, 33] width 71 height 18
click at [635, 35] on button "Create Test Plan" at bounding box center [629, 34] width 71 height 16
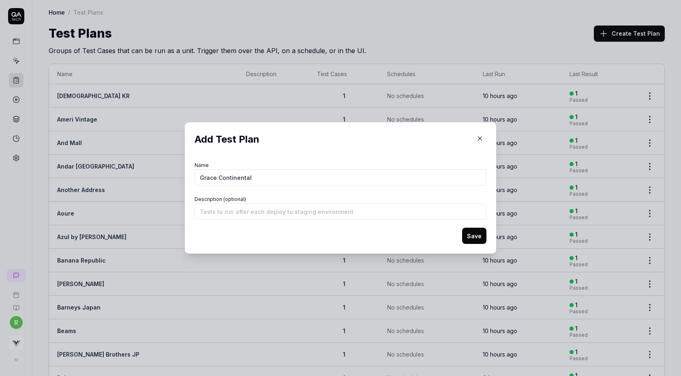
type input "Grace Continental"
click at [462, 228] on button "Save" at bounding box center [474, 236] width 24 height 16
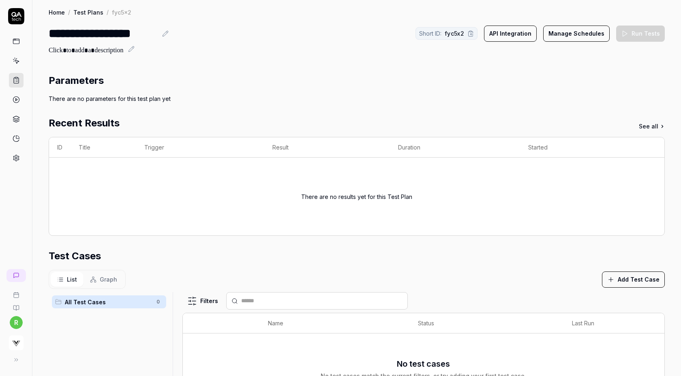
click at [619, 280] on button "Add Test Case" at bounding box center [633, 279] width 63 height 16
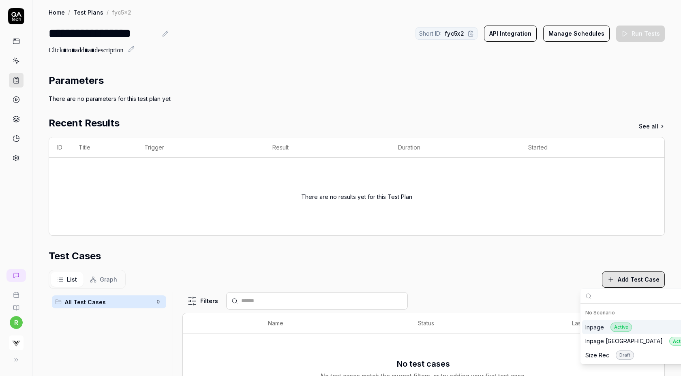
click at [600, 328] on div "Inpage Active" at bounding box center [608, 326] width 47 height 9
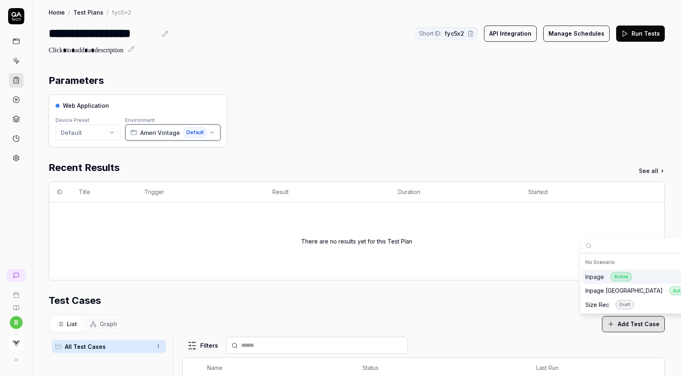
click at [140, 132] on span "Ameri Vintage" at bounding box center [160, 132] width 40 height 9
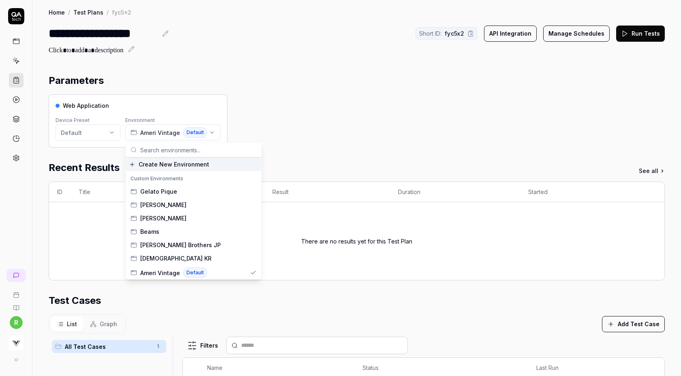
click at [171, 163] on span "Create New Environment" at bounding box center [174, 164] width 70 height 9
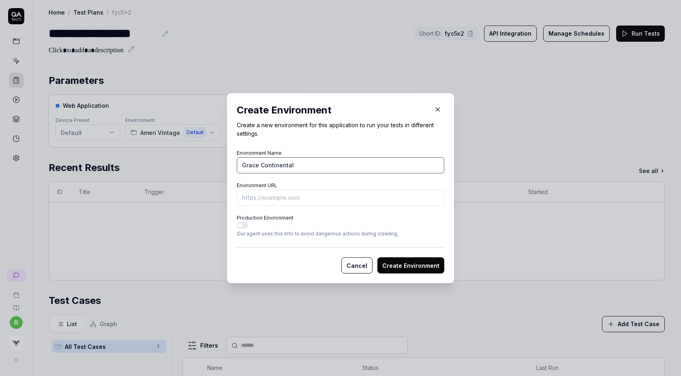
type input "Grace Continental"
paste input "[URL][DOMAIN_NAME]"
type input "[URL][DOMAIN_NAME]"
click at [377, 257] on button "Create Environment" at bounding box center [410, 265] width 67 height 16
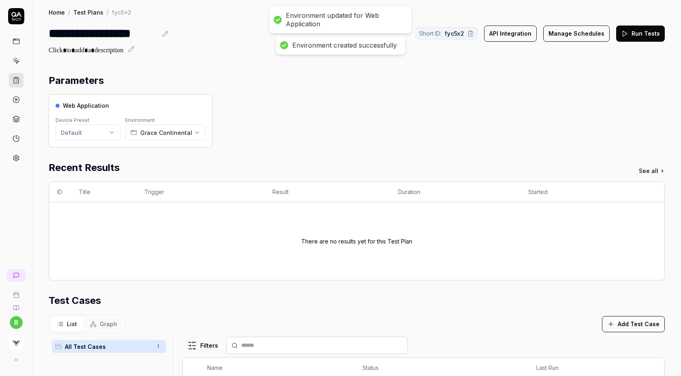
click at [649, 37] on button "Run Tests" at bounding box center [640, 34] width 49 height 16
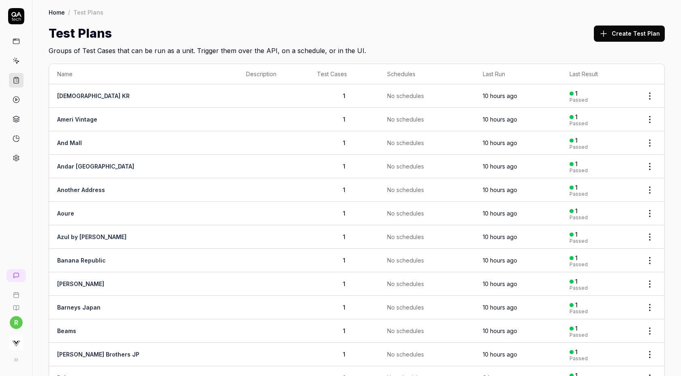
click at [621, 38] on button "Create Test Plan" at bounding box center [629, 34] width 71 height 16
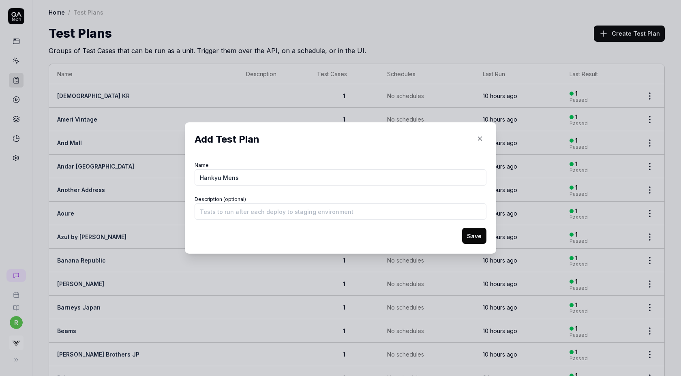
type input "Hankyu Mens"
click at [462, 228] on button "Save" at bounding box center [474, 236] width 24 height 16
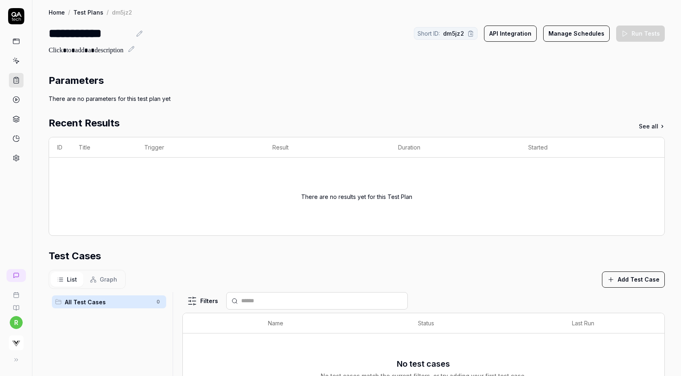
click at [622, 283] on button "Add Test Case" at bounding box center [633, 279] width 63 height 16
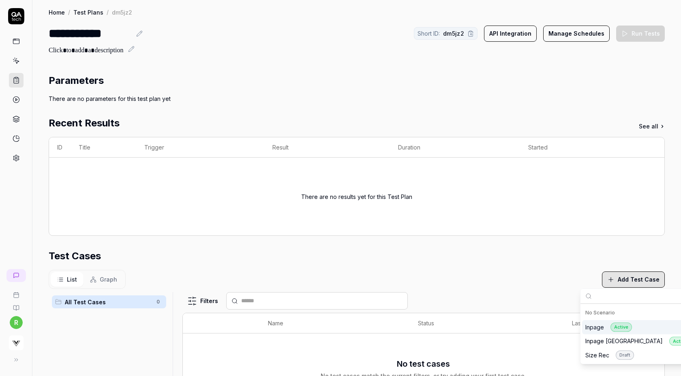
click at [602, 327] on div "Inpage Active" at bounding box center [608, 326] width 47 height 9
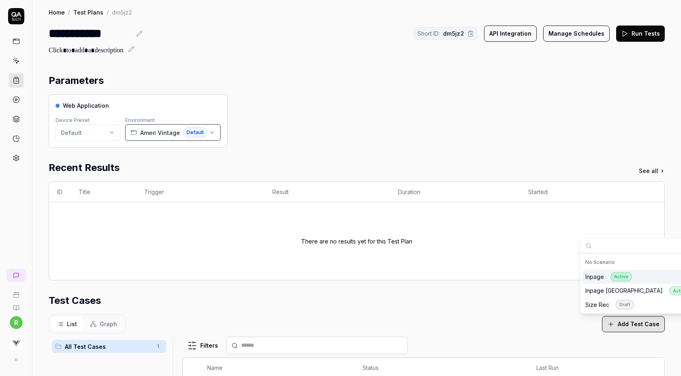
click at [173, 131] on span "Ameri Vintage" at bounding box center [160, 132] width 40 height 9
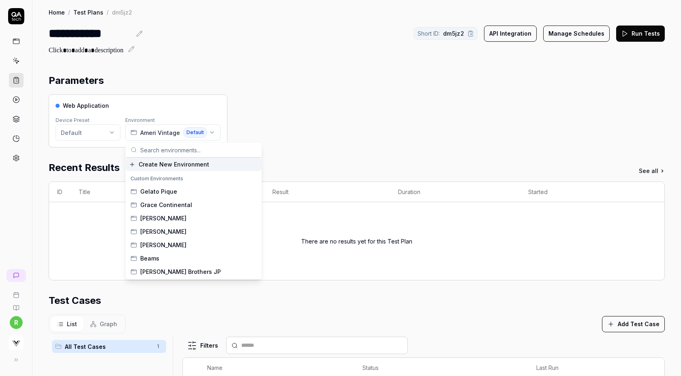
click at [155, 164] on span "Create New Environment" at bounding box center [174, 164] width 70 height 9
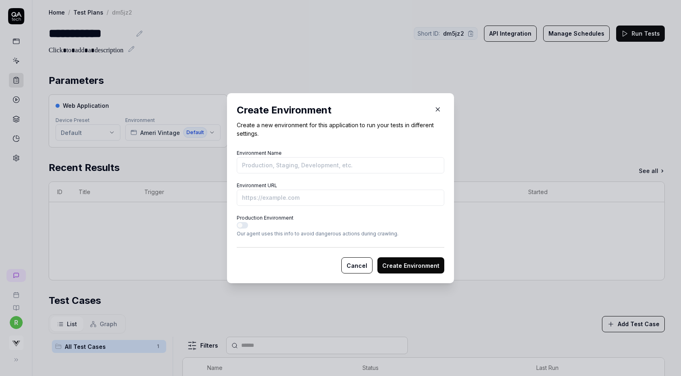
click at [284, 164] on input "Environment Name" at bounding box center [340, 165] width 207 height 16
click at [287, 164] on input "Hanky" at bounding box center [340, 165] width 207 height 16
type input "Hankyu Mens"
click at [334, 197] on input "Environment URL" at bounding box center [340, 198] width 207 height 16
paste input "https://web.hh-online.jp/hankyu-mens/goods/index.html?ggcd=505891788"
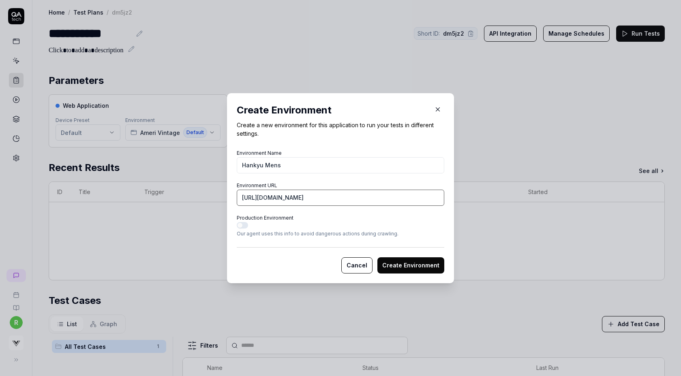
scroll to position [0, 41]
type input "https://web.hh-online.jp/hankyu-mens/goods/index.html?ggcd=505891788&vs-staging"
click at [377, 257] on button "Create Environment" at bounding box center [410, 265] width 67 height 16
click at [400, 265] on button "Create Environment" at bounding box center [410, 265] width 67 height 16
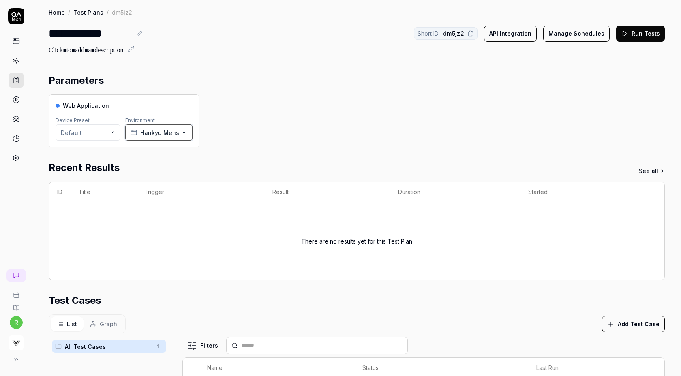
click at [173, 132] on span "Hankyu Mens" at bounding box center [159, 132] width 39 height 9
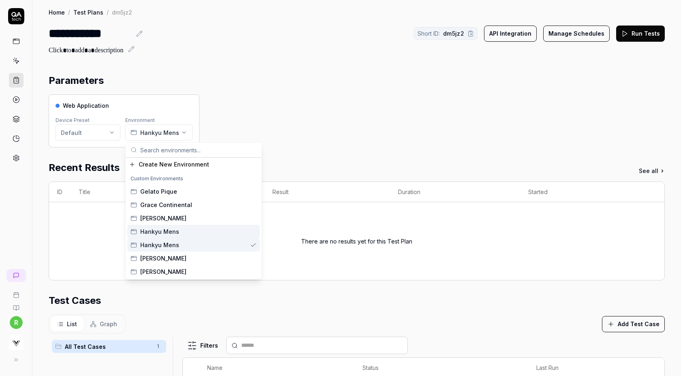
click at [185, 246] on div "Hankyu Mens" at bounding box center [193, 244] width 132 height 13
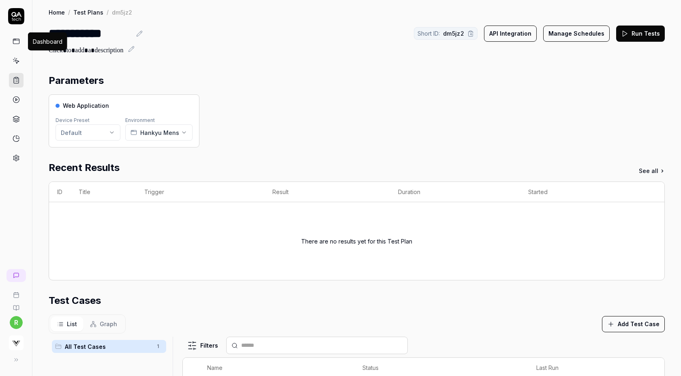
click at [13, 44] on icon at bounding box center [16, 41] width 7 height 7
click at [15, 60] on icon at bounding box center [16, 60] width 7 height 7
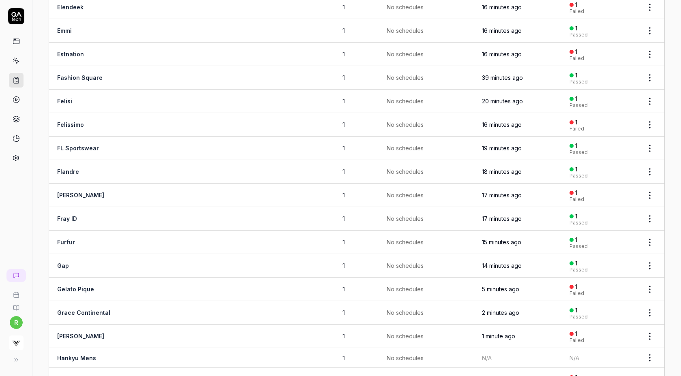
scroll to position [722, 0]
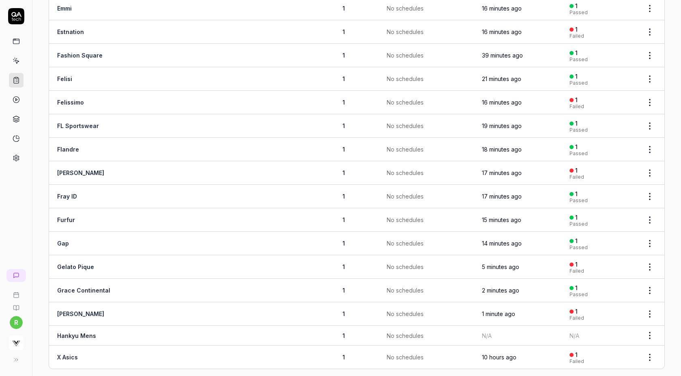
click at [651, 327] on html "r Home / Test Plans Home / Test Plans Test Plans Create Test Plan Groups of Tes…" at bounding box center [340, 188] width 681 height 376
click at [609, 253] on span "Run Tests" at bounding box center [606, 257] width 28 height 9
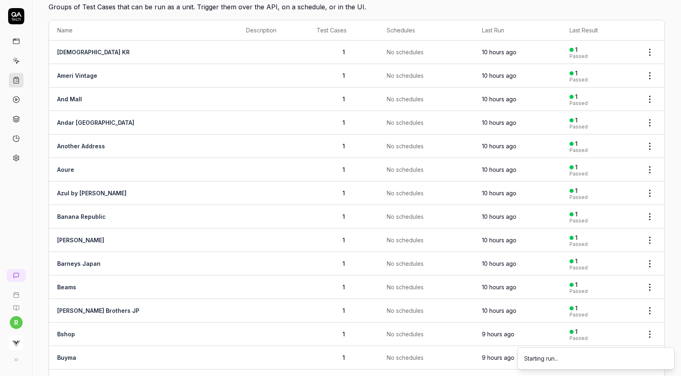
scroll to position [0, 0]
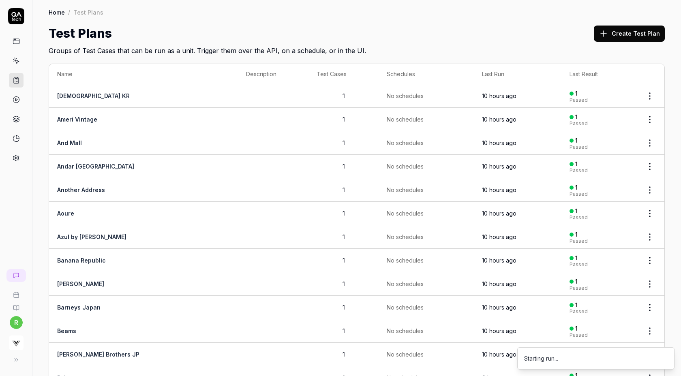
click at [626, 32] on button "Create Test Plan" at bounding box center [629, 34] width 71 height 16
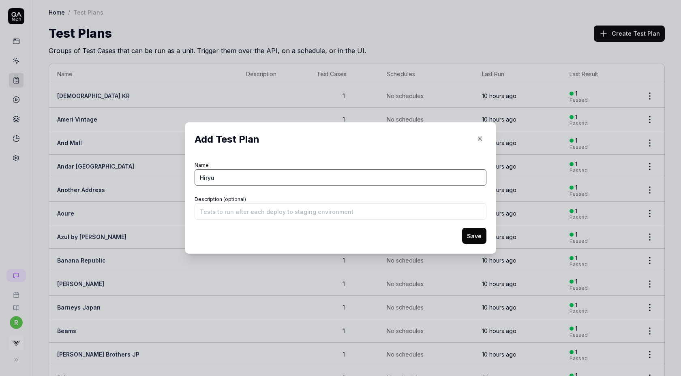
type input "Hiryu"
click at [473, 234] on button "Save" at bounding box center [474, 236] width 24 height 16
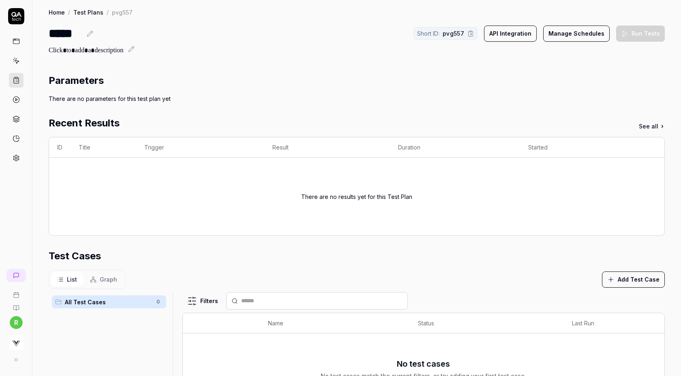
click at [619, 278] on button "Add Test Case" at bounding box center [633, 279] width 63 height 16
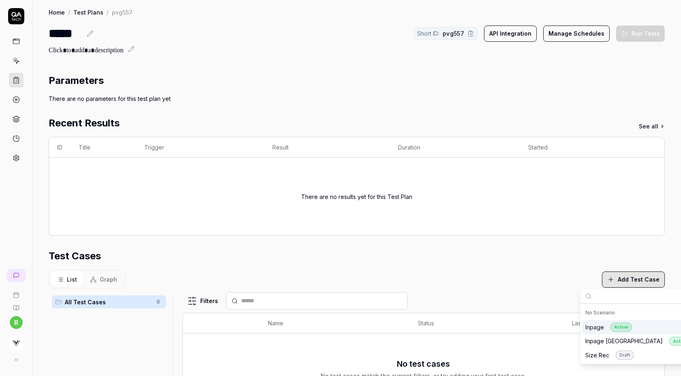
click at [603, 329] on div "Inpage Active" at bounding box center [608, 326] width 47 height 9
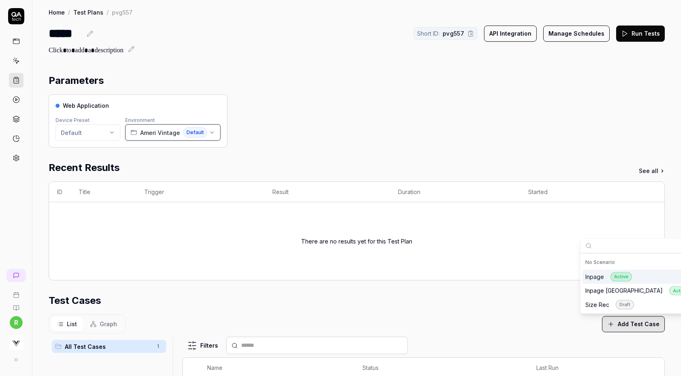
click at [170, 133] on span "Ameri Vintage" at bounding box center [160, 132] width 40 height 9
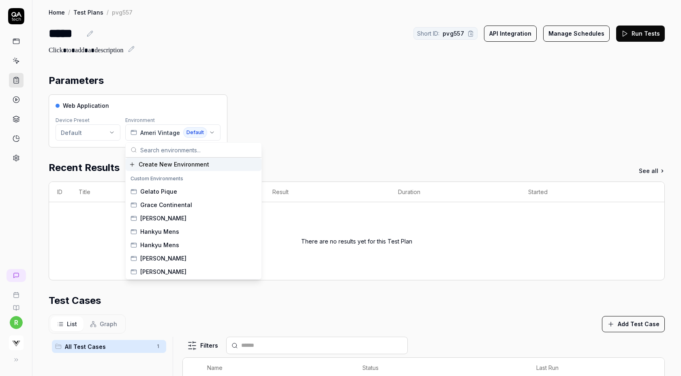
click at [169, 163] on span "Create New Environment" at bounding box center [174, 164] width 70 height 9
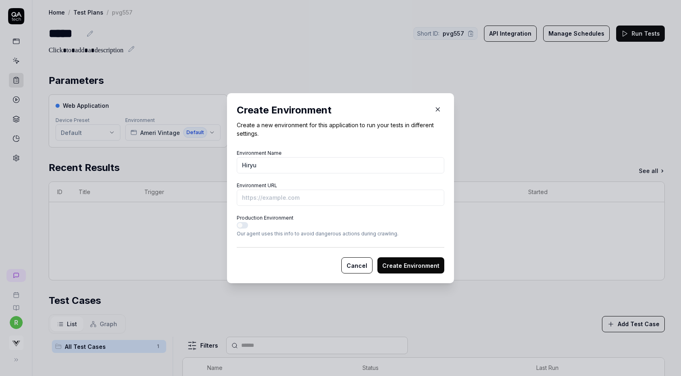
type input "Hiryu"
paste input "[URL][DOMAIN_NAME]"
type input "[URL][DOMAIN_NAME]"
click at [401, 265] on button "Create Environment" at bounding box center [410, 265] width 67 height 16
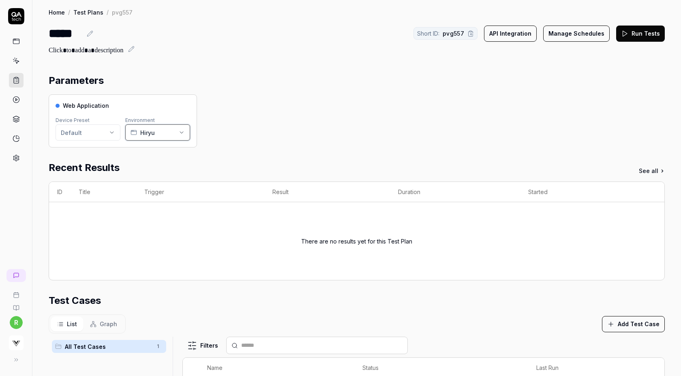
click at [149, 133] on span "Hiryu" at bounding box center [147, 132] width 15 height 9
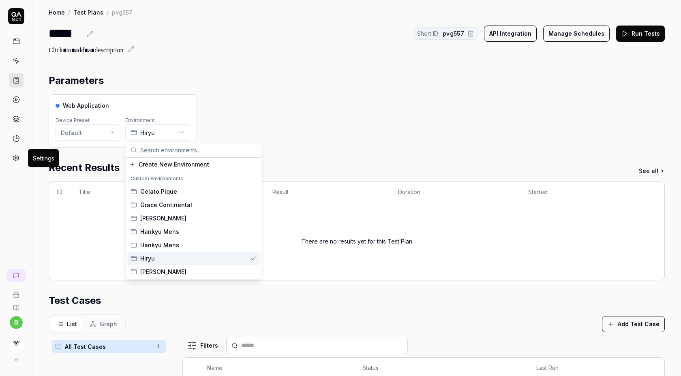
click at [16, 155] on icon at bounding box center [16, 158] width 6 height 6
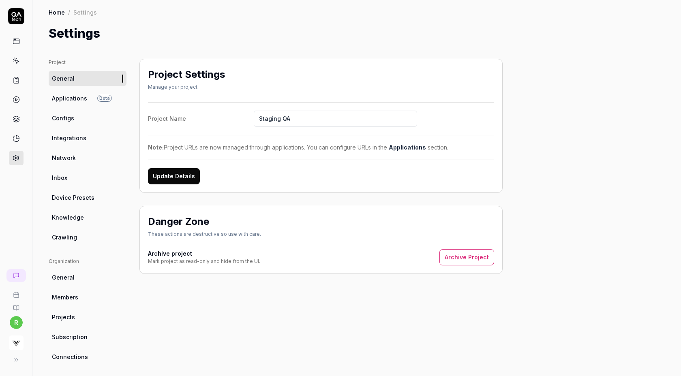
click at [90, 96] on link "Applications Beta" at bounding box center [88, 98] width 78 height 15
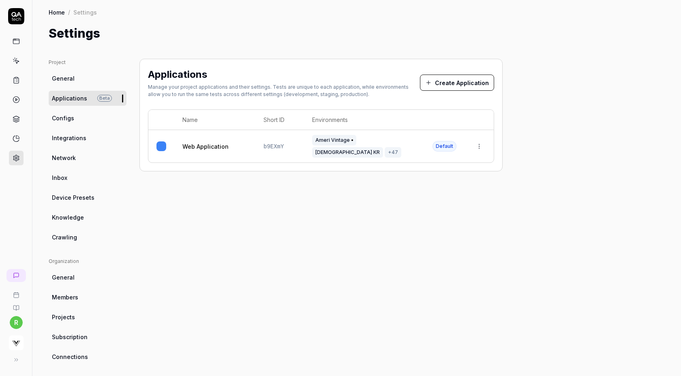
click at [310, 137] on td "Ameri Vintage All Saints KR +47" at bounding box center [364, 146] width 120 height 32
click at [480, 143] on html "r Home / Settings Home / Settings Settings Project General Applications Beta Co…" at bounding box center [340, 188] width 681 height 376
click at [413, 192] on span "Edit" at bounding box center [414, 194] width 11 height 9
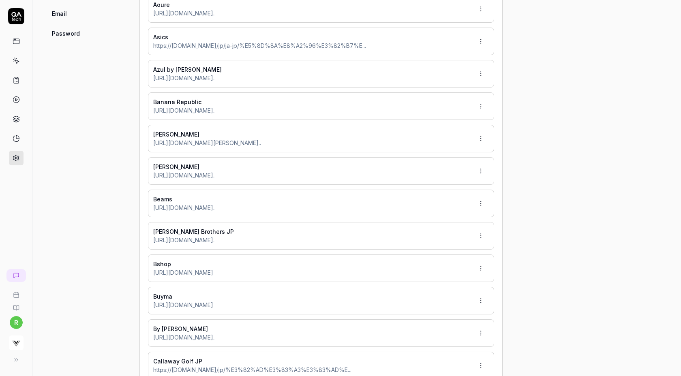
type input "*******"
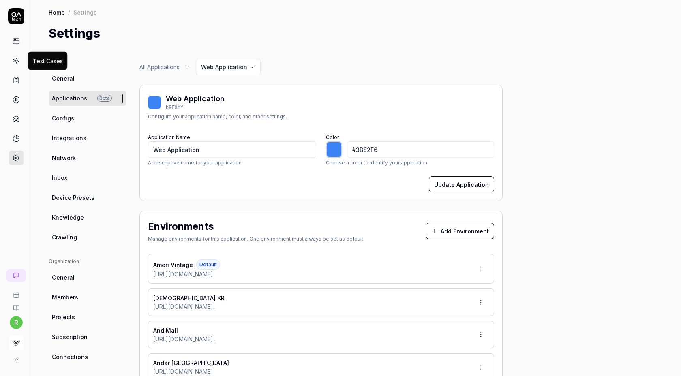
click at [16, 59] on icon at bounding box center [16, 58] width 1 height 0
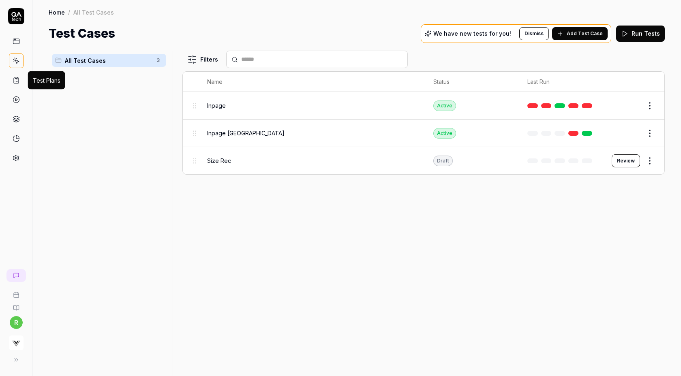
click at [16, 78] on icon at bounding box center [16, 80] width 7 height 7
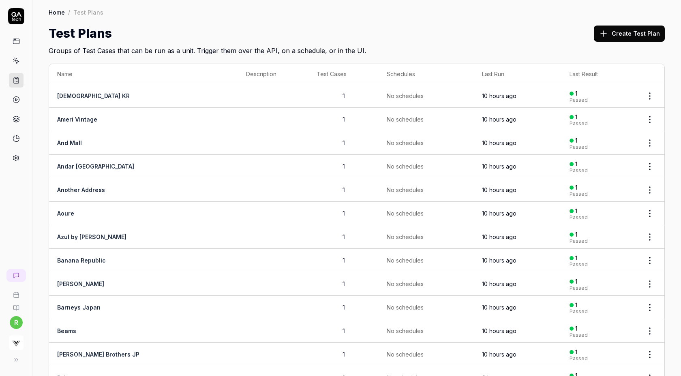
click at [644, 36] on button "Create Test Plan" at bounding box center [629, 34] width 71 height 16
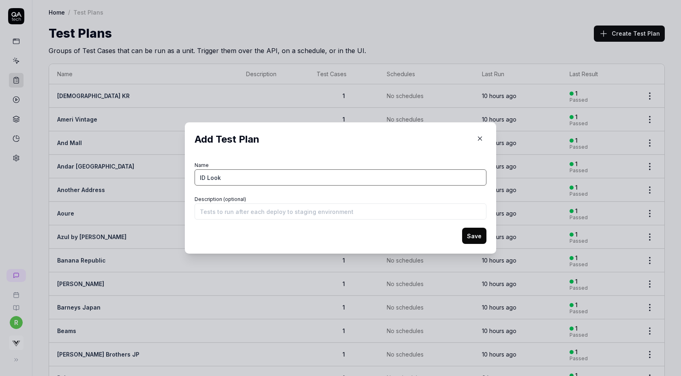
type input "ID Look"
click at [462, 228] on button "Save" at bounding box center [474, 236] width 24 height 16
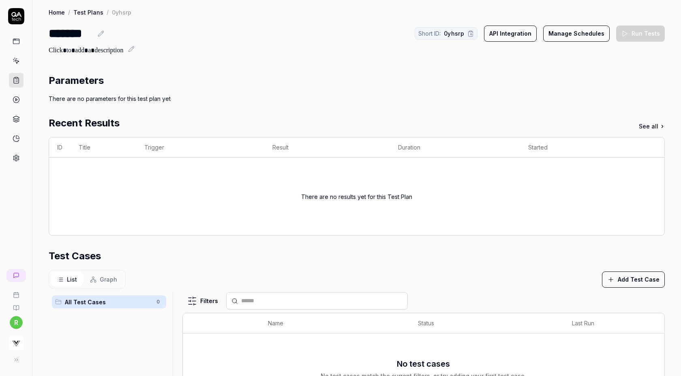
click at [621, 273] on button "Add Test Case" at bounding box center [633, 279] width 63 height 16
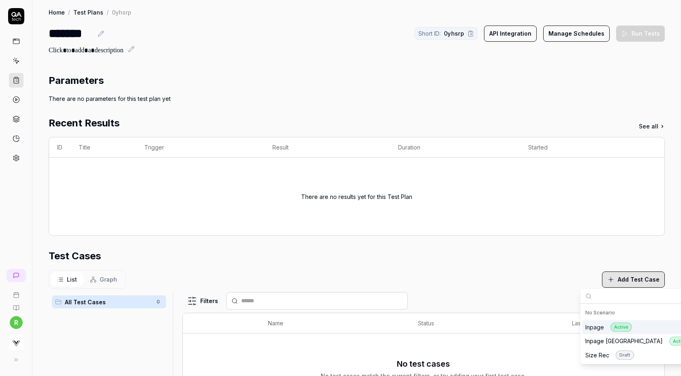
click at [592, 325] on div "Inpage Active" at bounding box center [608, 326] width 47 height 9
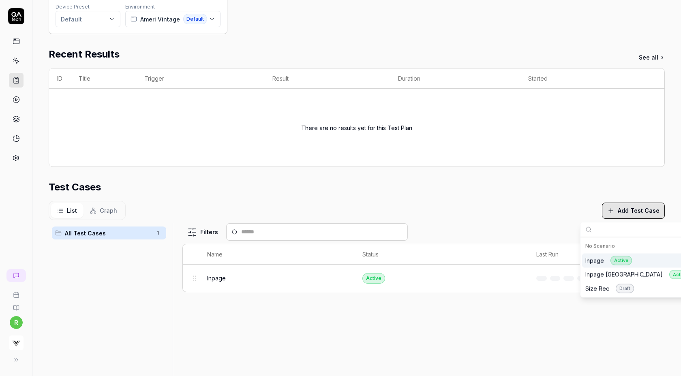
scroll to position [111, 0]
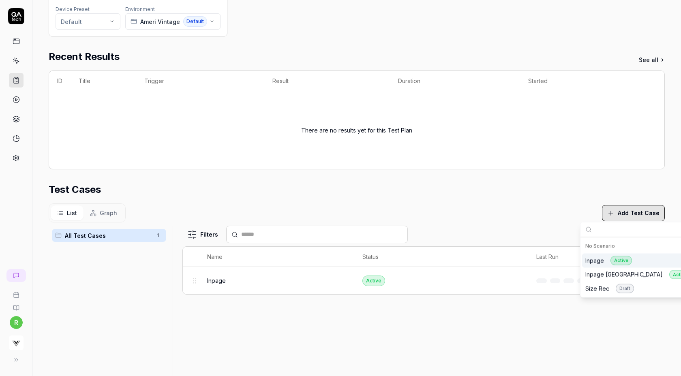
click at [592, 262] on div "Inpage Active" at bounding box center [608, 260] width 47 height 9
click at [505, 193] on div "Test Cases" at bounding box center [357, 189] width 616 height 15
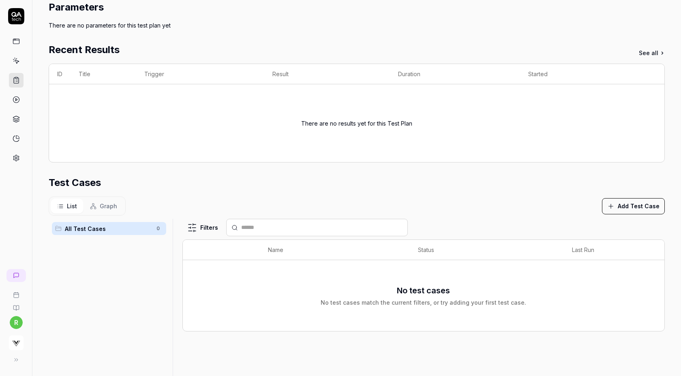
scroll to position [83, 0]
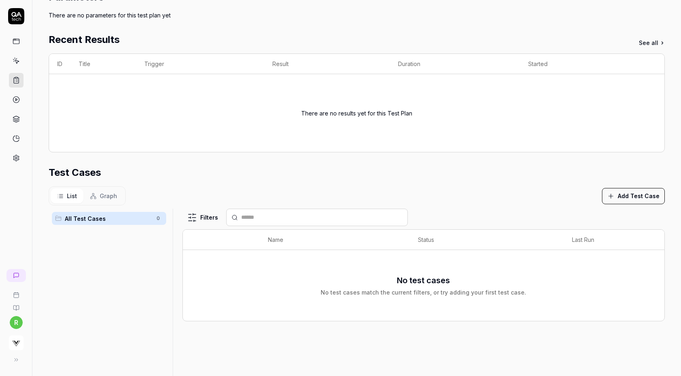
click at [626, 192] on button "Add Test Case" at bounding box center [633, 196] width 63 height 16
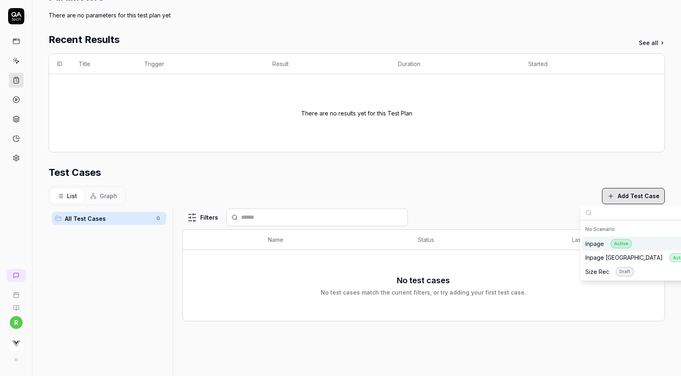
click at [602, 241] on div "Inpage Active" at bounding box center [608, 243] width 47 height 9
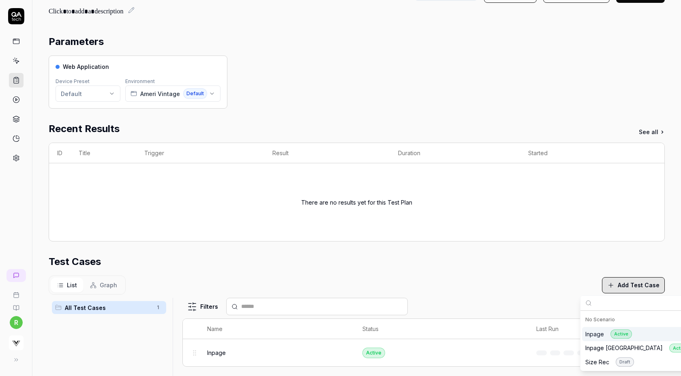
scroll to position [0, 0]
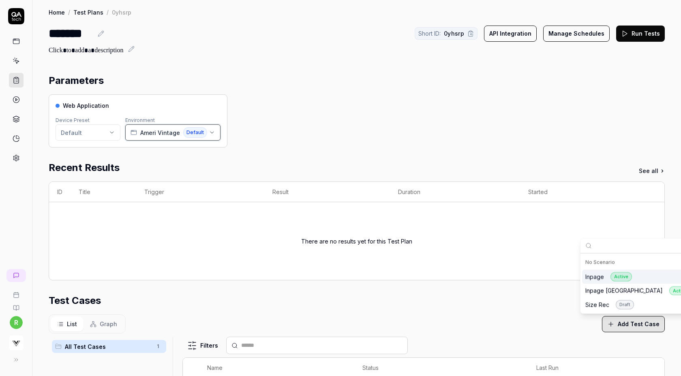
click at [162, 132] on span "Ameri Vintage" at bounding box center [160, 132] width 40 height 9
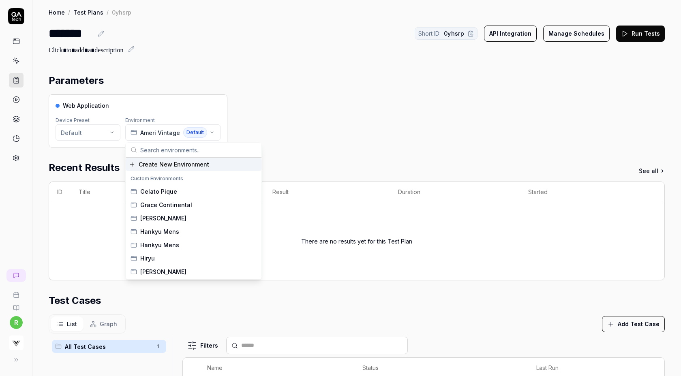
click at [173, 162] on span "Create New Environment" at bounding box center [174, 164] width 70 height 9
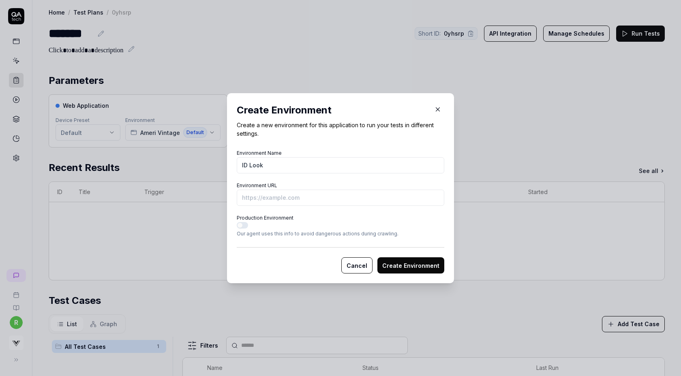
type input "ID Look"
paste input "https://www.idlookmall.com/product/productDetail?pcode=P000123236"
type input "https://www.idlookmall.com/product/productDetail?pcode=P000123236&vs-staging"
click at [395, 267] on button "Create Environment" at bounding box center [410, 265] width 67 height 16
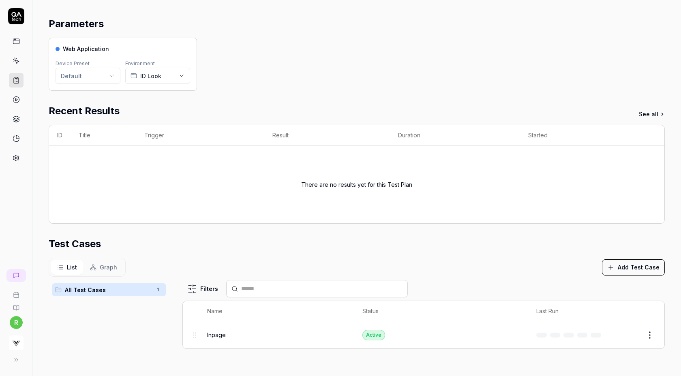
scroll to position [0, 0]
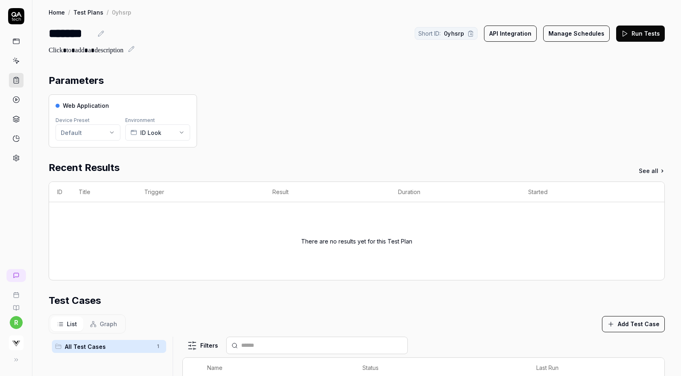
click at [634, 35] on button "Run Tests" at bounding box center [640, 34] width 49 height 16
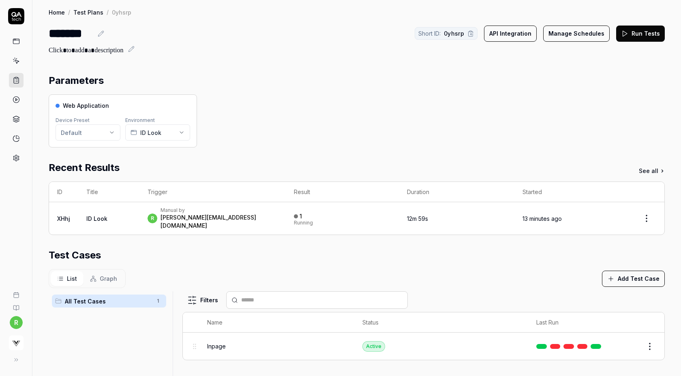
click at [641, 35] on button "Run Tests" at bounding box center [640, 34] width 49 height 16
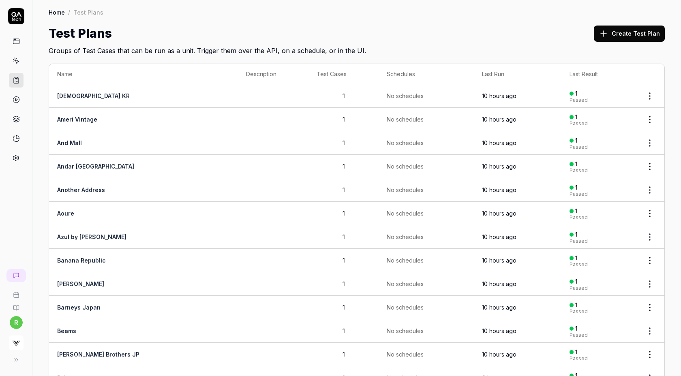
click at [608, 34] on icon at bounding box center [603, 34] width 10 height 10
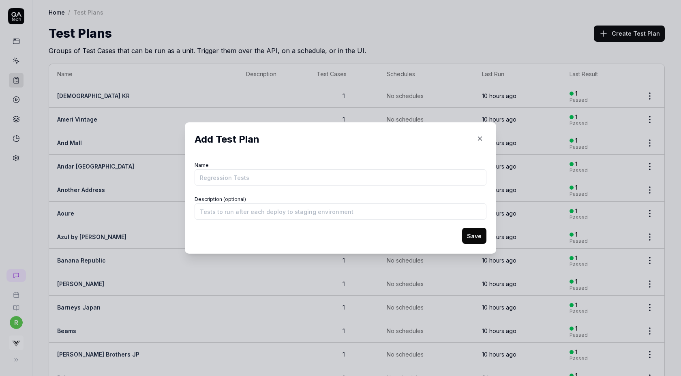
click at [339, 181] on input "Name" at bounding box center [340, 177] width 292 height 16
type input "Johnbull"
click at [462, 228] on button "Save" at bounding box center [474, 236] width 24 height 16
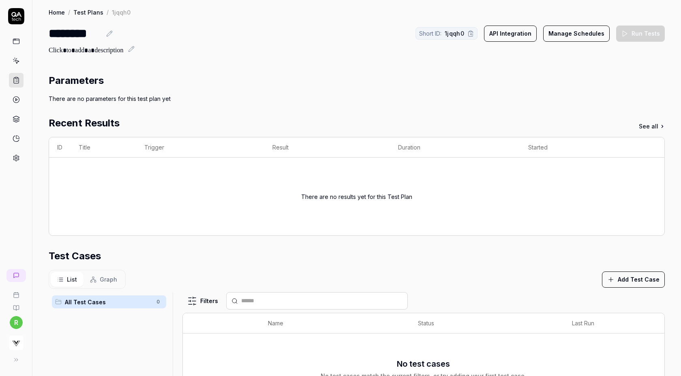
click at [609, 273] on button "Add Test Case" at bounding box center [633, 279] width 63 height 16
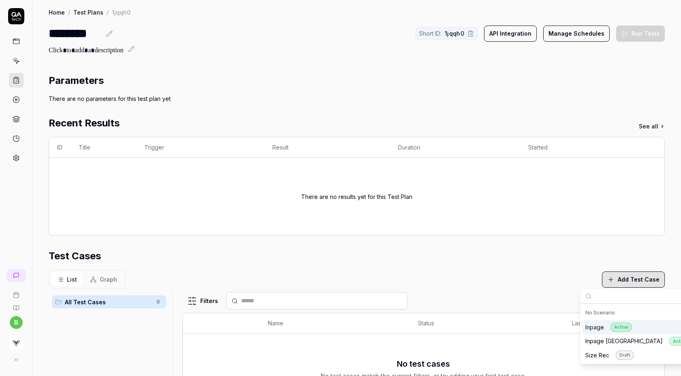
click at [602, 325] on div "Inpage Active" at bounding box center [608, 326] width 47 height 9
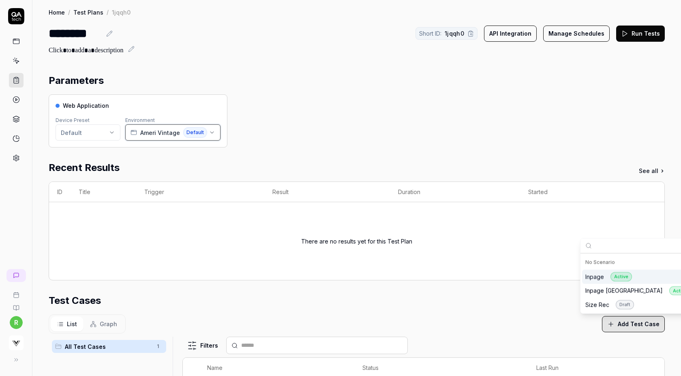
click at [166, 130] on span "Ameri Vintage" at bounding box center [160, 132] width 40 height 9
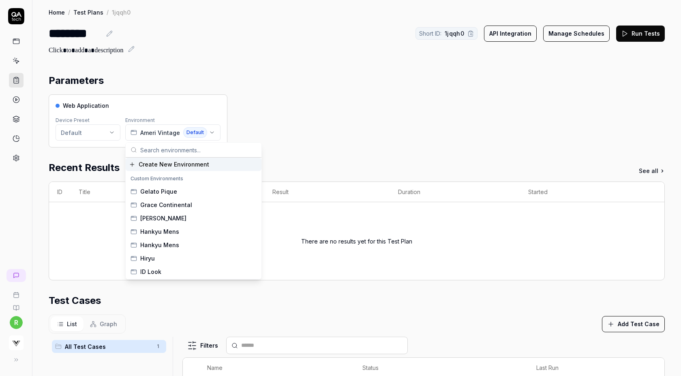
click at [160, 166] on span "Create New Environment" at bounding box center [174, 164] width 70 height 9
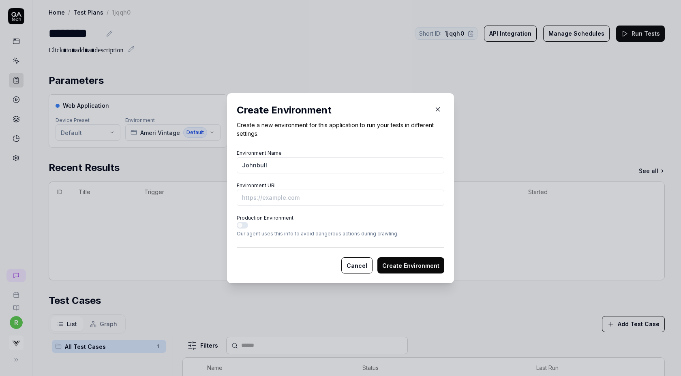
type input "Johnbull"
paste input "[URL][DOMAIN_NAME]"
type input "[URL][DOMAIN_NAME]"
click at [406, 262] on button "Create Environment" at bounding box center [410, 265] width 67 height 16
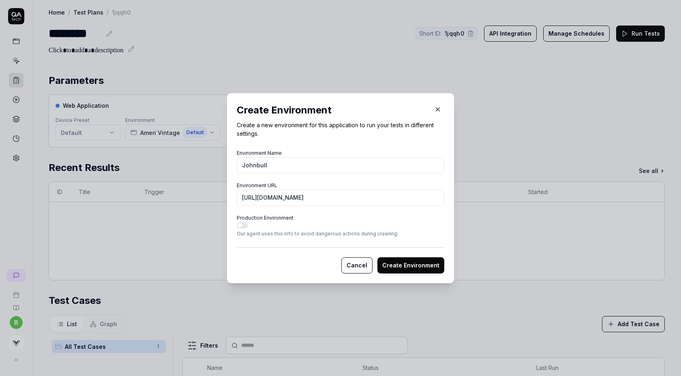
scroll to position [0, 0]
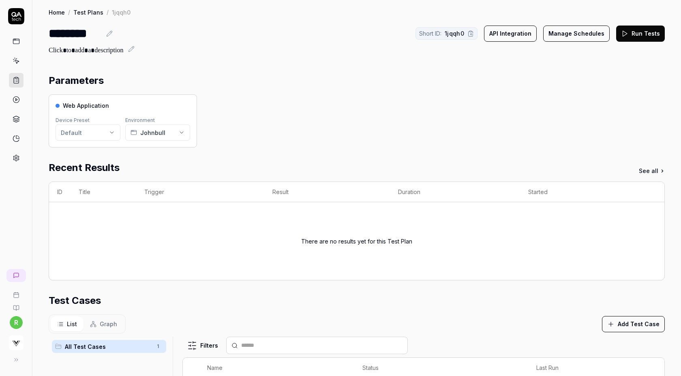
click at [630, 35] on button "Run Tests" at bounding box center [640, 34] width 49 height 16
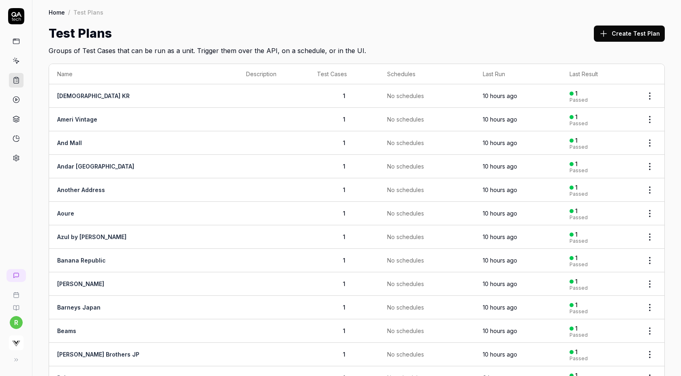
click at [610, 28] on button "Create Test Plan" at bounding box center [629, 34] width 71 height 16
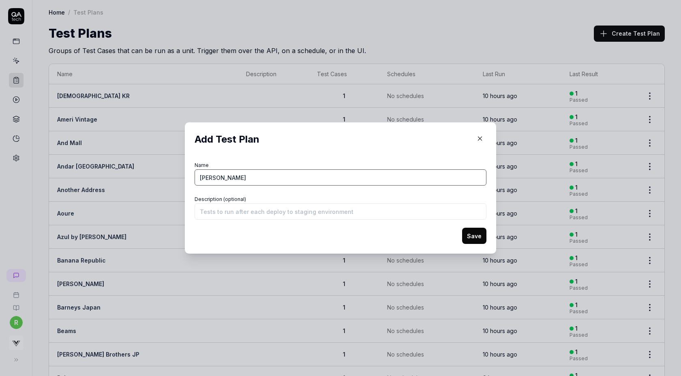
type input "[PERSON_NAME]"
click at [479, 238] on button "Save" at bounding box center [474, 236] width 24 height 16
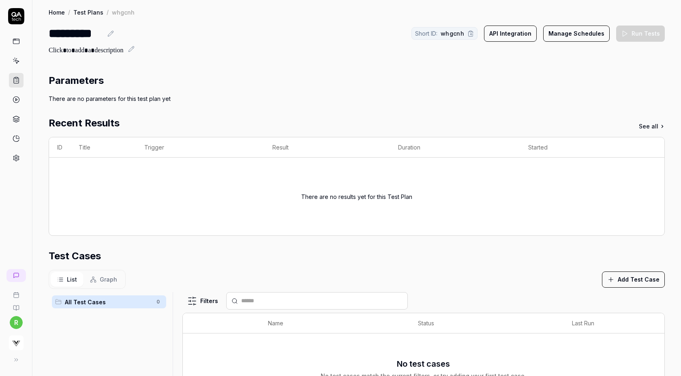
click at [619, 280] on button "Add Test Case" at bounding box center [633, 279] width 63 height 16
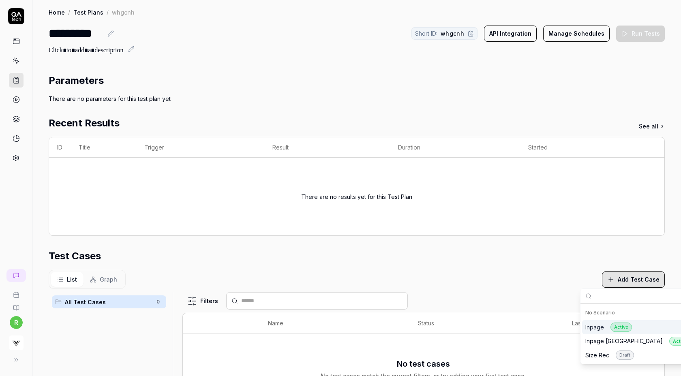
click at [601, 329] on div "Inpage Active" at bounding box center [608, 326] width 47 height 9
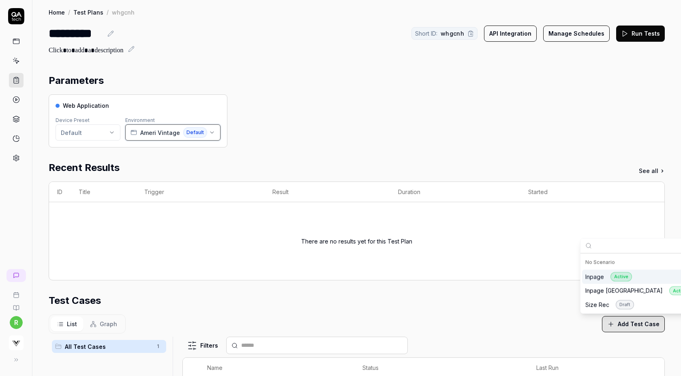
click at [132, 134] on icon "button" at bounding box center [133, 132] width 6 height 6
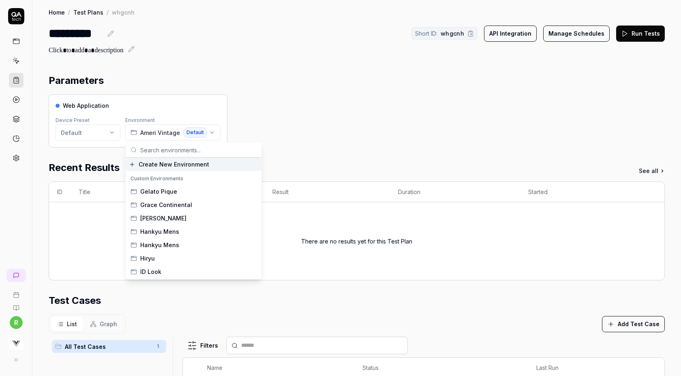
click at [148, 167] on span "Create New Environment" at bounding box center [174, 164] width 70 height 9
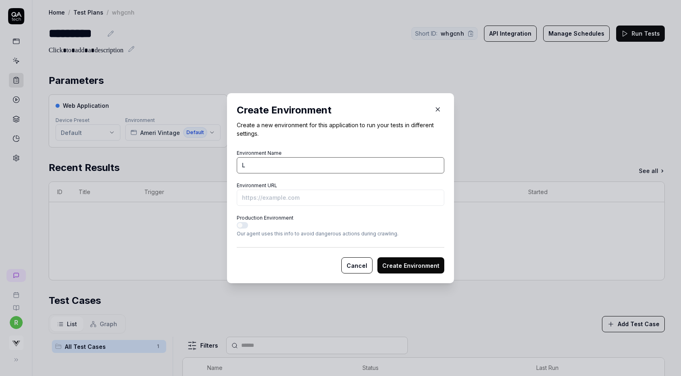
click at [299, 164] on input "L" at bounding box center [340, 165] width 207 height 16
type input "[PERSON_NAME]"
click at [305, 200] on input "Environment URL" at bounding box center [340, 198] width 207 height 16
paste input "https://www.levi.jp/women/pants/jeans/slimskinny/plank%20%E3%82%B9%E3%83%88%E3%…"
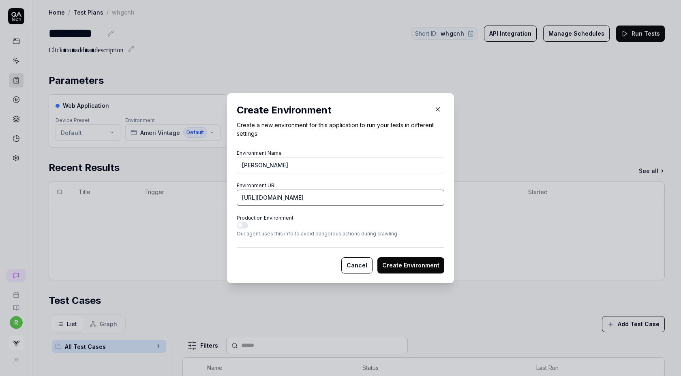
drag, startPoint x: 374, startPoint y: 197, endPoint x: 509, endPoint y: 209, distance: 136.2
click at [509, 209] on div "​ Create Environment Create a new environment for this application to run your …" at bounding box center [340, 188] width 681 height 376
click at [441, 196] on input "https://www.levi.jp/women/pants/jeans/slimskinny/plank%20%E3%82%B9%E3%83%88%E3%…" at bounding box center [340, 198] width 207 height 16
type input "https://www.levi.jp/women/pants/jeans/slimskinny/plank%20%E3%82%B9%E3%83%88%E3%…"
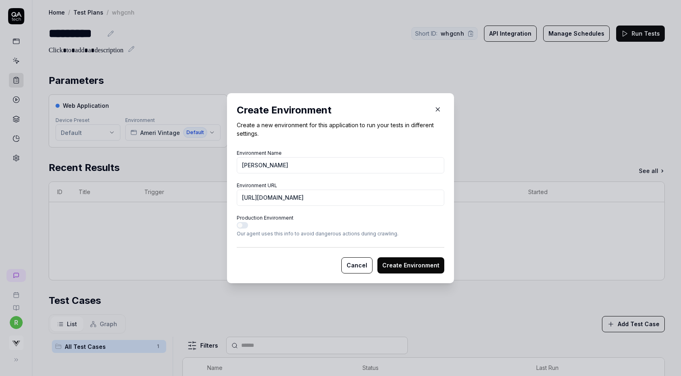
click at [423, 265] on button "Create Environment" at bounding box center [410, 265] width 67 height 16
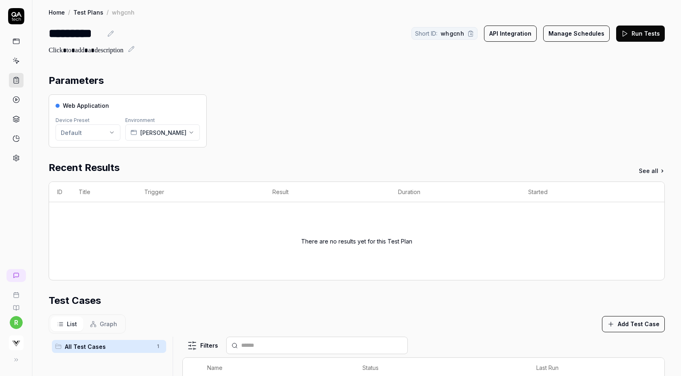
click at [611, 321] on icon "button" at bounding box center [610, 323] width 7 height 7
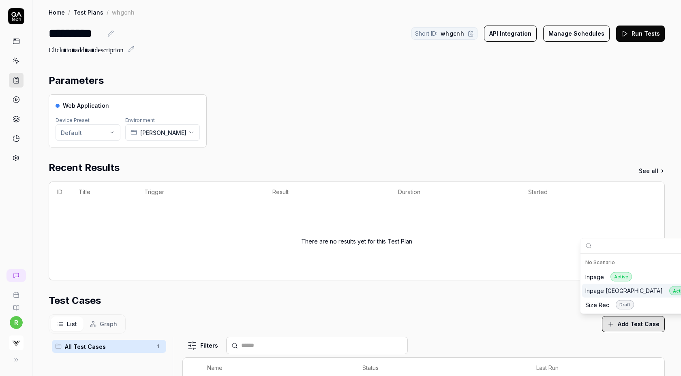
scroll to position [190, 0]
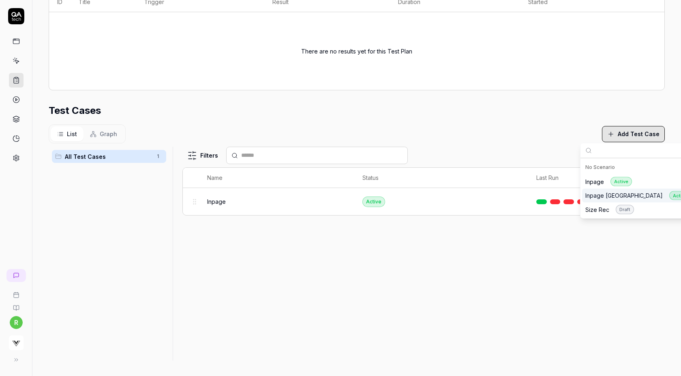
click at [478, 257] on div "Filters Name Status Last Run Inpage Active Edit" at bounding box center [423, 254] width 482 height 214
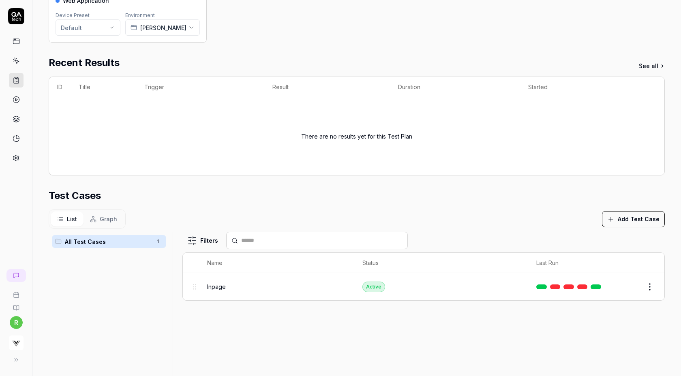
scroll to position [0, 0]
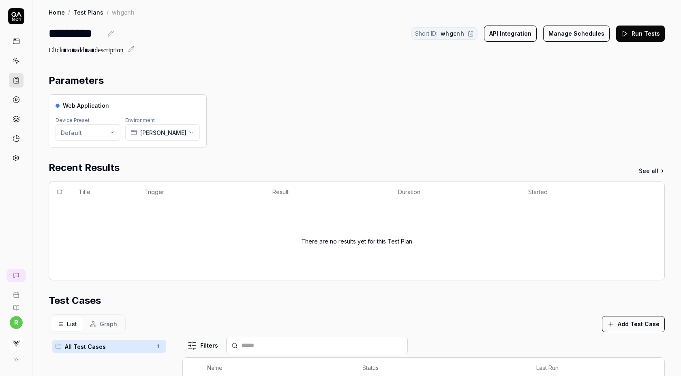
click at [642, 28] on button "Run Tests" at bounding box center [640, 34] width 49 height 16
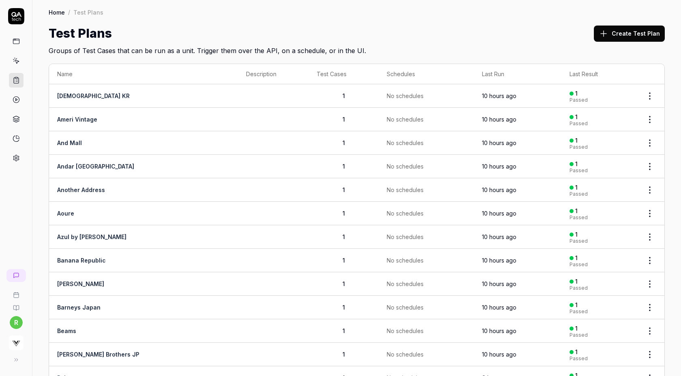
click at [609, 28] on button "Create Test Plan" at bounding box center [629, 34] width 71 height 16
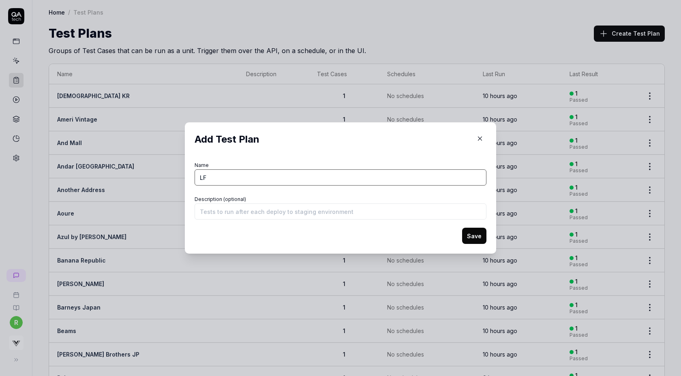
click at [401, 179] on input "LF" at bounding box center [340, 177] width 292 height 16
type input "LF Mall"
click at [462, 228] on button "Save" at bounding box center [474, 236] width 24 height 16
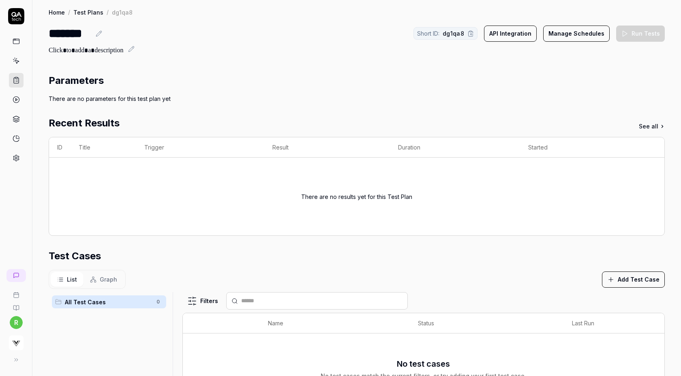
click at [619, 285] on button "Add Test Case" at bounding box center [633, 279] width 63 height 16
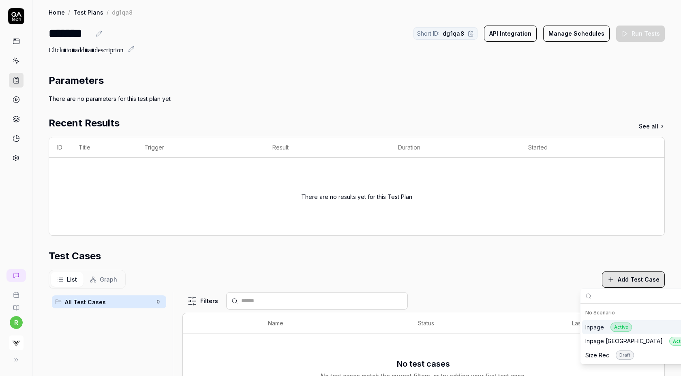
click at [601, 329] on div "Inpage Active" at bounding box center [608, 326] width 47 height 9
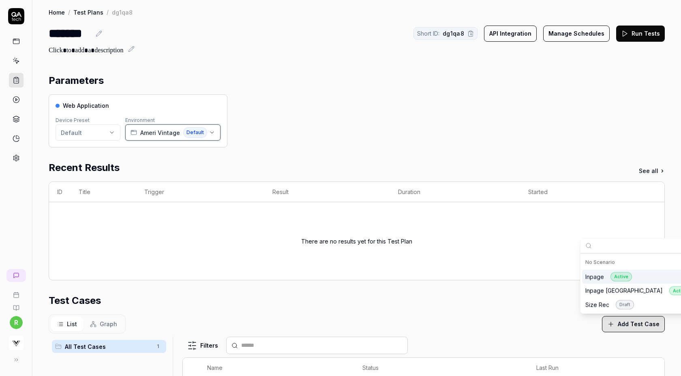
click at [198, 135] on span "Default" at bounding box center [195, 132] width 24 height 11
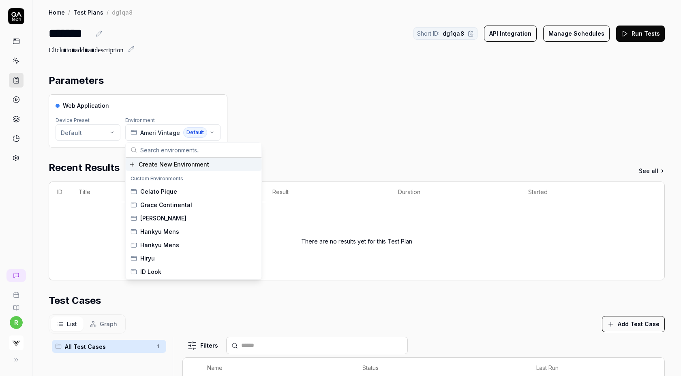
click at [190, 160] on span "Create New Environment" at bounding box center [174, 164] width 70 height 9
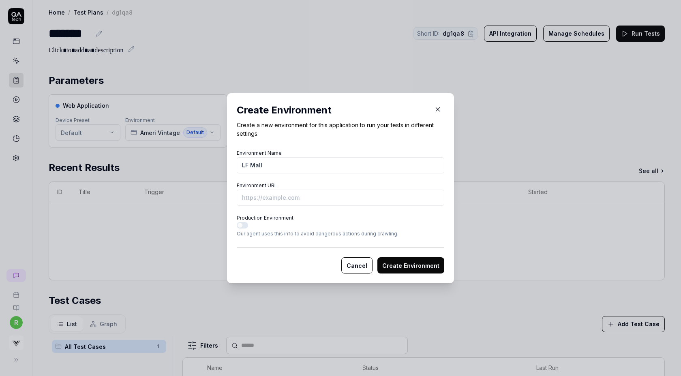
type input "LF Mall"
paste input "[URL][DOMAIN_NAME]"
type input "[URL][DOMAIN_NAME]"
click at [377, 257] on button "Create Environment" at bounding box center [410, 265] width 67 height 16
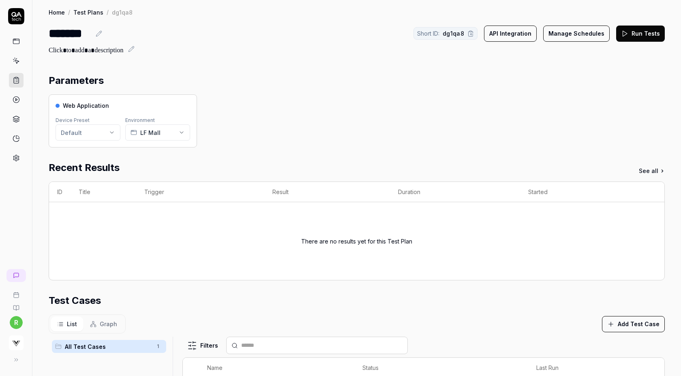
click at [645, 34] on button "Run Tests" at bounding box center [640, 34] width 49 height 16
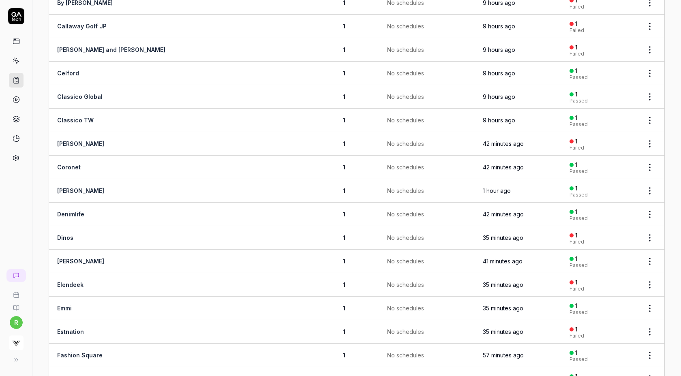
scroll to position [815, 0]
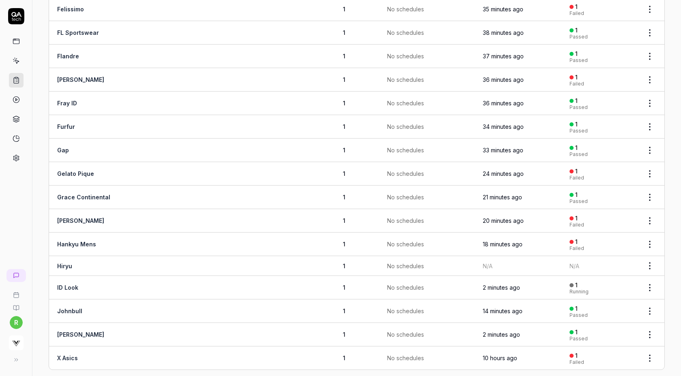
click at [654, 257] on html "r Home / Test Plans Home / Test Plans Test Plans Create Test Plan Groups of Tes…" at bounding box center [340, 188] width 681 height 376
click at [602, 309] on span "Run Tests" at bounding box center [606, 308] width 28 height 9
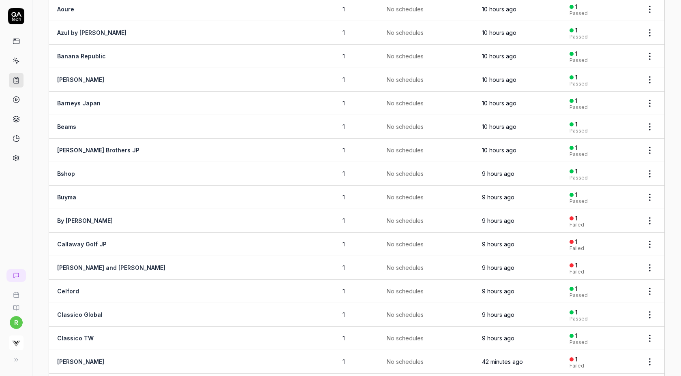
scroll to position [0, 0]
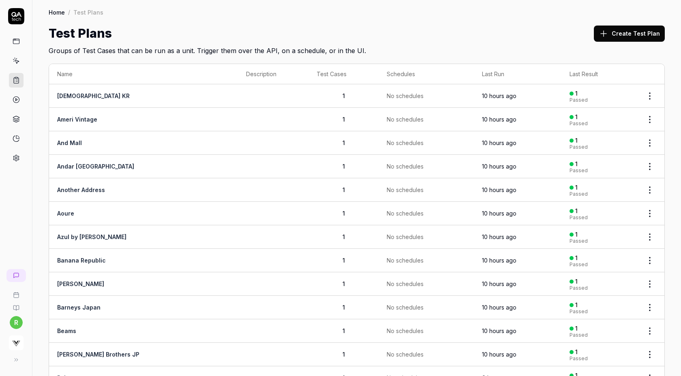
click at [519, 27] on div "Test Plans Create Test Plan" at bounding box center [357, 33] width 616 height 18
click at [624, 29] on button "Create Test Plan" at bounding box center [629, 34] width 71 height 16
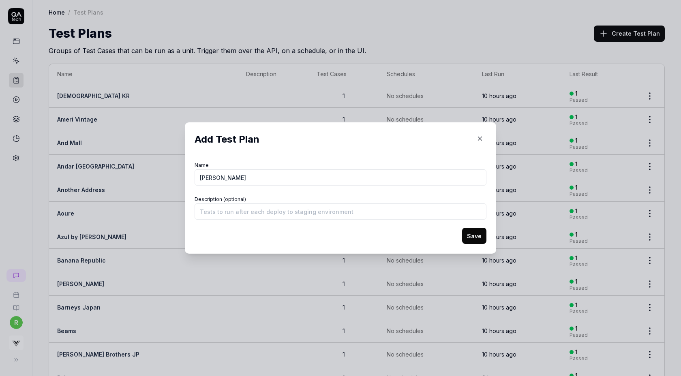
type input "[PERSON_NAME]"
click at [462, 228] on button "Save" at bounding box center [474, 236] width 24 height 16
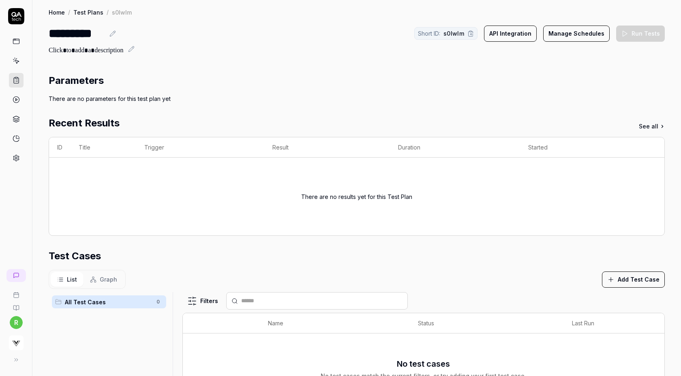
click at [618, 278] on button "Add Test Case" at bounding box center [633, 279] width 63 height 16
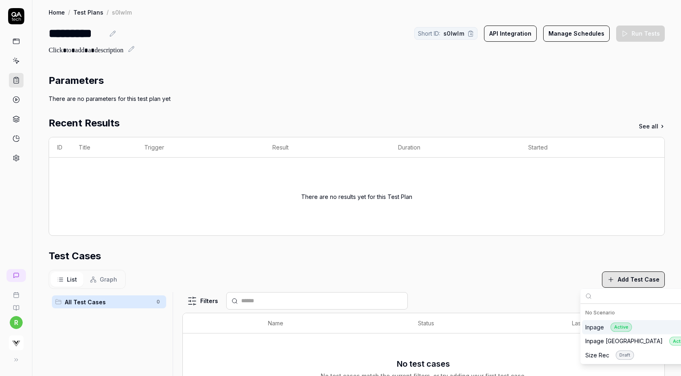
click at [593, 327] on div "Inpage Active" at bounding box center [608, 326] width 47 height 9
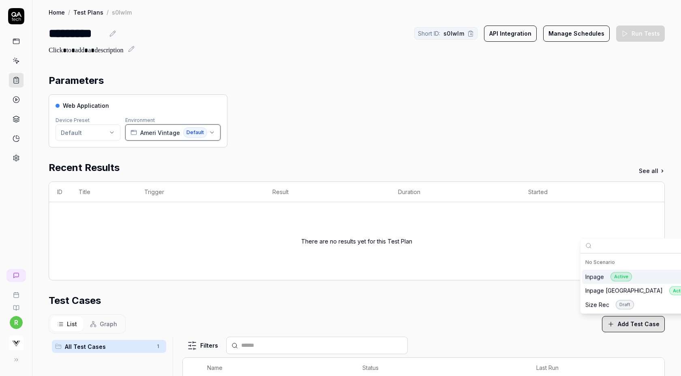
click at [152, 135] on span "Ameri Vintage" at bounding box center [160, 132] width 40 height 9
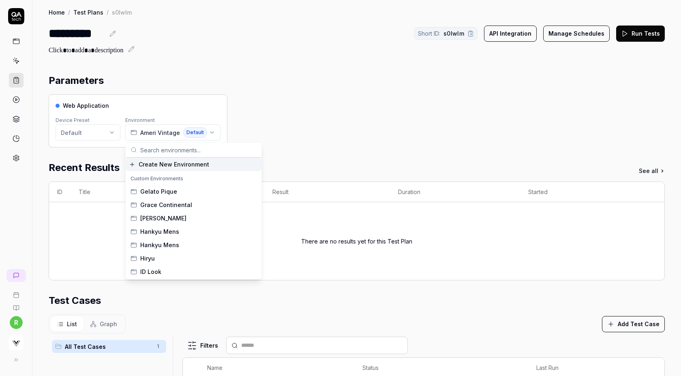
click at [152, 164] on span "Create New Environment" at bounding box center [174, 164] width 70 height 9
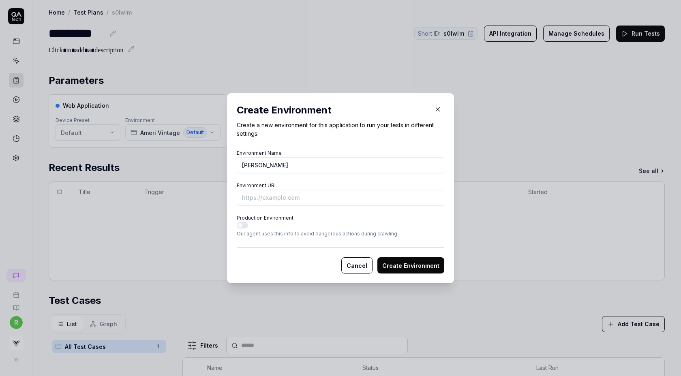
type input "[PERSON_NAME]"
paste input "https://levi.co.kr/products/%ED%83%80%EC%9E%85-i-%EC%85%80%EB%B9%84%EC%A7%80-%E…"
drag, startPoint x: 253, startPoint y: 199, endPoint x: 212, endPoint y: 193, distance: 40.9
click at [212, 193] on div "​ Create Environment Create a new environment for this application to run your …" at bounding box center [340, 187] width 259 height 209
click at [297, 201] on input "https://levi.co.kr/products/%ED%83%80%EC%9E%85-i-%EC%85%80%EB%B9%84%EC%A7%80-%E…" at bounding box center [340, 198] width 207 height 16
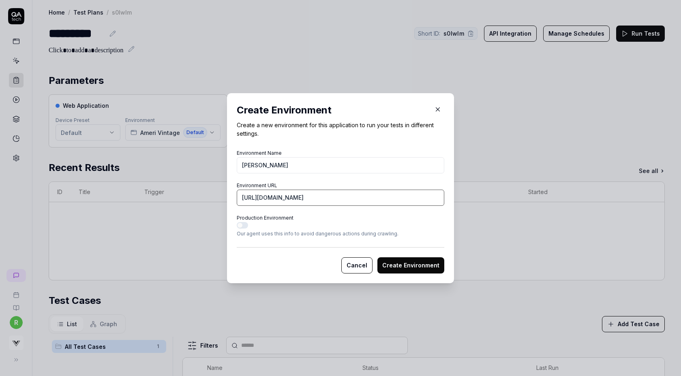
scroll to position [0, 342]
type input "https://levi.co.kr/products/%ED%83%80%EC%9E%85-i-%EC%85%80%EB%B9%84%EC%A7%80-%E…"
click at [377, 257] on button "Create Environment" at bounding box center [410, 265] width 67 height 16
click at [397, 267] on button "Create Environment" at bounding box center [410, 265] width 67 height 16
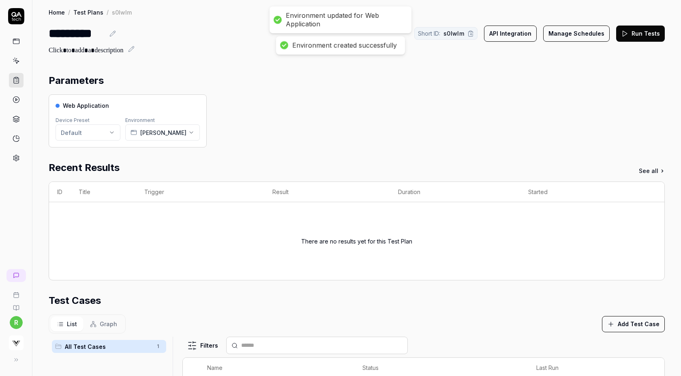
click at [487, 137] on div "Web Application Device Preset Default Environment Levi's KR" at bounding box center [357, 120] width 616 height 53
click at [638, 38] on button "Run Tests" at bounding box center [640, 34] width 49 height 16
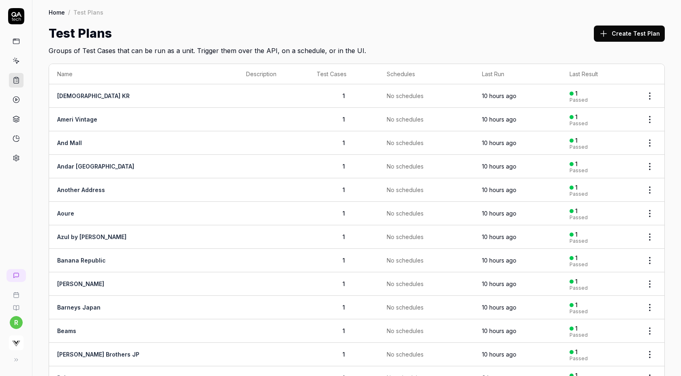
click at [619, 26] on button "Create Test Plan" at bounding box center [629, 34] width 71 height 16
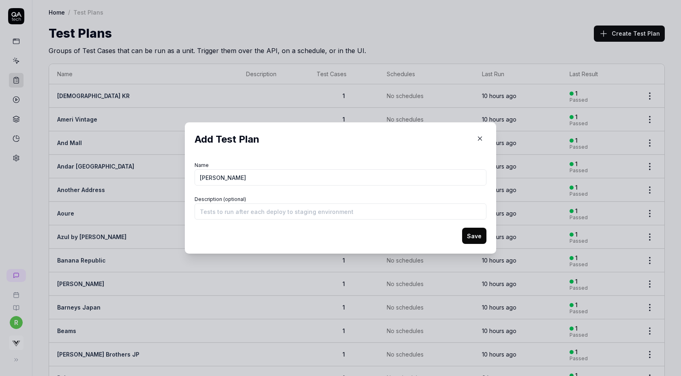
type input "[PERSON_NAME]"
click at [462, 228] on button "Save" at bounding box center [474, 236] width 24 height 16
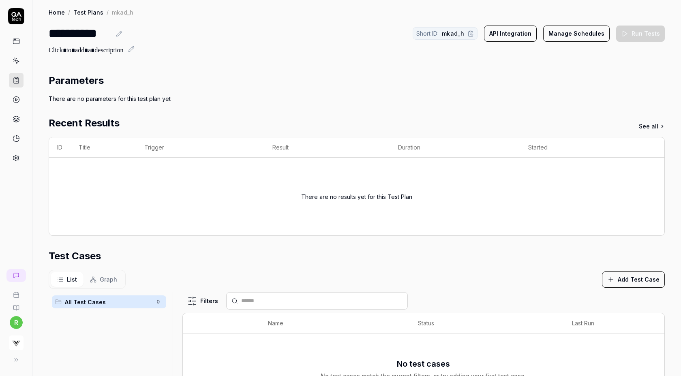
click at [622, 276] on button "Add Test Case" at bounding box center [633, 279] width 63 height 16
click at [619, 283] on button "Add Test Case" at bounding box center [633, 279] width 63 height 16
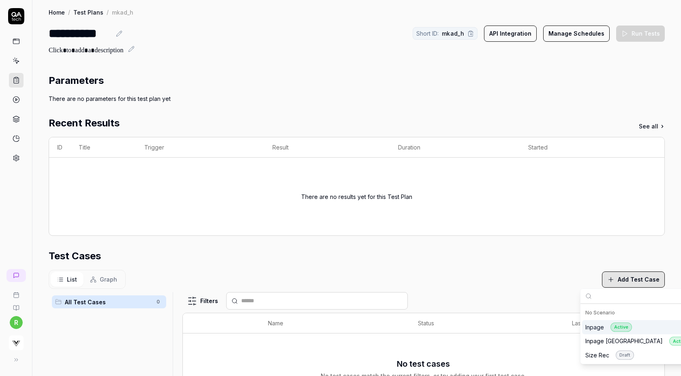
click at [594, 330] on div "Inpage Active" at bounding box center [608, 326] width 47 height 9
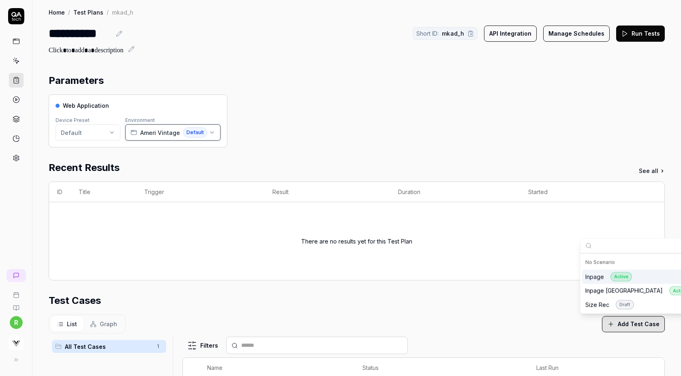
click at [171, 135] on span "Ameri Vintage" at bounding box center [160, 132] width 40 height 9
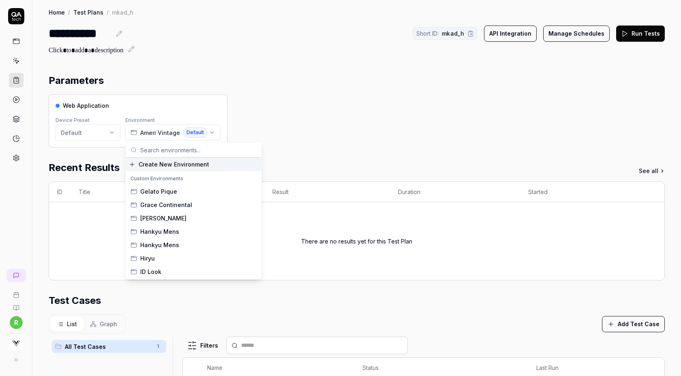
click at [179, 152] on input "text" at bounding box center [198, 150] width 116 height 15
click at [167, 162] on span "Create New Environment" at bounding box center [174, 164] width 70 height 9
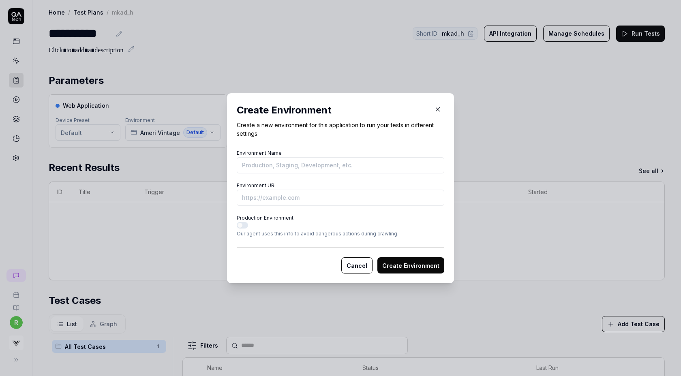
click at [297, 165] on input "Environment Name" at bounding box center [340, 165] width 207 height 16
click at [276, 167] on input "Lily" at bounding box center [340, 165] width 207 height 16
type input "[PERSON_NAME]"
paste input "https://lily-brw.com/Form/Product/ProductDetail.aspx?shop=0&pid=LWNO254170&vid=…"
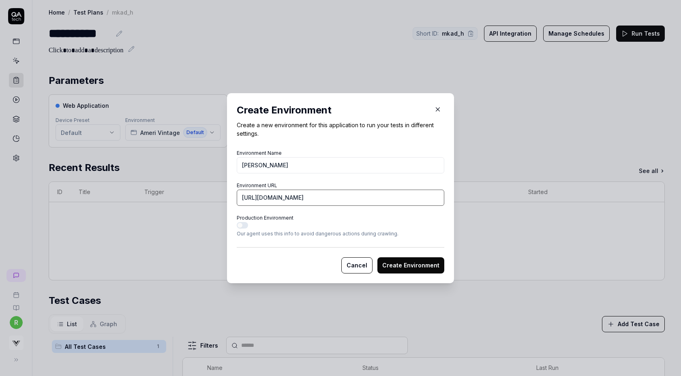
type input "https://lily-brw.com/Form/Product/ProductDetail.aspx?shop=0&pid=LWNO254170&vid=…"
click at [400, 269] on button "Create Environment" at bounding box center [410, 265] width 67 height 16
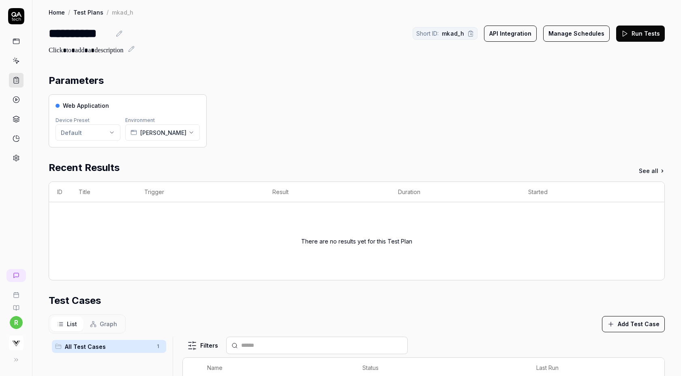
click at [648, 33] on button "Run Tests" at bounding box center [640, 34] width 49 height 16
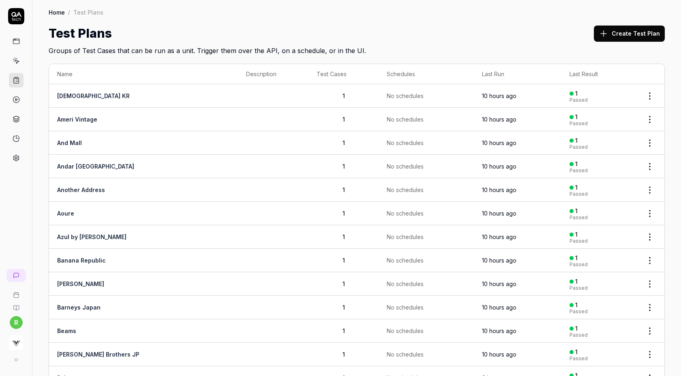
click at [613, 40] on button "Create Test Plan" at bounding box center [629, 34] width 71 height 16
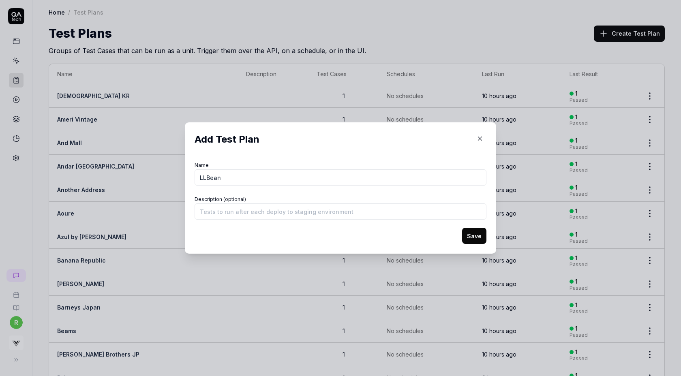
type input "LLBean"
click at [462, 228] on button "Save" at bounding box center [474, 236] width 24 height 16
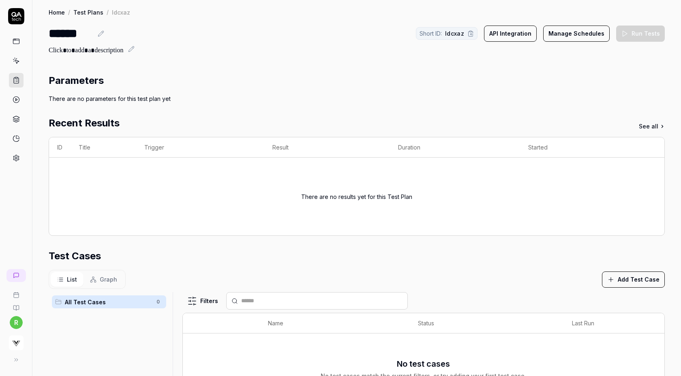
click at [611, 282] on button "Add Test Case" at bounding box center [633, 279] width 63 height 16
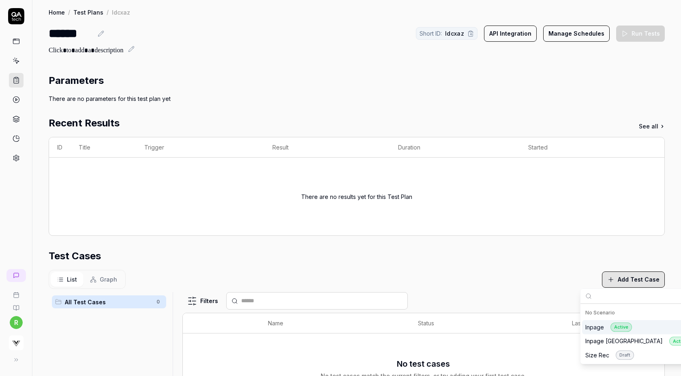
click at [591, 327] on div "Inpage Active" at bounding box center [608, 326] width 47 height 9
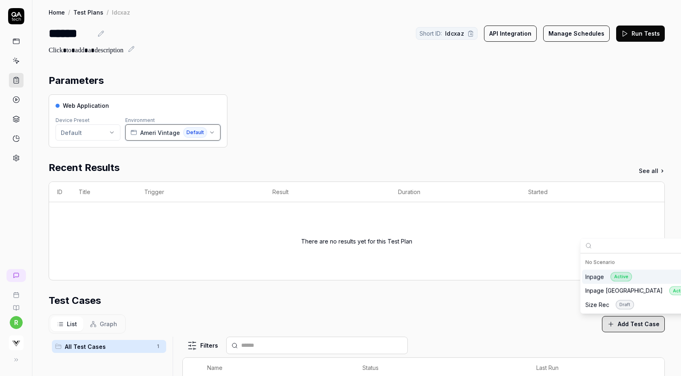
click at [173, 130] on span "Ameri Vintage" at bounding box center [160, 132] width 40 height 9
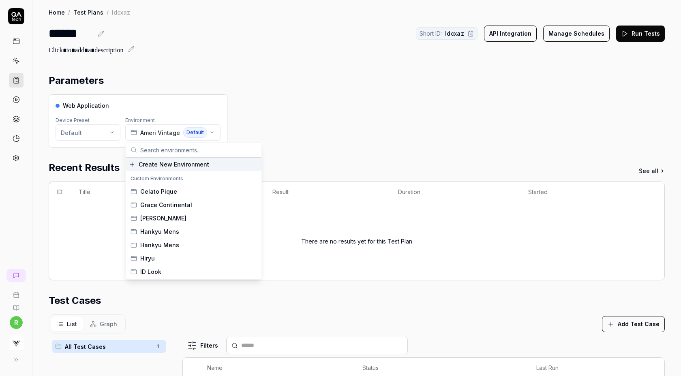
click at [169, 169] on div "Create New Environment" at bounding box center [194, 164] width 136 height 13
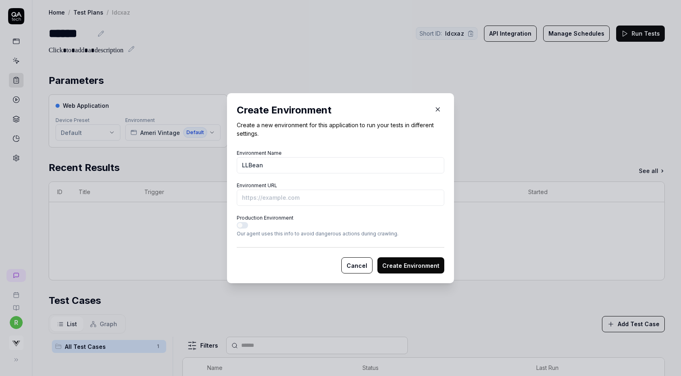
type input "LLBean"
paste input "[URL][DOMAIN_NAME]"
type input "[URL][DOMAIN_NAME]"
click at [389, 261] on button "Create Environment" at bounding box center [410, 265] width 67 height 16
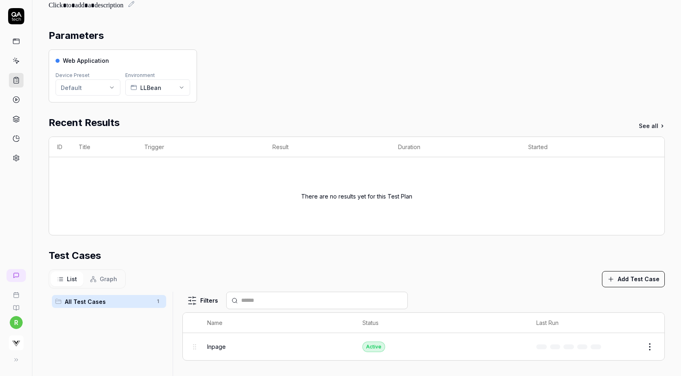
scroll to position [0, 0]
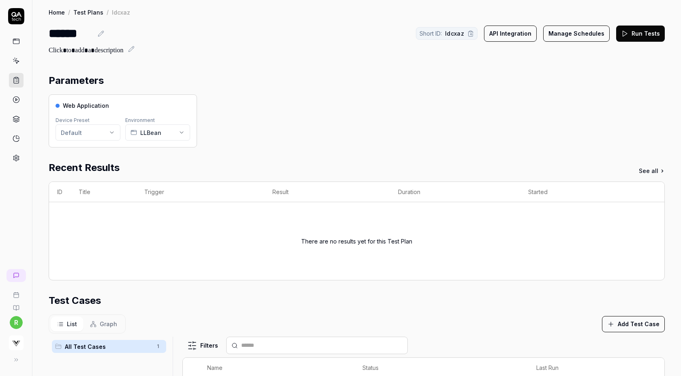
click at [628, 37] on button "Run Tests" at bounding box center [640, 34] width 49 height 16
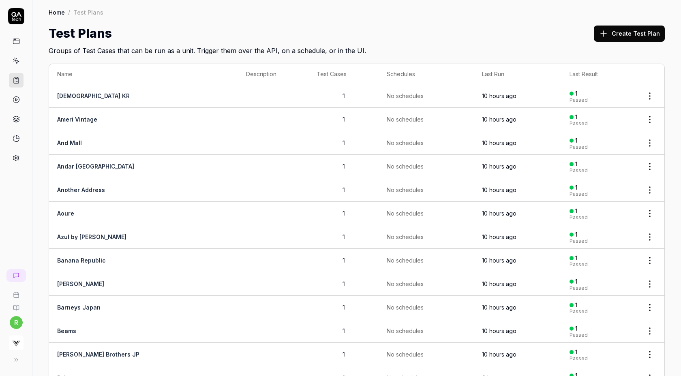
click at [626, 37] on button "Create Test Plan" at bounding box center [629, 34] width 71 height 16
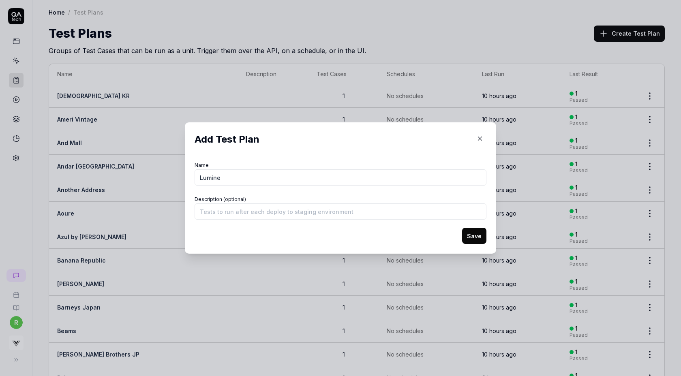
type input "Lumine"
click at [462, 228] on button "Save" at bounding box center [474, 236] width 24 height 16
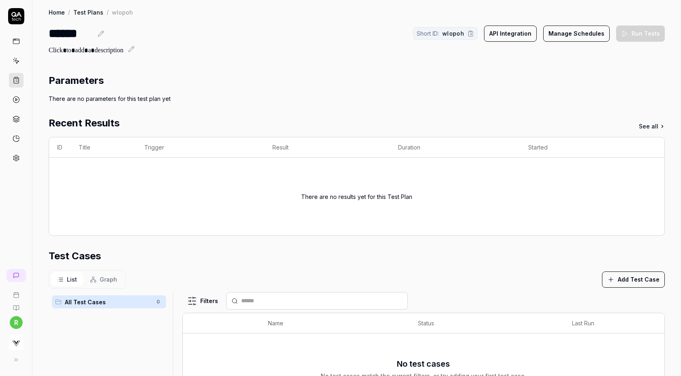
click at [627, 278] on button "Add Test Case" at bounding box center [633, 279] width 63 height 16
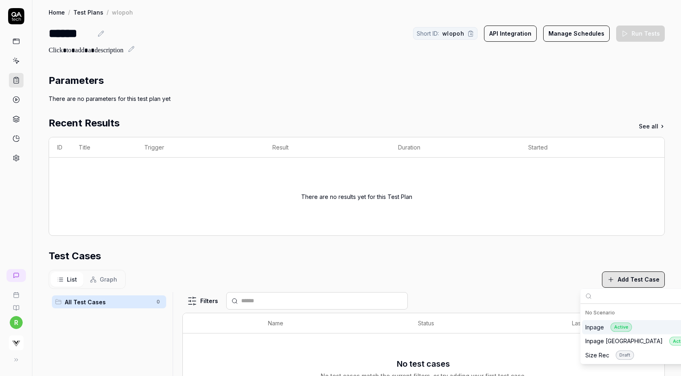
click at [604, 327] on div "Inpage Active" at bounding box center [608, 326] width 47 height 9
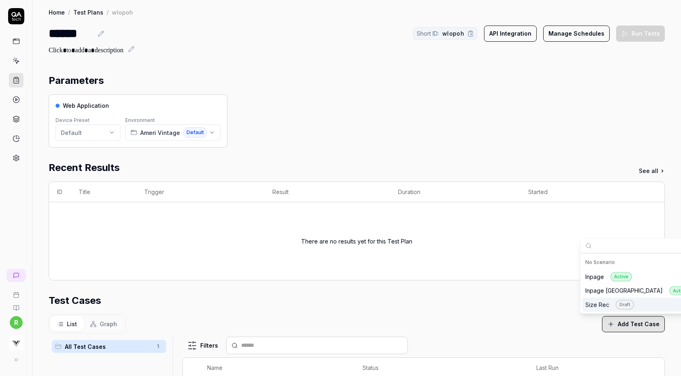
click at [452, 307] on div "Test Cases" at bounding box center [357, 300] width 616 height 15
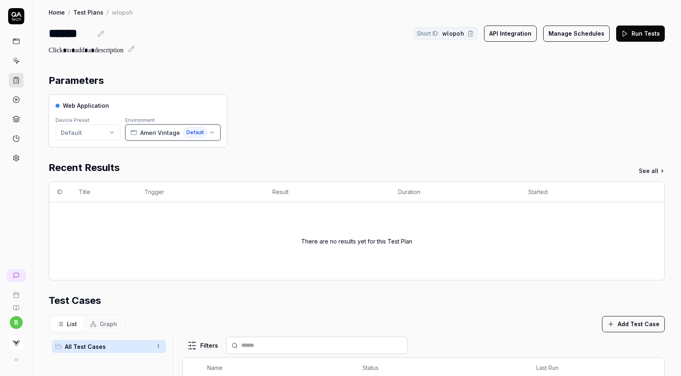
click at [167, 133] on span "Ameri Vintage" at bounding box center [160, 132] width 40 height 9
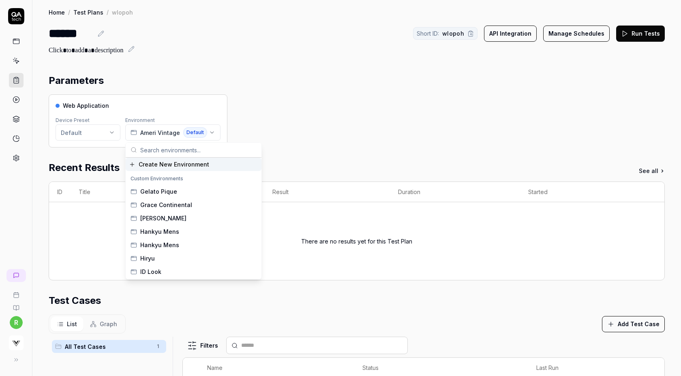
click at [161, 164] on span "Create New Environment" at bounding box center [174, 164] width 70 height 9
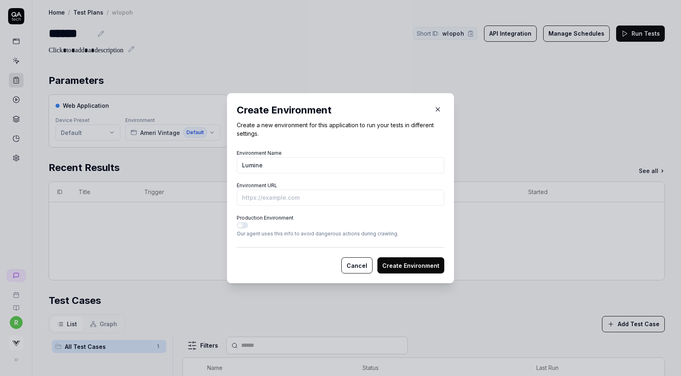
type input "Lumine"
paste input "[URL][DOMAIN_NAME]"
type input "[URL][DOMAIN_NAME]"
click at [403, 263] on button "Create Environment" at bounding box center [410, 265] width 67 height 16
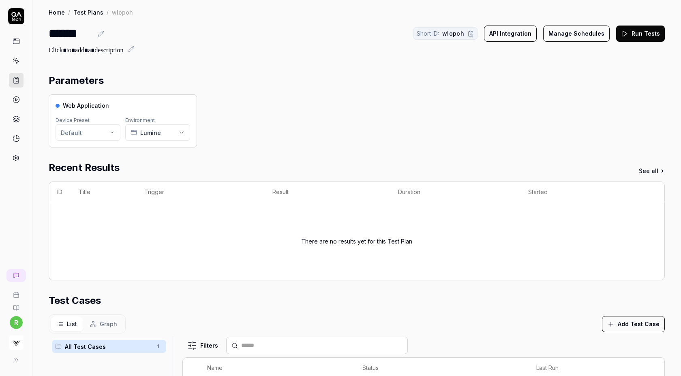
click at [547, 115] on div "Web Application Device Preset Default Environment Lumine" at bounding box center [357, 120] width 616 height 53
click at [634, 32] on button "Run Tests" at bounding box center [640, 34] width 49 height 16
click at [139, 130] on div "Lumine" at bounding box center [145, 132] width 30 height 9
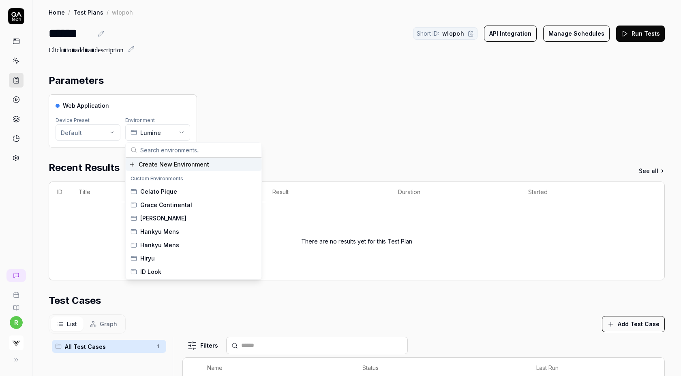
click at [310, 88] on section "Parameters Web Application Device Preset Default Environment Lumine" at bounding box center [357, 110] width 616 height 74
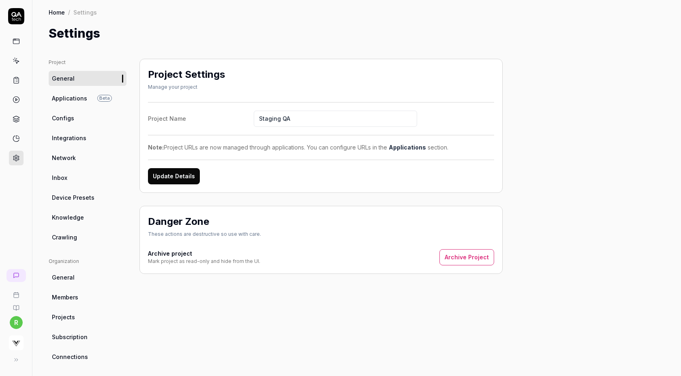
click at [89, 98] on link "Applications Beta" at bounding box center [88, 98] width 78 height 15
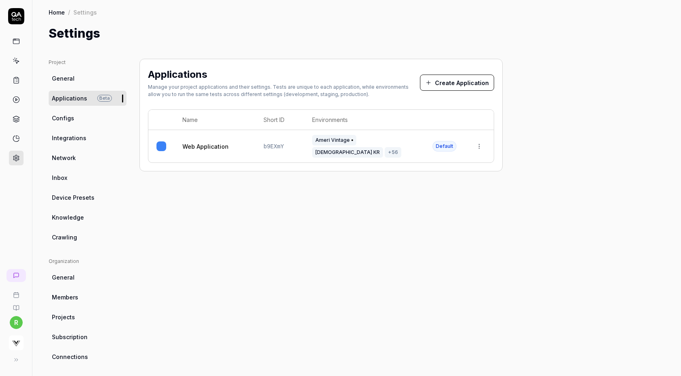
click at [478, 139] on html "r Home / Settings Home / Settings Settings Project General Applications Beta Co…" at bounding box center [340, 188] width 681 height 376
click at [414, 190] on span "Edit" at bounding box center [414, 194] width 11 height 9
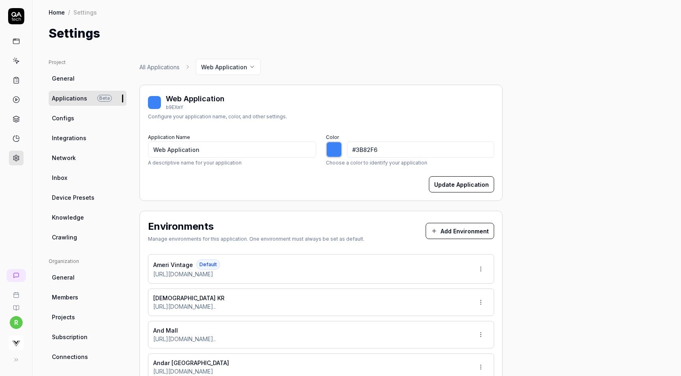
type input "*******"
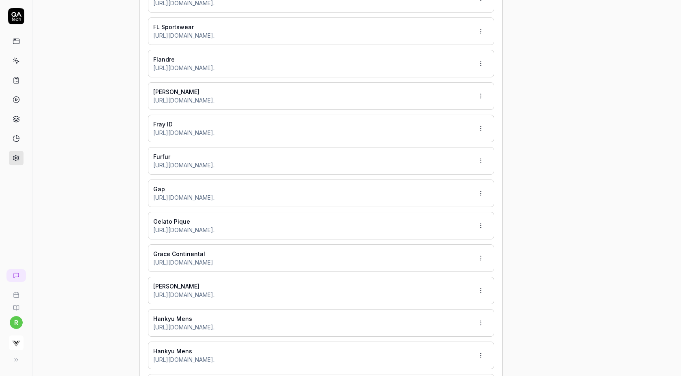
scroll to position [1421, 0]
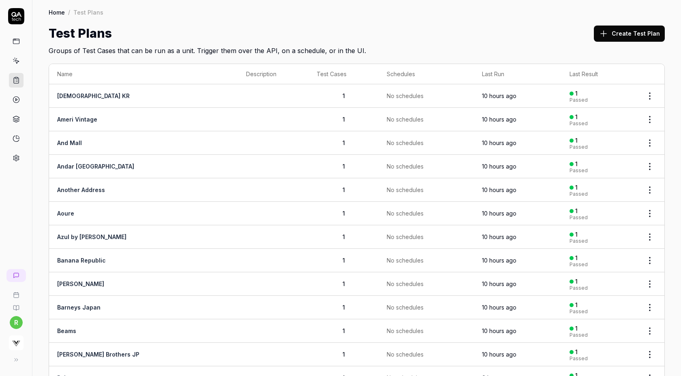
click at [618, 32] on button "Create Test Plan" at bounding box center [629, 34] width 71 height 16
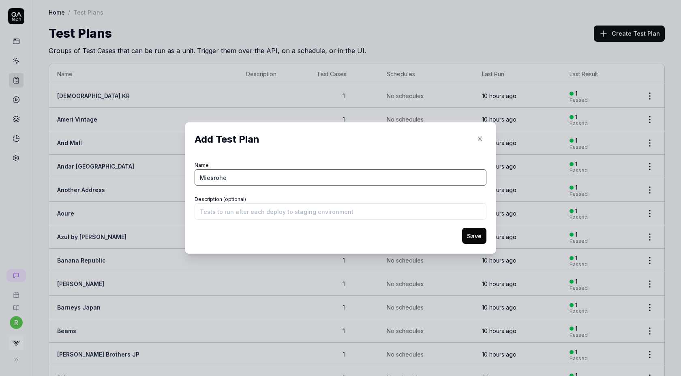
type input "Miesrohe"
click at [462, 228] on button "Save" at bounding box center [474, 236] width 24 height 16
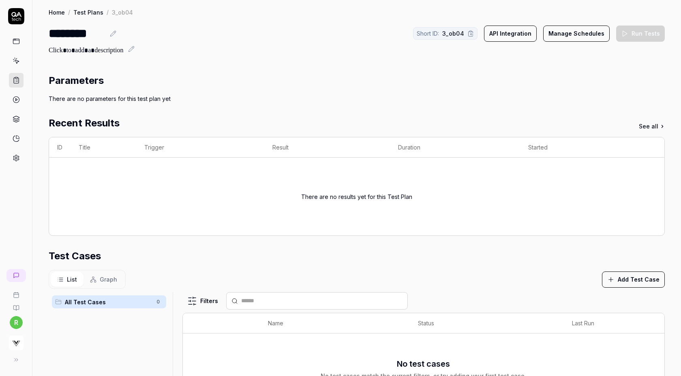
click at [622, 281] on button "Add Test Case" at bounding box center [633, 279] width 63 height 16
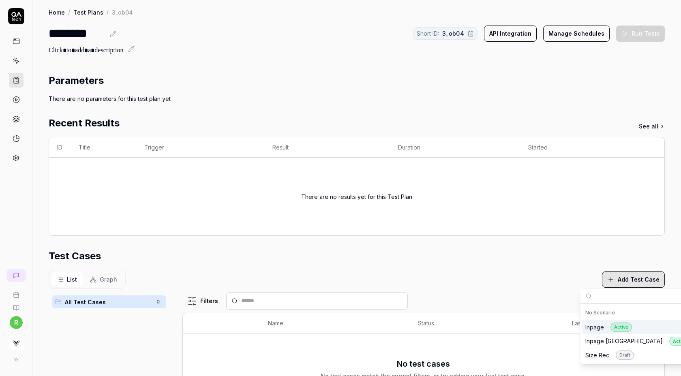
click at [602, 327] on div "Inpage Active" at bounding box center [608, 326] width 47 height 9
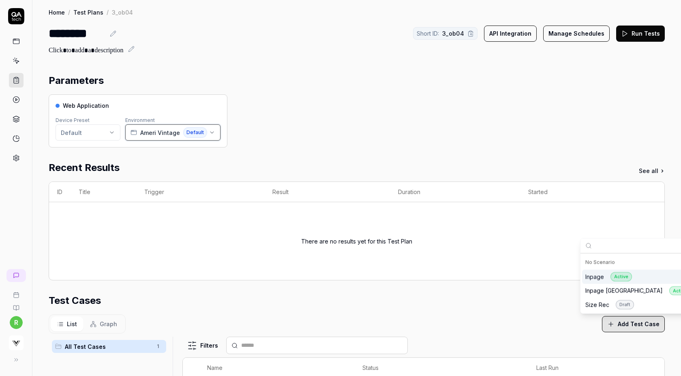
click at [164, 129] on span "Ameri Vintage" at bounding box center [160, 132] width 40 height 9
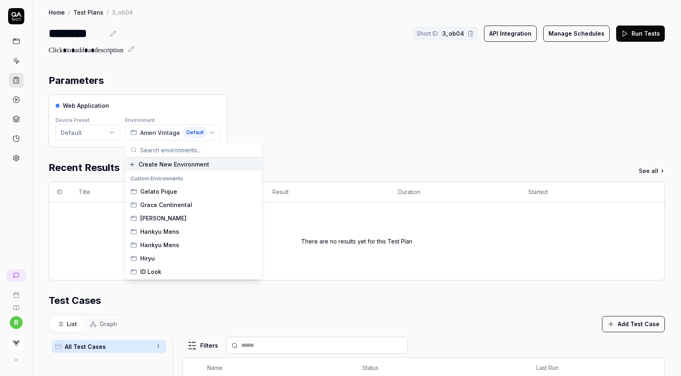
click at [157, 164] on span "Create New Environment" at bounding box center [174, 164] width 70 height 9
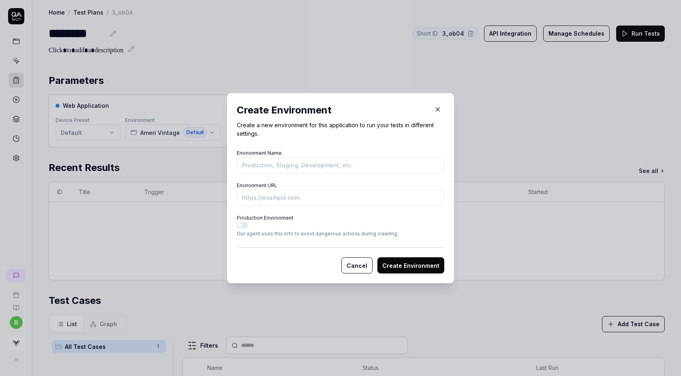
click at [289, 166] on input "Environment Name" at bounding box center [340, 165] width 207 height 16
type input "Miesrohe"
click at [377, 257] on button "Create Environment" at bounding box center [410, 265] width 67 height 16
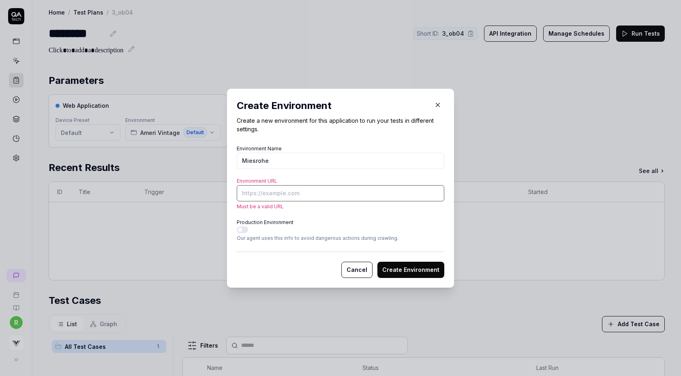
paste input "https://miesrohe.jp/Form/Product/ProductDetail.aspx?shop=&pid=MWNT255010&vid=&b…"
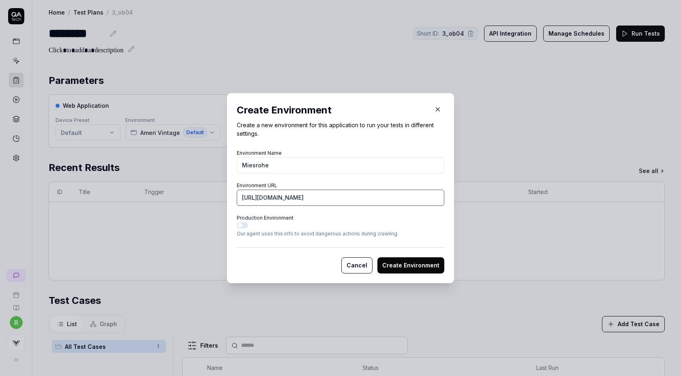
scroll to position [0, 177]
type input "https://miesrohe.jp/Form/Product/ProductDetail.aspx?shop=&pid=MWNT255010&vid=&b…"
click at [377, 257] on button "Create Environment" at bounding box center [410, 265] width 67 height 16
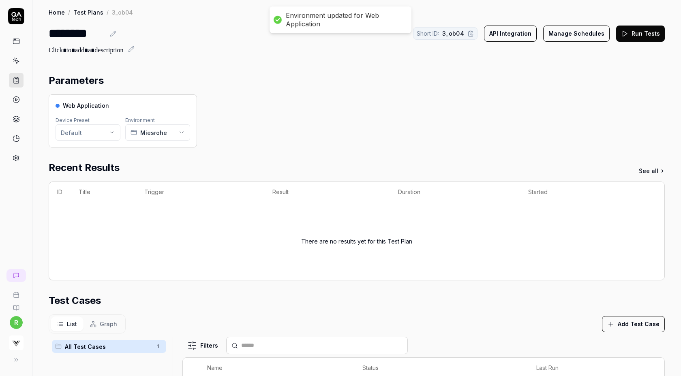
click at [628, 34] on icon at bounding box center [624, 33] width 7 height 7
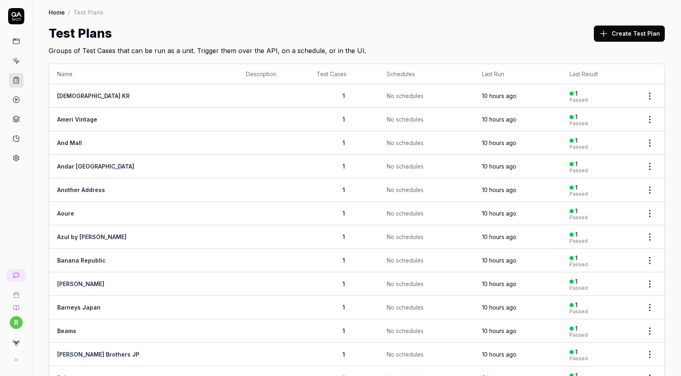
click at [634, 33] on button "Create Test Plan" at bounding box center [629, 34] width 71 height 16
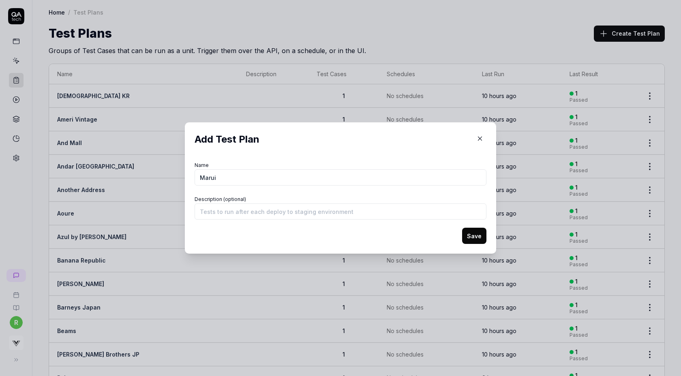
type input "Marui"
click at [462, 228] on button "Save" at bounding box center [474, 236] width 24 height 16
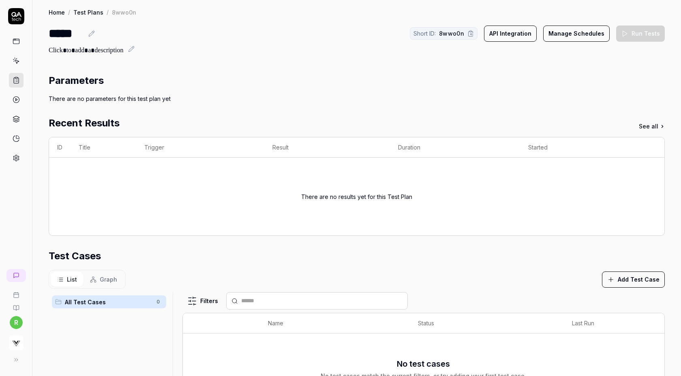
click at [637, 275] on button "Add Test Case" at bounding box center [633, 279] width 63 height 16
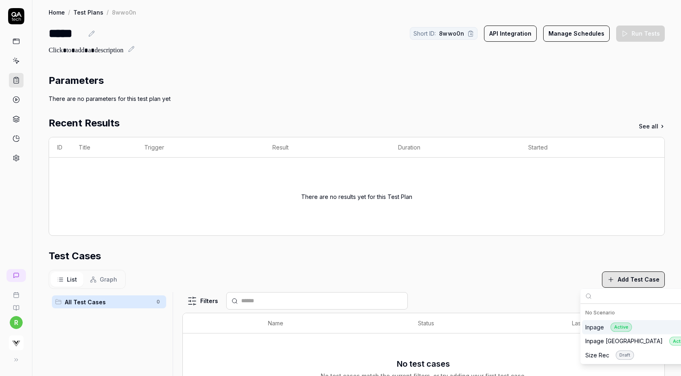
click at [598, 324] on div "Inpage Active" at bounding box center [608, 326] width 47 height 9
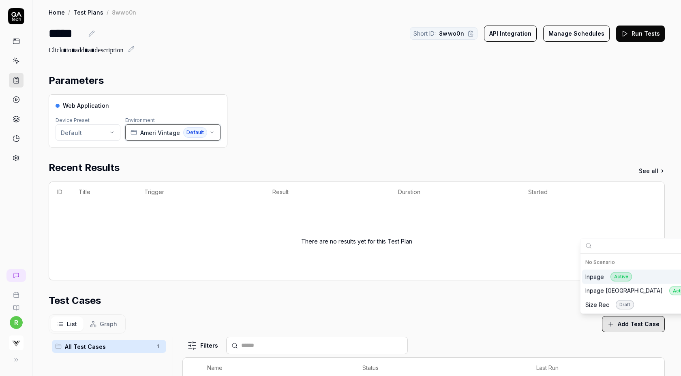
click at [171, 138] on button "Ameri Vintage Default" at bounding box center [172, 132] width 95 height 16
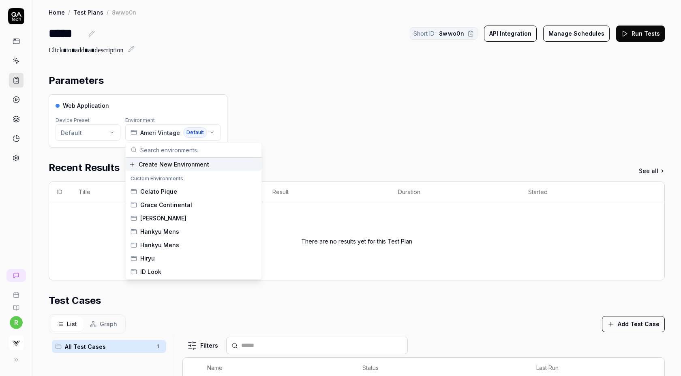
click at [165, 169] on div "Create New Environment" at bounding box center [194, 164] width 136 height 13
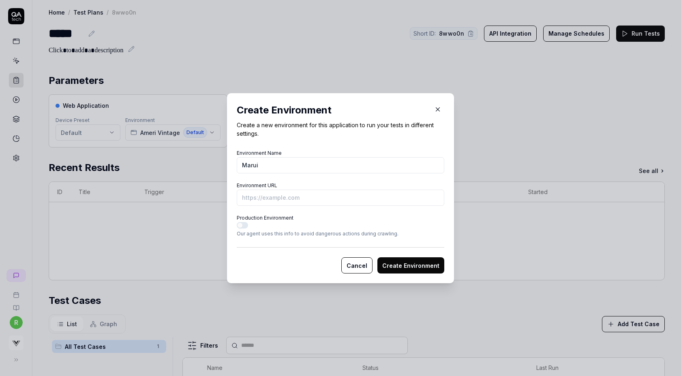
type input "Marui"
paste input "https://voi.0101.co.jp/voi/webcatalog/showGoodsDetails?wrt=5&mcd=CB002&cpg=935&…"
type input "https://voi.0101.co.jp/voi/webcatalog/showGoodsDetails?wrt=5&mcd=CB002&cpg=935&…"
click at [377, 257] on button "Create Environment" at bounding box center [410, 265] width 67 height 16
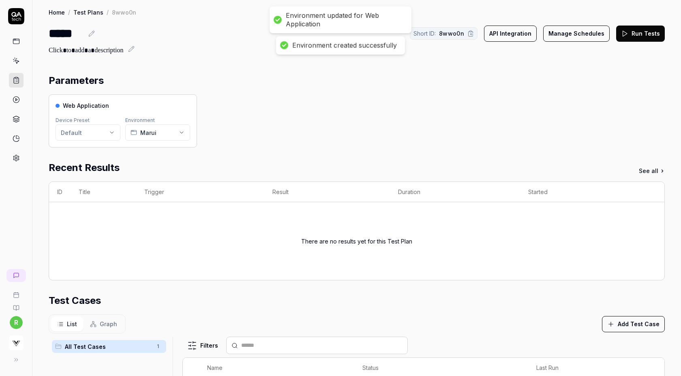
click at [634, 32] on button "Run Tests" at bounding box center [640, 34] width 49 height 16
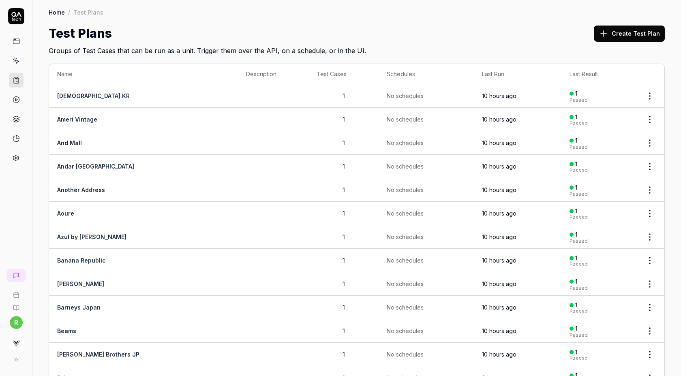
click at [626, 41] on div "Create Test Plan" at bounding box center [629, 33] width 71 height 18
click at [633, 34] on button "Create Test Plan" at bounding box center [629, 34] width 71 height 16
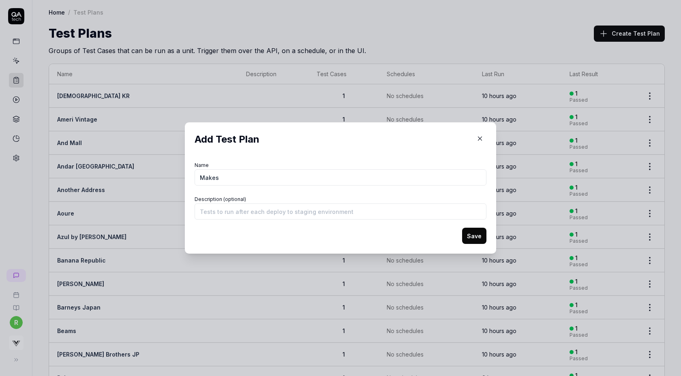
type input "Makes"
click at [462, 228] on button "Save" at bounding box center [474, 236] width 24 height 16
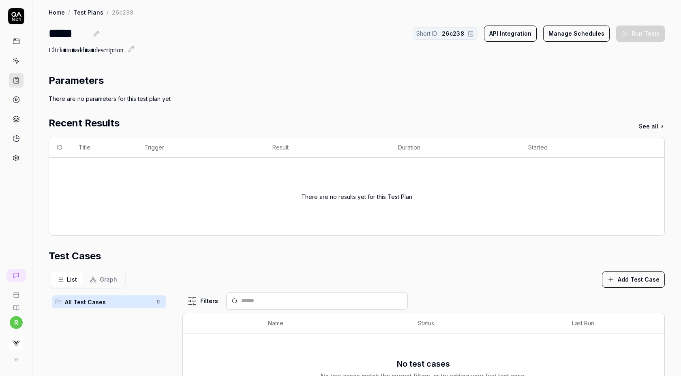
click at [625, 275] on button "Add Test Case" at bounding box center [633, 279] width 63 height 16
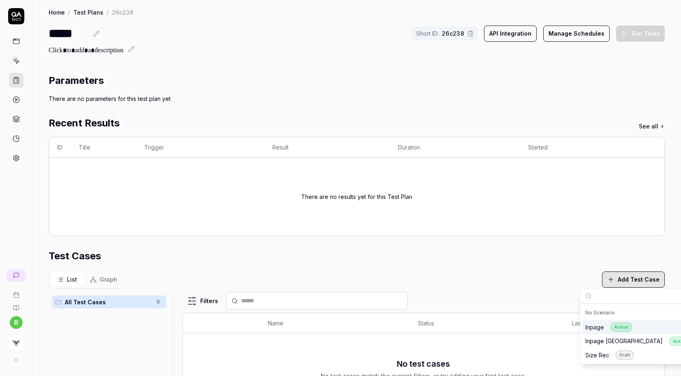
click at [602, 327] on div "Inpage Active" at bounding box center [608, 326] width 47 height 9
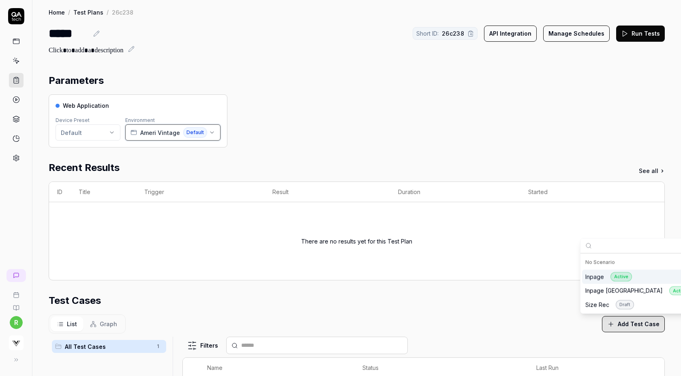
click at [178, 132] on div "Ameri Vintage Default" at bounding box center [168, 132] width 77 height 11
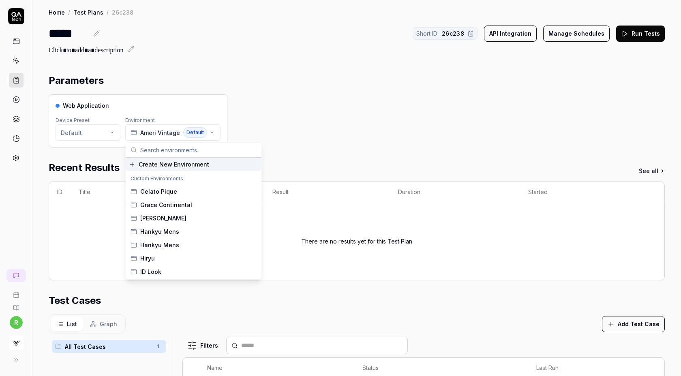
click at [165, 164] on span "Create New Environment" at bounding box center [174, 164] width 70 height 9
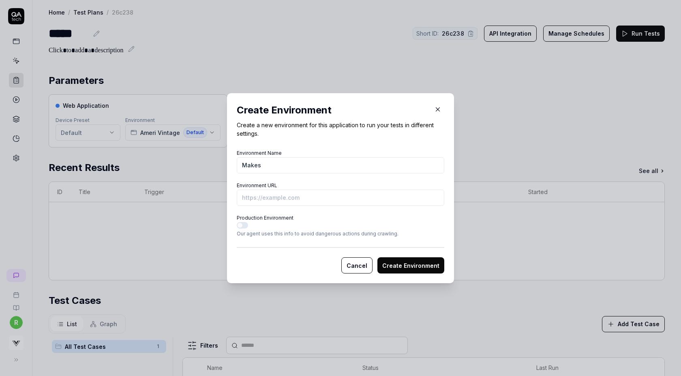
type input "Makes"
paste input "[URL][DOMAIN_NAME]"
type input "[URL][DOMAIN_NAME]"
click at [377, 257] on button "Create Environment" at bounding box center [410, 265] width 67 height 16
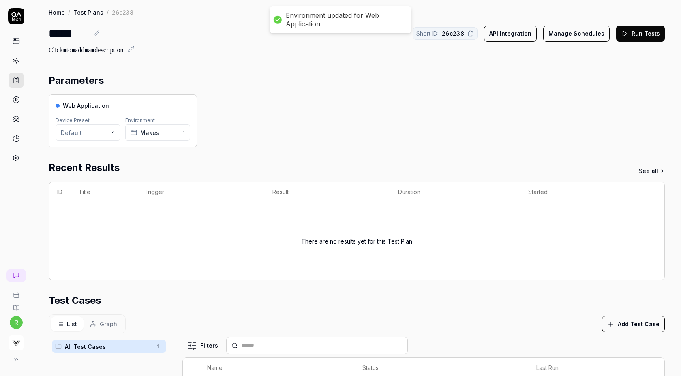
click at [631, 34] on button "Run Tests" at bounding box center [640, 34] width 49 height 16
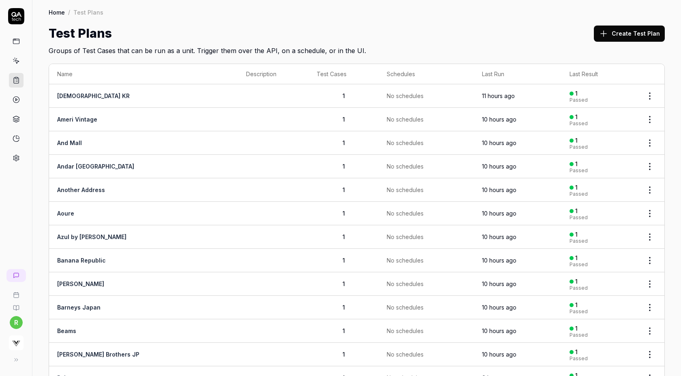
click at [629, 37] on button "Create Test Plan" at bounding box center [629, 34] width 71 height 16
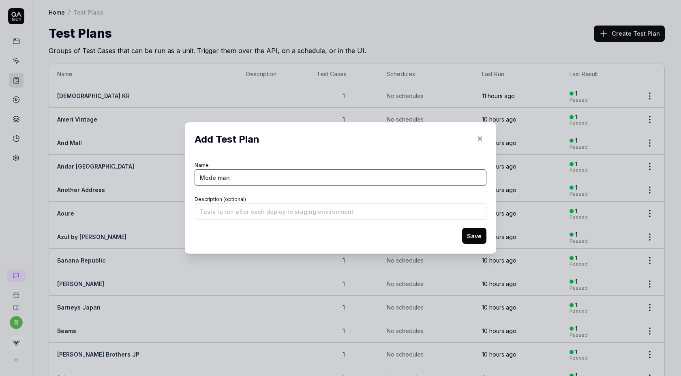
type input "Mode man"
click at [462, 228] on button "Save" at bounding box center [474, 236] width 24 height 16
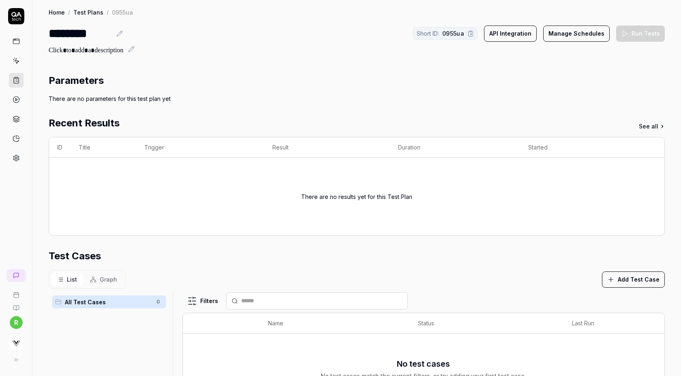
click at [624, 280] on button "Add Test Case" at bounding box center [633, 279] width 63 height 16
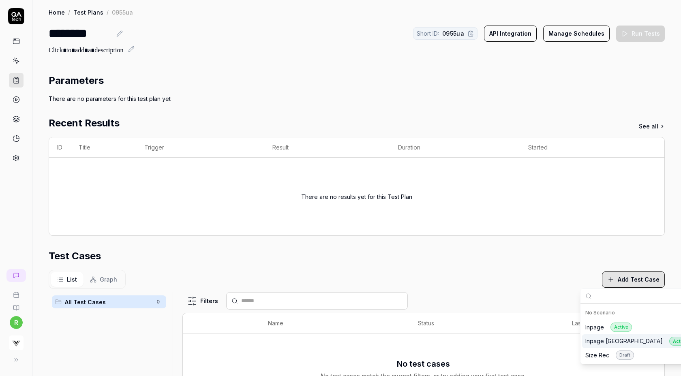
click at [599, 341] on div "Inpage [GEOGRAPHIC_DATA] Active" at bounding box center [637, 341] width 105 height 9
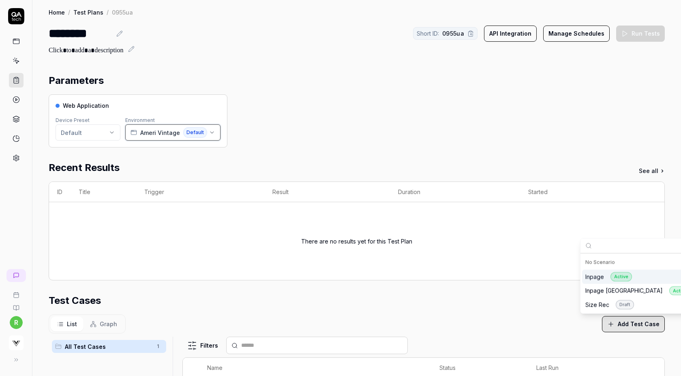
click at [145, 128] on span "Ameri Vintage" at bounding box center [160, 132] width 40 height 9
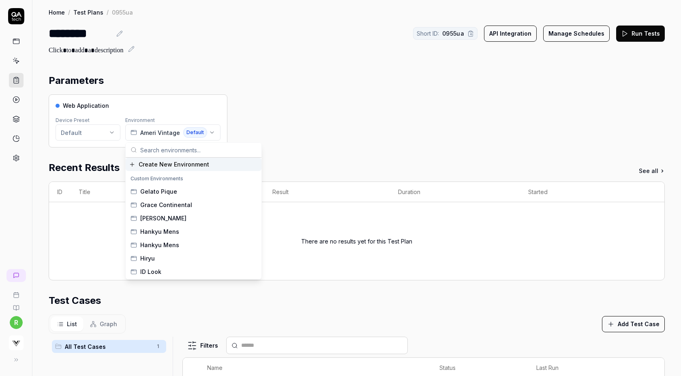
click at [118, 35] on icon at bounding box center [119, 33] width 6 height 6
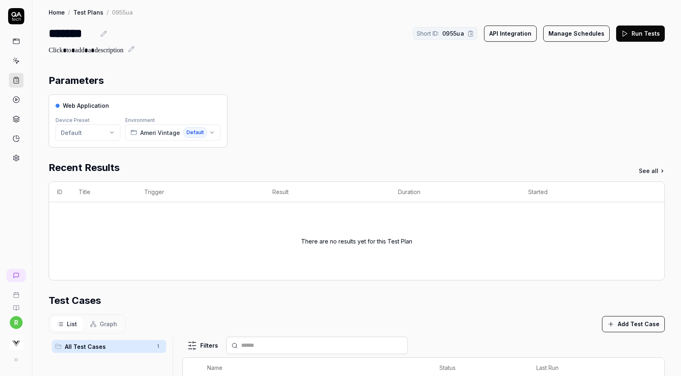
click at [619, 321] on button "Add Test Case" at bounding box center [633, 324] width 63 height 16
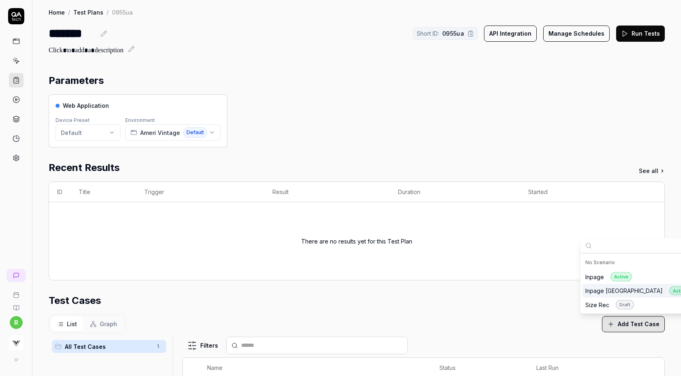
click at [639, 276] on div "Inpage Active" at bounding box center [643, 277] width 122 height 14
click at [644, 282] on div "Inpage Active" at bounding box center [643, 277] width 122 height 14
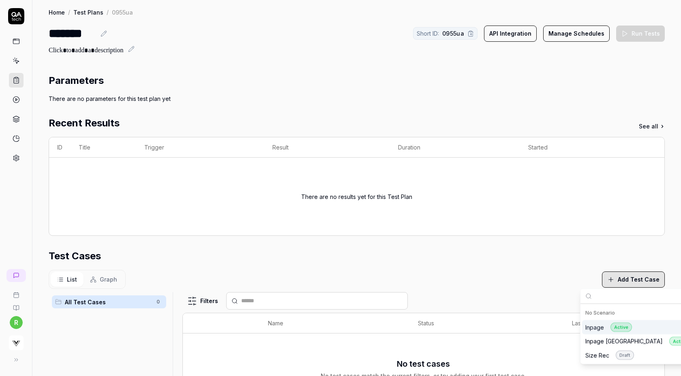
click at [543, 234] on td "There are no results yet for this Test Plan" at bounding box center [356, 197] width 615 height 78
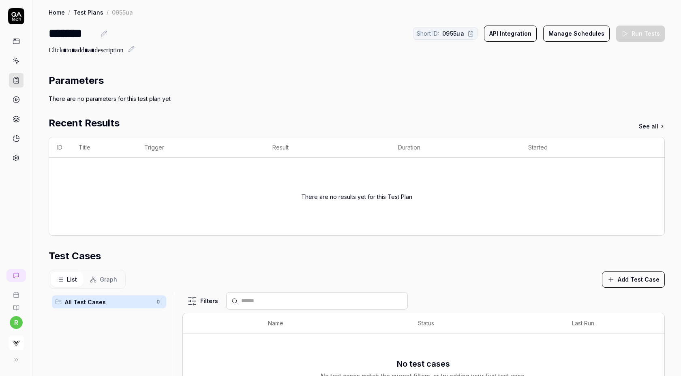
click at [641, 277] on button "Add Test Case" at bounding box center [633, 279] width 63 height 16
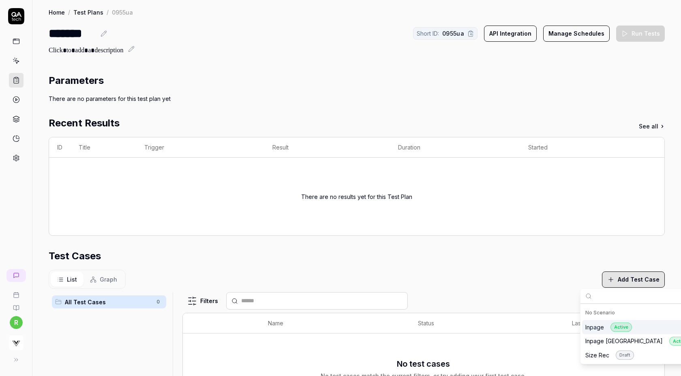
click at [638, 327] on div "Inpage Active" at bounding box center [643, 327] width 122 height 14
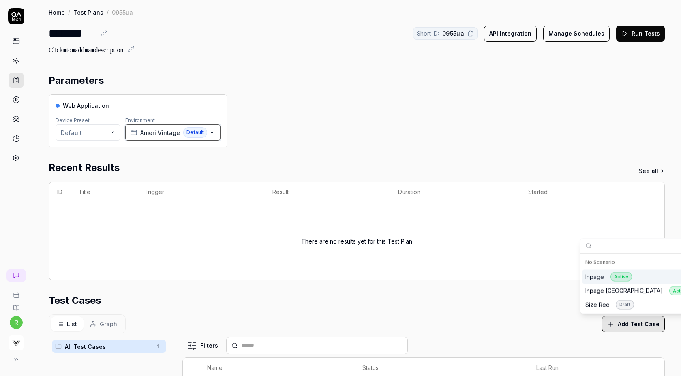
click at [164, 133] on span "Ameri Vintage" at bounding box center [160, 132] width 40 height 9
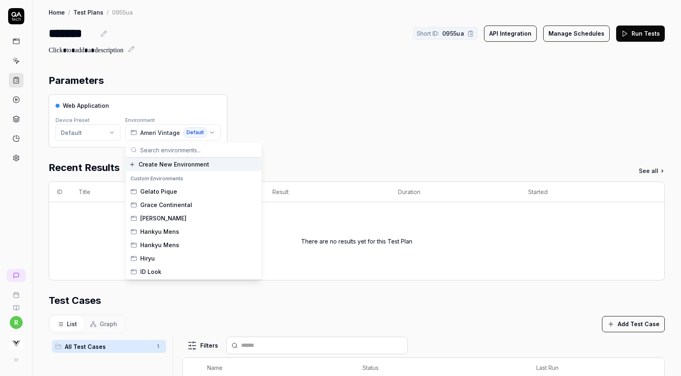
click at [163, 165] on span "Create New Environment" at bounding box center [174, 164] width 70 height 9
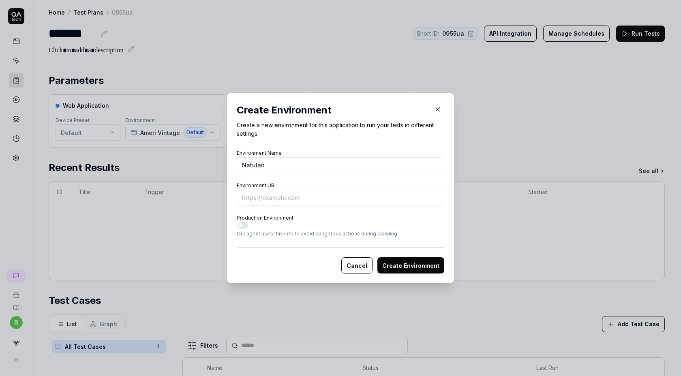
type input "Natulan"
paste input "[URL][DOMAIN_NAME]"
type input "[URL][DOMAIN_NAME]"
click at [377, 257] on button "Create Environment" at bounding box center [410, 265] width 67 height 16
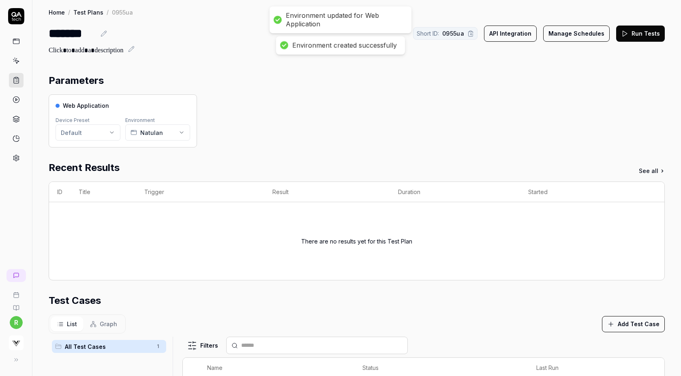
click at [628, 32] on icon at bounding box center [624, 33] width 7 height 7
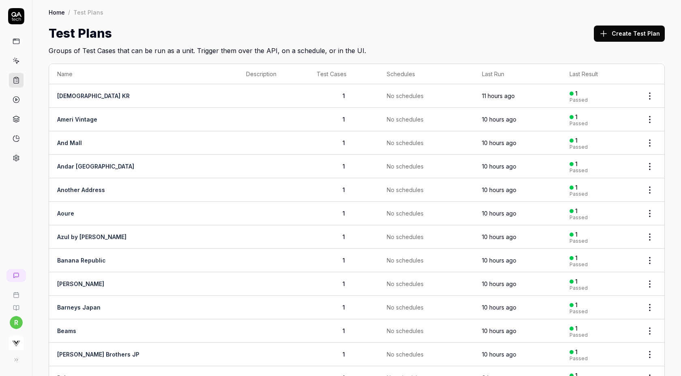
click at [626, 34] on button "Create Test Plan" at bounding box center [629, 34] width 71 height 16
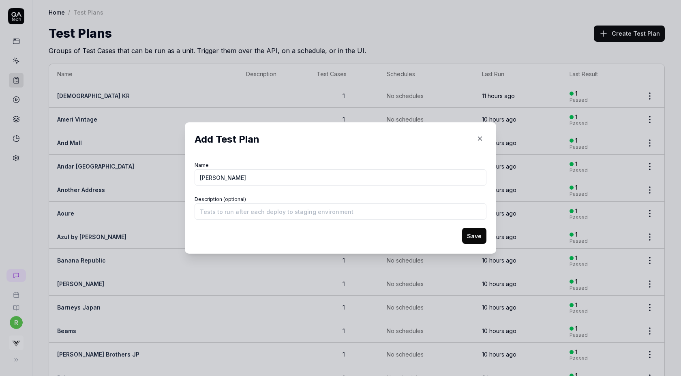
type input "[PERSON_NAME]"
click at [462, 228] on button "Save" at bounding box center [474, 236] width 24 height 16
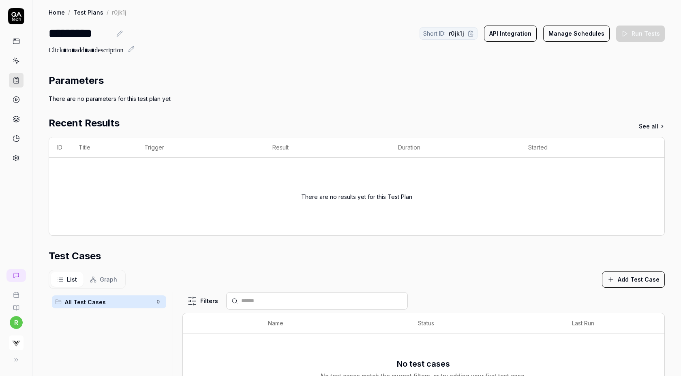
click at [643, 272] on button "Add Test Case" at bounding box center [633, 279] width 63 height 16
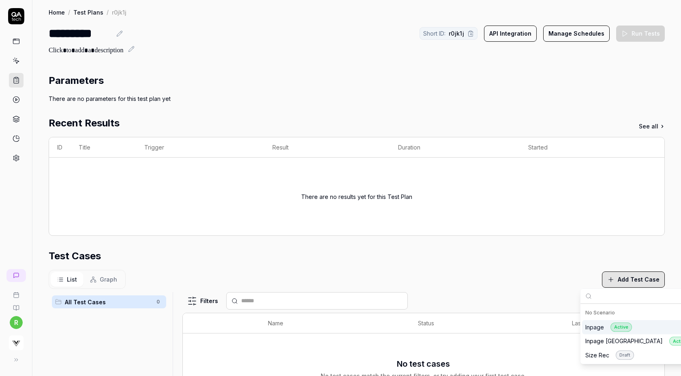
click at [604, 329] on div "Inpage Active" at bounding box center [608, 326] width 47 height 9
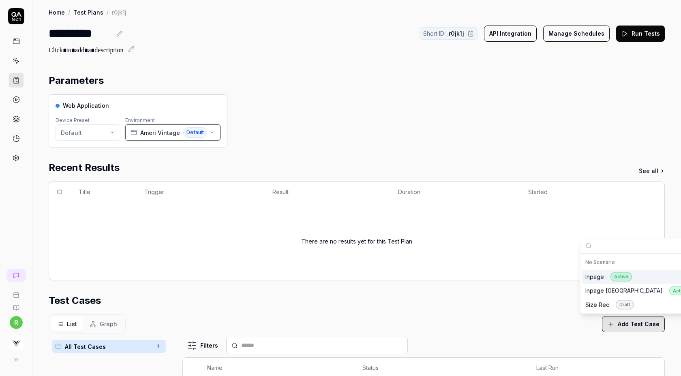
click at [161, 137] on div "Ameri Vintage Default" at bounding box center [168, 132] width 77 height 11
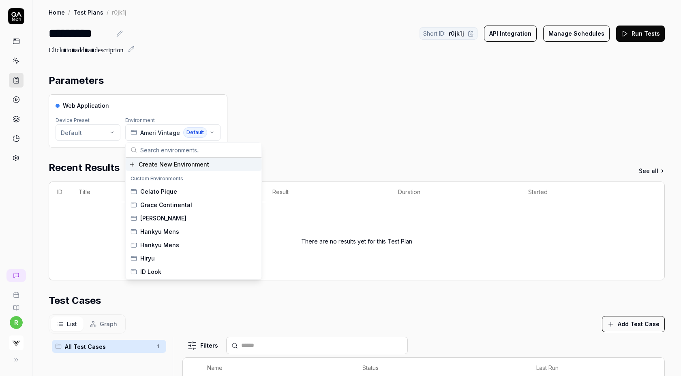
click at [157, 167] on span "Create New Environment" at bounding box center [174, 164] width 70 height 9
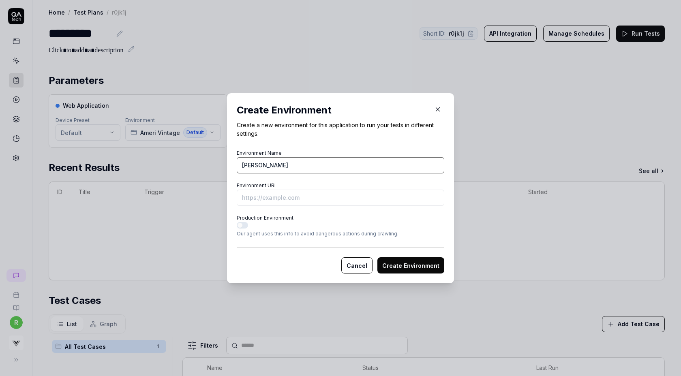
type input "[PERSON_NAME]"
paste input "https://milaowen.com/Form/Product/ProductDetail.aspx?pid=09WFB254187&vid=09WFB2…"
type input "https://milaowen.com/Form/Product/ProductDetail.aspx?pid=09WFB254187&vid=09WFB2…"
click at [377, 257] on button "Create Environment" at bounding box center [410, 265] width 67 height 16
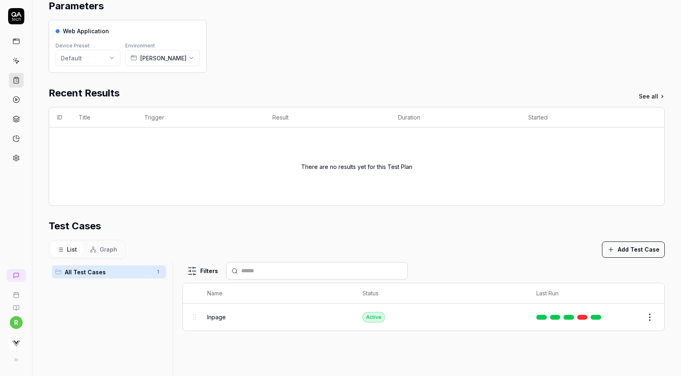
scroll to position [0, 0]
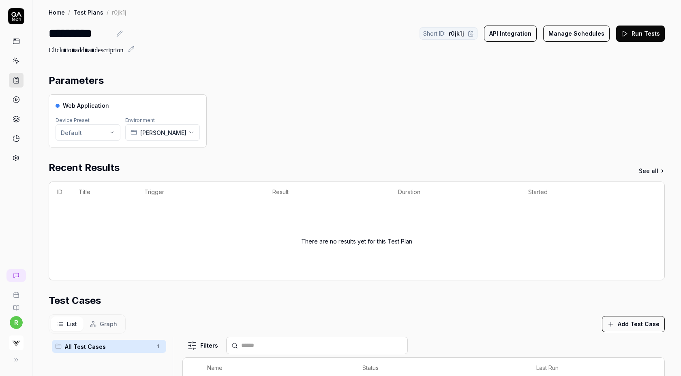
click at [638, 32] on button "Run Tests" at bounding box center [640, 34] width 49 height 16
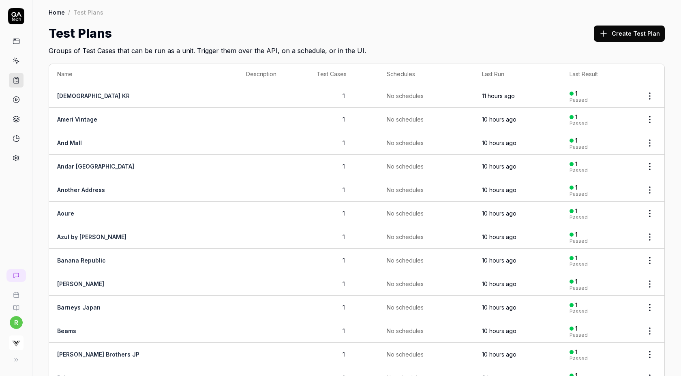
click at [618, 36] on button "Create Test Plan" at bounding box center [629, 34] width 71 height 16
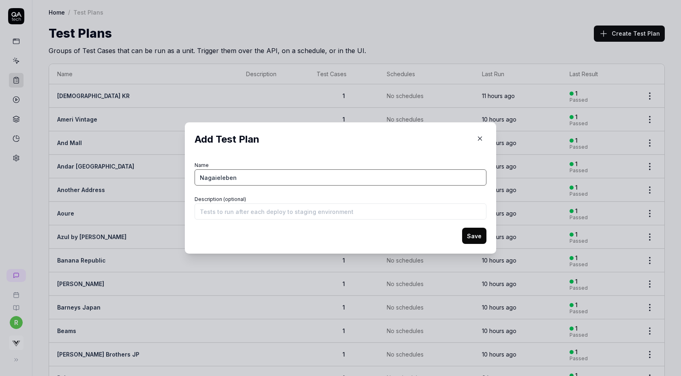
type input "Nagaieleben"
click at [476, 234] on button "Save" at bounding box center [474, 236] width 24 height 16
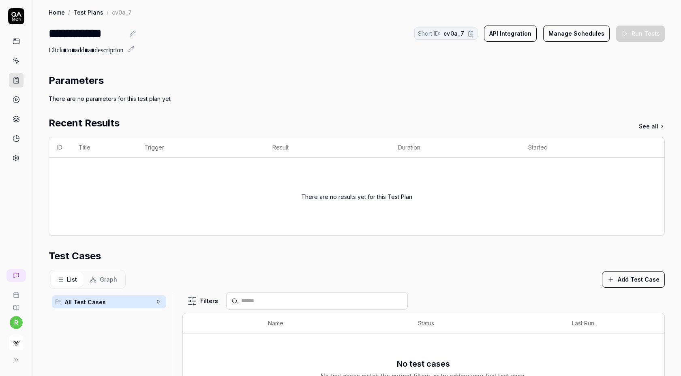
click at [625, 280] on button "Add Test Case" at bounding box center [633, 279] width 63 height 16
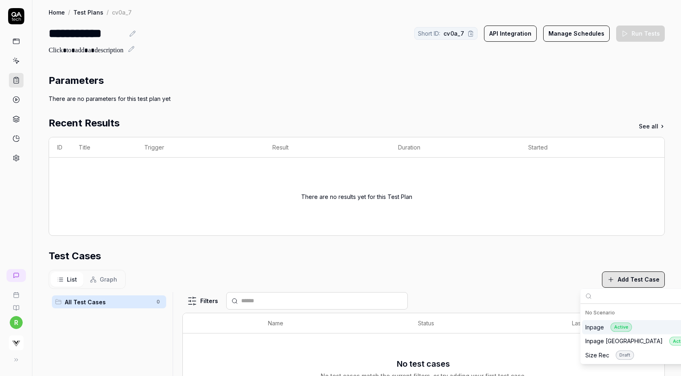
click at [596, 327] on div "Inpage Active" at bounding box center [608, 326] width 47 height 9
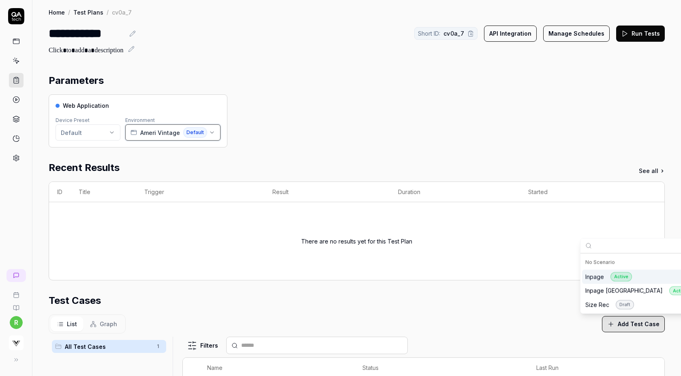
click at [163, 136] on span "Ameri Vintage" at bounding box center [160, 132] width 40 height 9
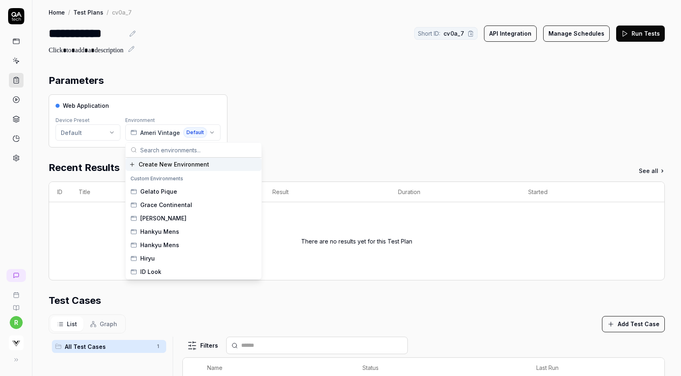
click at [159, 164] on span "Create New Environment" at bounding box center [174, 164] width 70 height 9
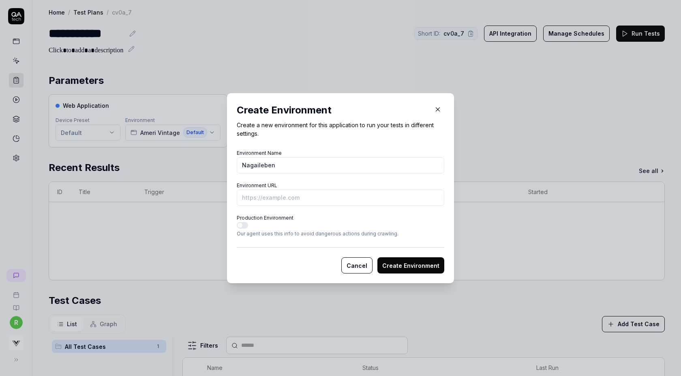
type input "Nagaileben"
paste input "https://www.nagaileben.net/i/mpa-3908"
type input "https://www.nagaileben.net/i/mpa-3908?vs-staging"
click at [377, 257] on button "Create Environment" at bounding box center [410, 265] width 67 height 16
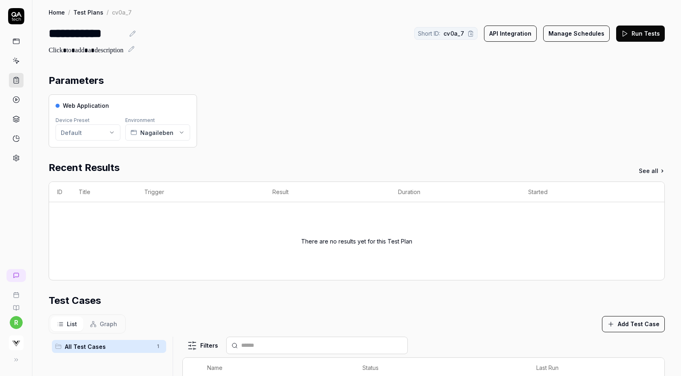
click at [649, 33] on button "Run Tests" at bounding box center [640, 34] width 49 height 16
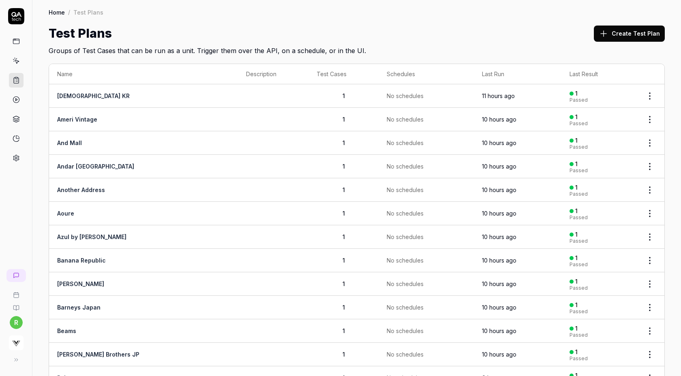
click at [633, 35] on button "Create Test Plan" at bounding box center [629, 34] width 71 height 16
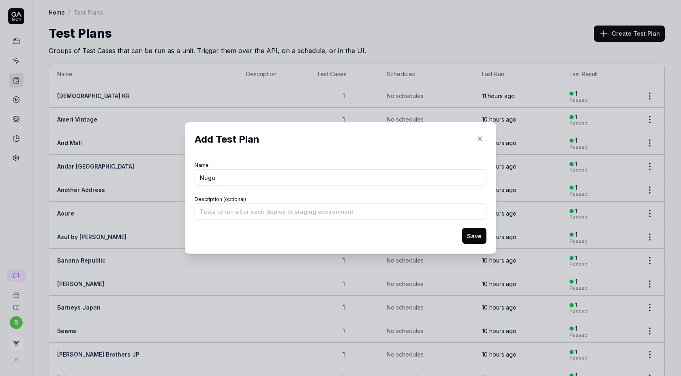
type input "Nugu"
click at [462, 228] on button "Save" at bounding box center [474, 236] width 24 height 16
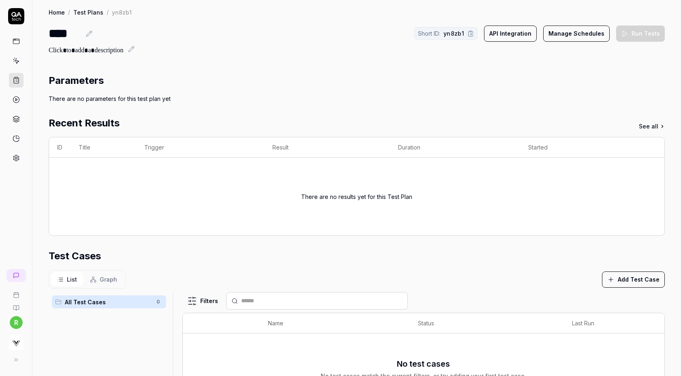
click at [637, 280] on button "Add Test Case" at bounding box center [633, 279] width 63 height 16
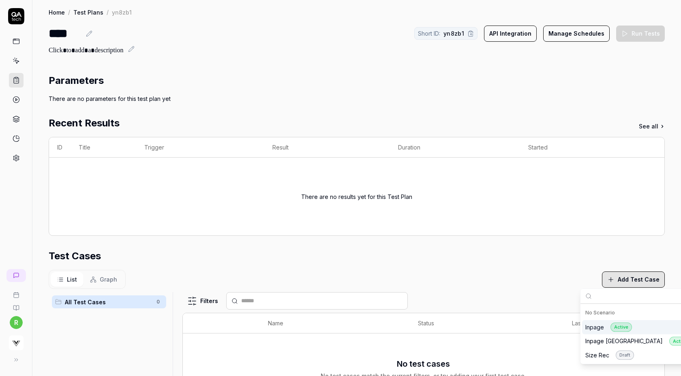
click at [594, 326] on div "Inpage Active" at bounding box center [608, 326] width 47 height 9
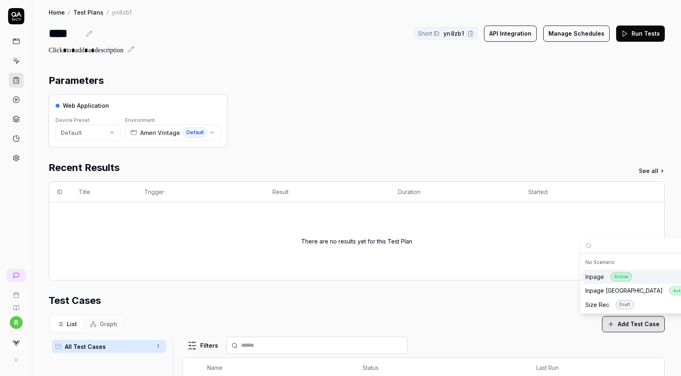
click at [532, 79] on div "Parameters" at bounding box center [357, 80] width 616 height 15
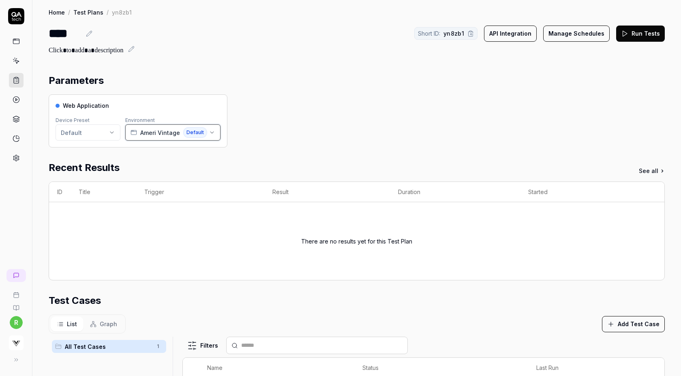
click at [164, 129] on span "Ameri Vintage" at bounding box center [160, 132] width 40 height 9
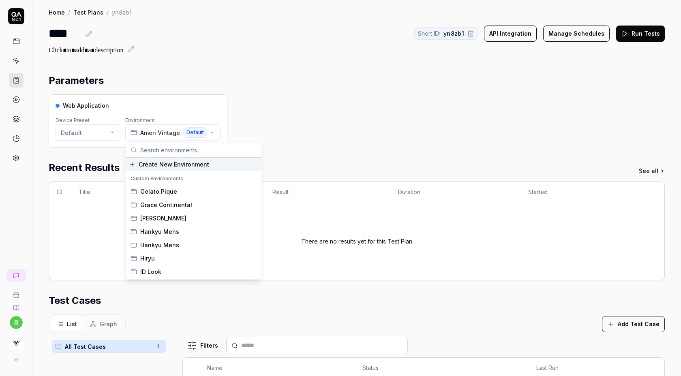
click at [158, 165] on span "Create New Environment" at bounding box center [174, 164] width 70 height 9
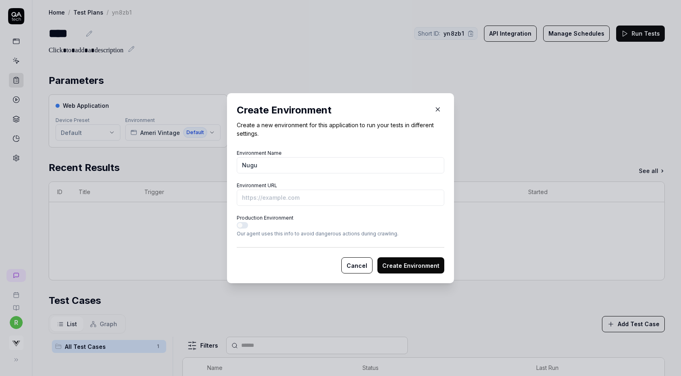
type input "Nugu"
paste input "[URL][DOMAIN_NAME]"
type input "[URL][DOMAIN_NAME]"
click at [377, 257] on button "Create Environment" at bounding box center [410, 265] width 67 height 16
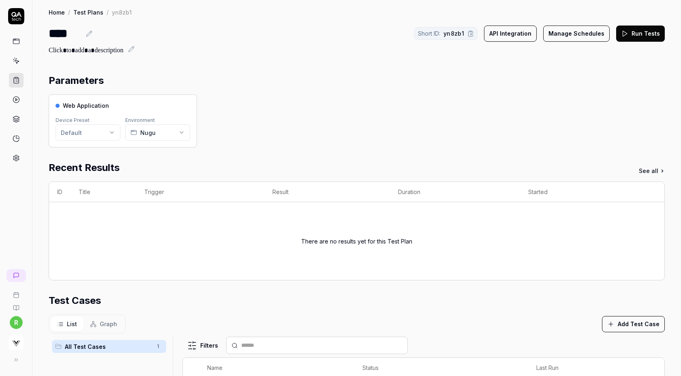
click at [633, 33] on button "Run Tests" at bounding box center [640, 34] width 49 height 16
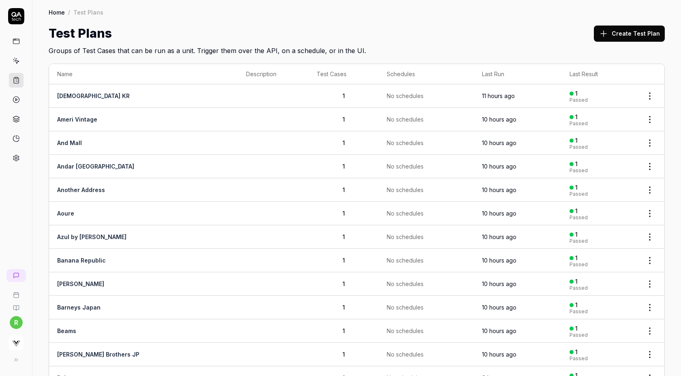
click at [608, 35] on icon at bounding box center [603, 34] width 10 height 10
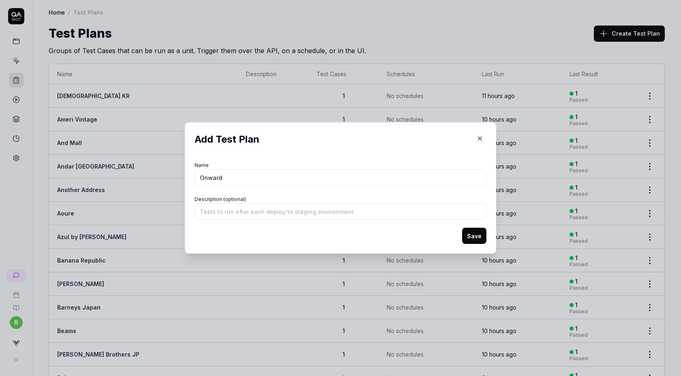
type input "Onward"
click at [462, 228] on button "Save" at bounding box center [474, 236] width 24 height 16
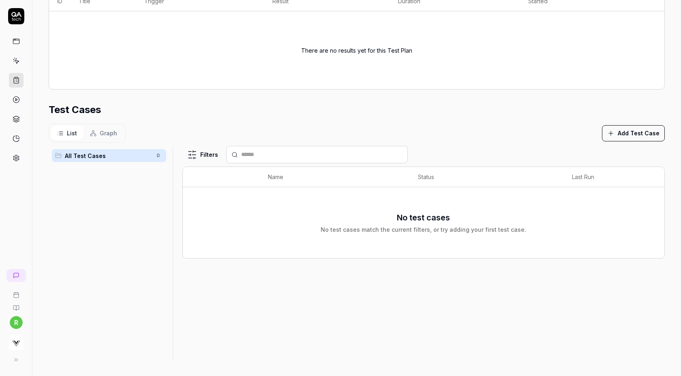
scroll to position [126, 0]
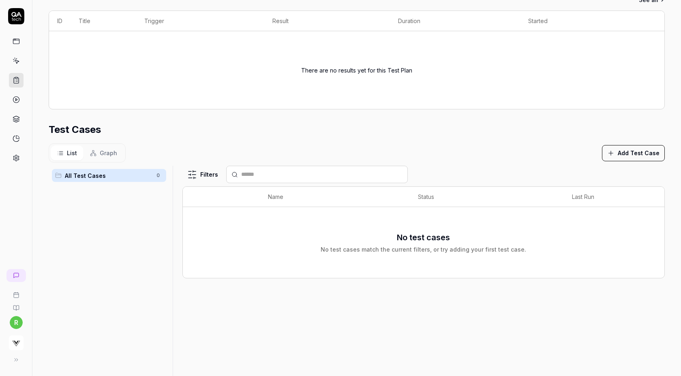
click at [631, 153] on button "Add Test Case" at bounding box center [633, 153] width 63 height 16
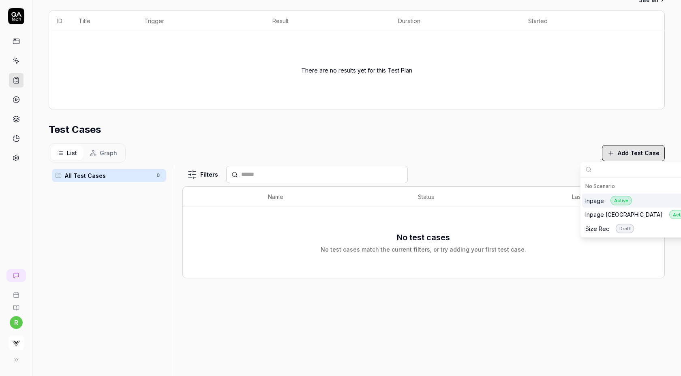
click at [607, 201] on div "Inpage Active" at bounding box center [608, 200] width 47 height 9
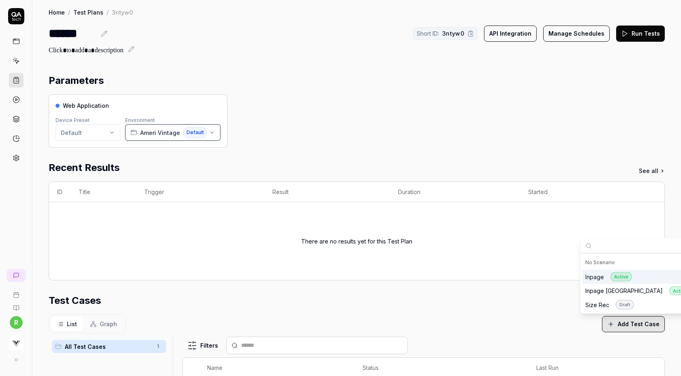
click at [142, 136] on span "Ameri Vintage" at bounding box center [160, 132] width 40 height 9
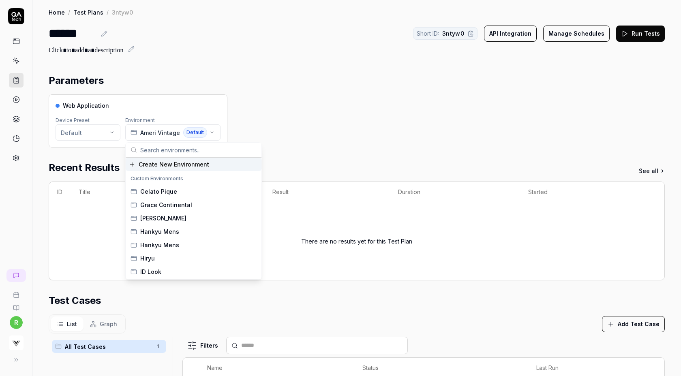
click at [159, 168] on span "Create New Environment" at bounding box center [174, 164] width 70 height 9
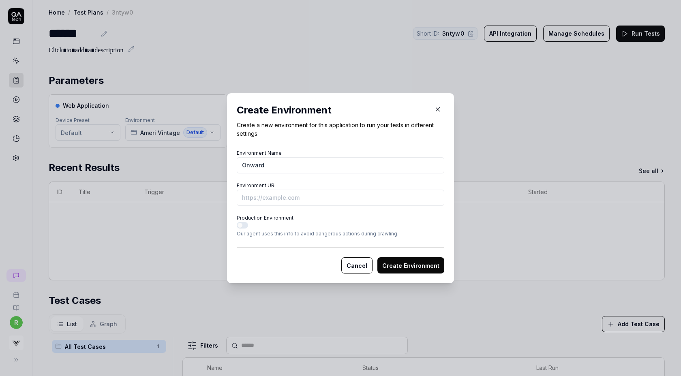
type input "Onward"
paste input "[URL][DOMAIN_NAME]"
type input "[URL][DOMAIN_NAME]"
click at [377, 257] on button "Create Environment" at bounding box center [410, 265] width 67 height 16
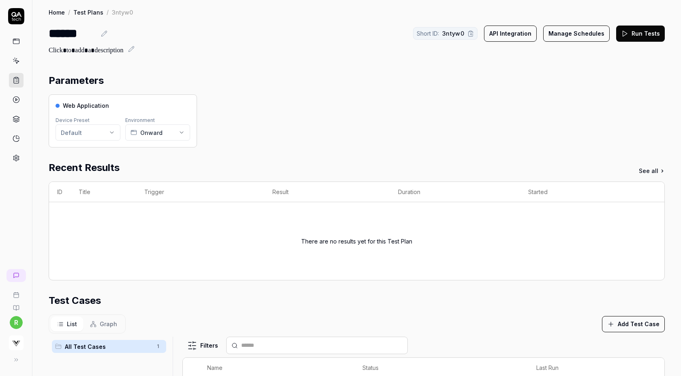
click at [630, 35] on button "Run Tests" at bounding box center [640, 34] width 49 height 16
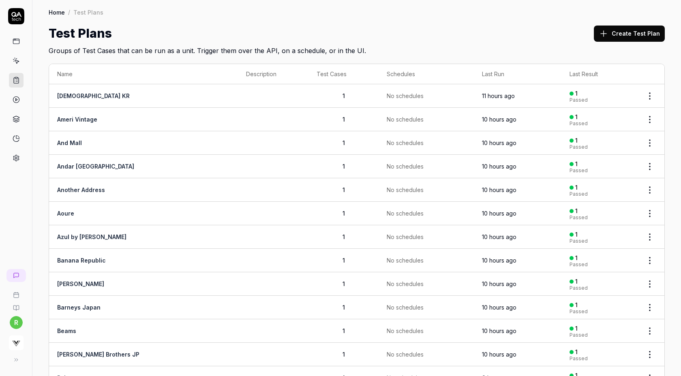
click at [621, 39] on button "Create Test Plan" at bounding box center [629, 34] width 71 height 16
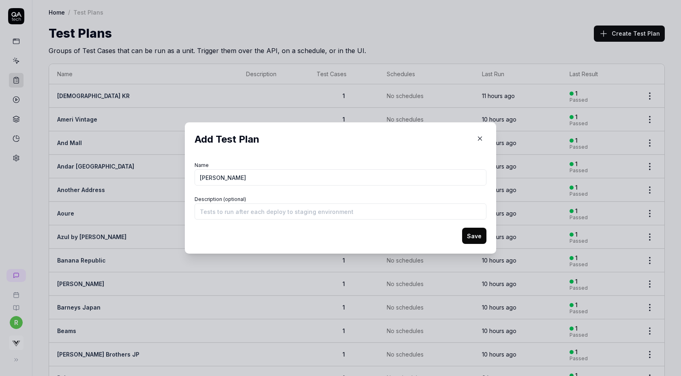
type input "[PERSON_NAME]"
click at [462, 228] on button "Save" at bounding box center [474, 236] width 24 height 16
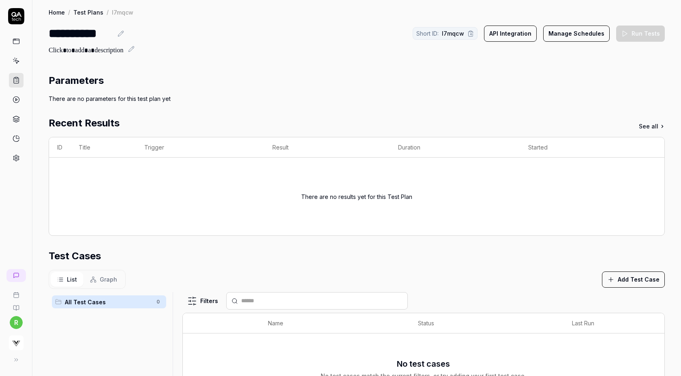
click at [633, 277] on button "Add Test Case" at bounding box center [633, 279] width 63 height 16
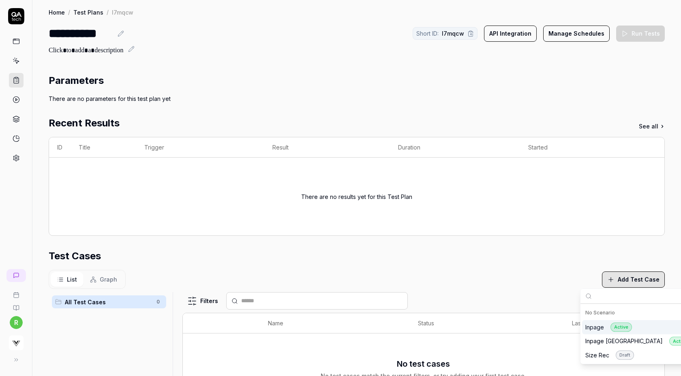
click at [601, 325] on div "Inpage Active" at bounding box center [608, 326] width 47 height 9
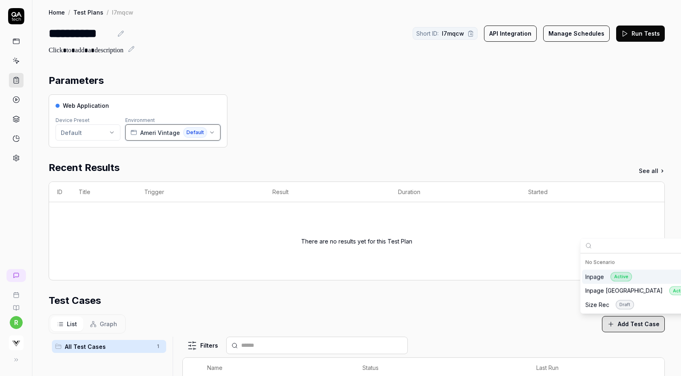
click at [164, 131] on span "Ameri Vintage" at bounding box center [160, 132] width 40 height 9
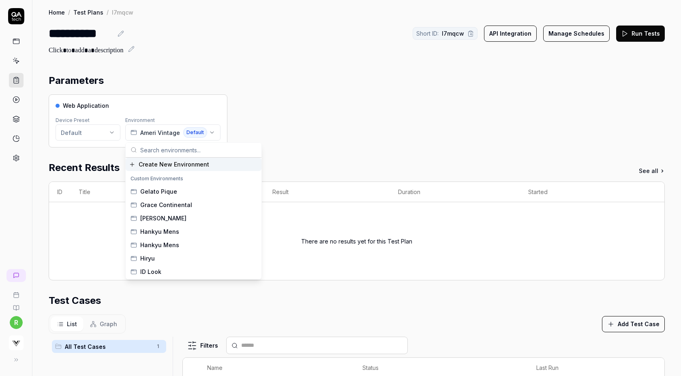
click at [165, 155] on input "text" at bounding box center [198, 150] width 116 height 15
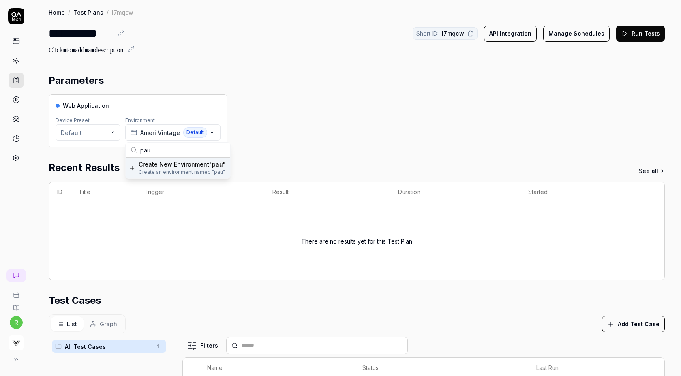
type input "[PERSON_NAME]"
click at [166, 161] on span "Create New Environment " paul "" at bounding box center [200, 164] width 122 height 9
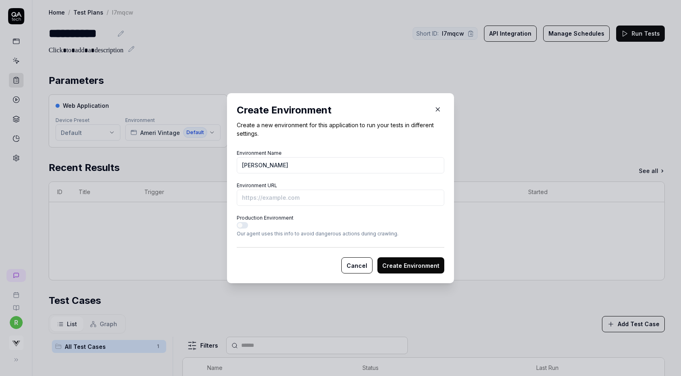
type input "[PERSON_NAME]"
paste input "https://www.paulsmith.co.jp/shop/men/t_shirts/products/2525515100011R____?sku=2…"
type input "https://www.paulsmith.co.jp/shop/men/t_shirts/products/2525515100011R____?sku=2…"
click at [377, 257] on button "Create Environment" at bounding box center [410, 265] width 67 height 16
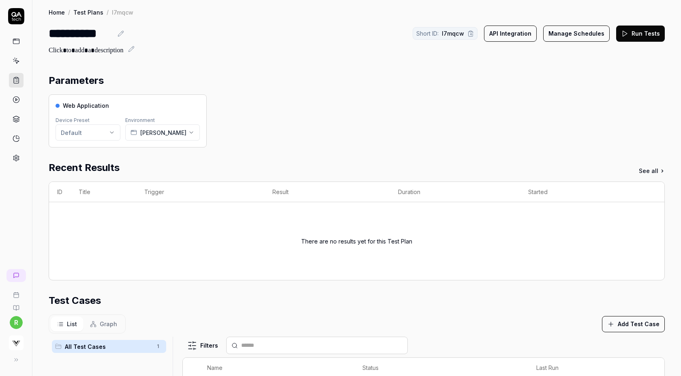
click at [638, 36] on button "Run Tests" at bounding box center [640, 34] width 49 height 16
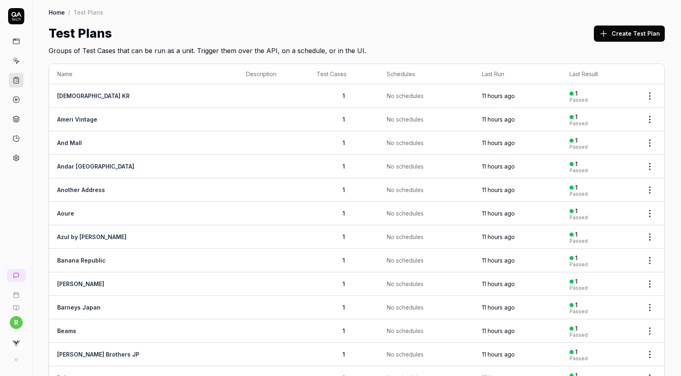
click at [607, 38] on button "Create Test Plan" at bounding box center [629, 34] width 71 height 16
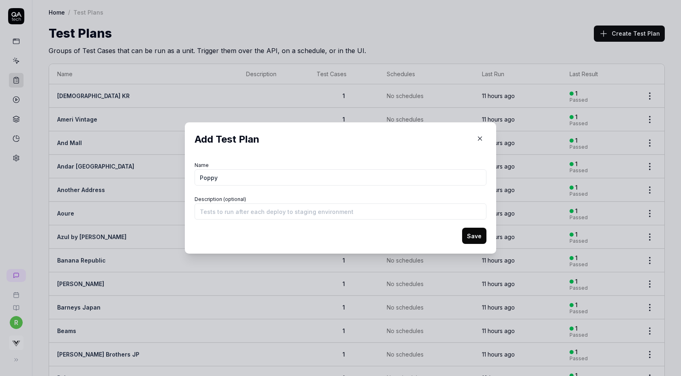
type input "Poppy"
click at [482, 235] on button "Save" at bounding box center [474, 236] width 24 height 16
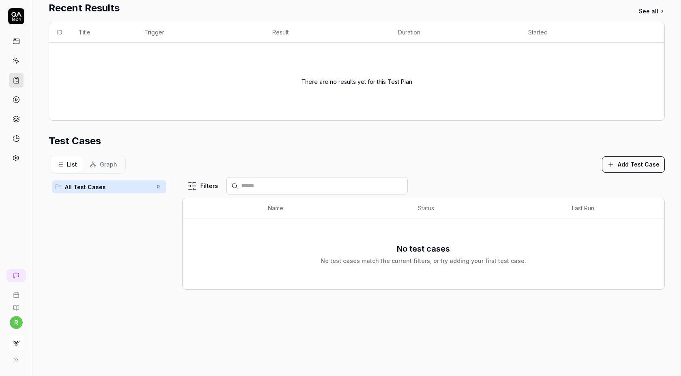
scroll to position [145, 0]
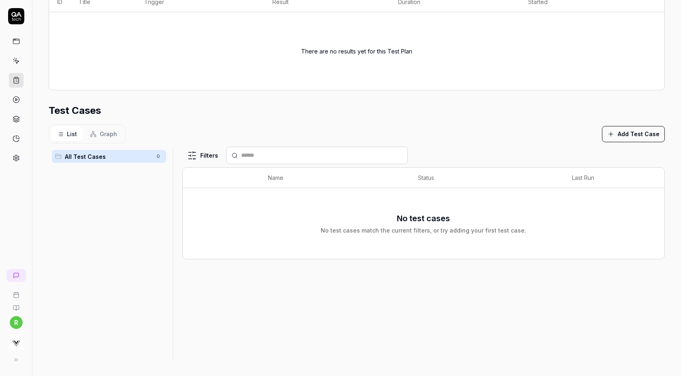
click at [651, 132] on button "Add Test Case" at bounding box center [633, 134] width 63 height 16
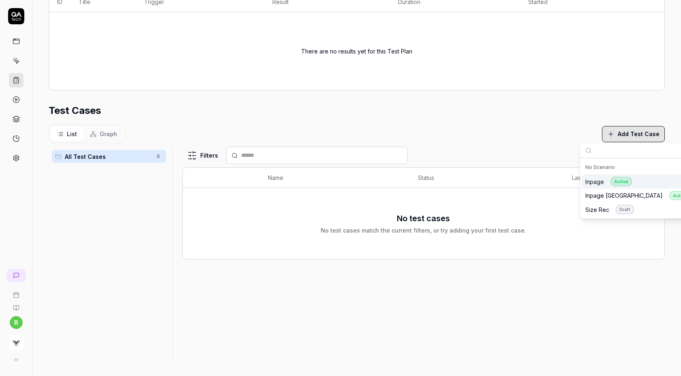
click at [641, 183] on div "Inpage Active" at bounding box center [643, 182] width 122 height 14
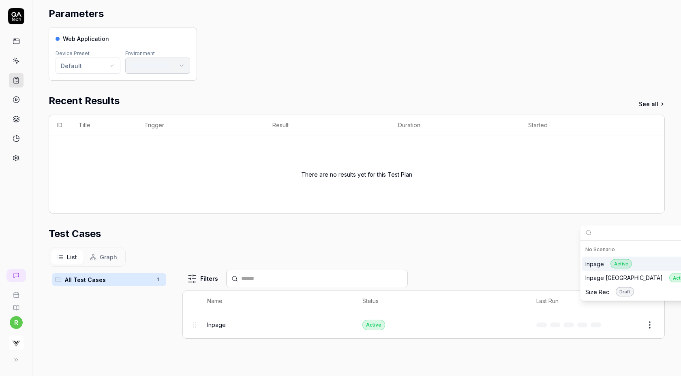
scroll to position [0, 0]
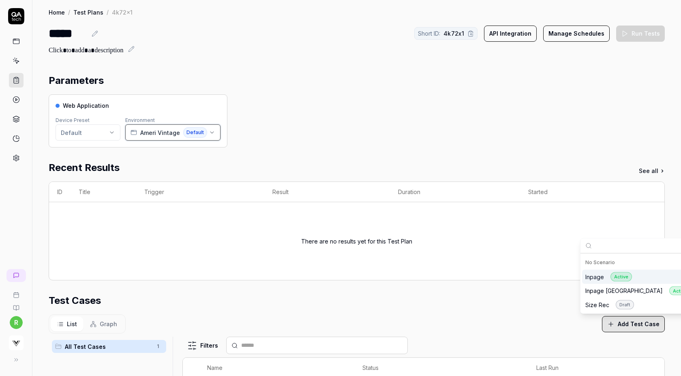
click at [167, 133] on span "Ameri Vintage" at bounding box center [160, 132] width 40 height 9
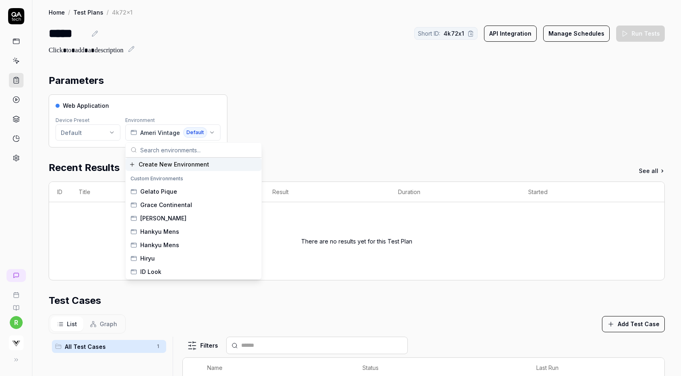
click at [163, 165] on span "Create New Environment" at bounding box center [174, 164] width 70 height 9
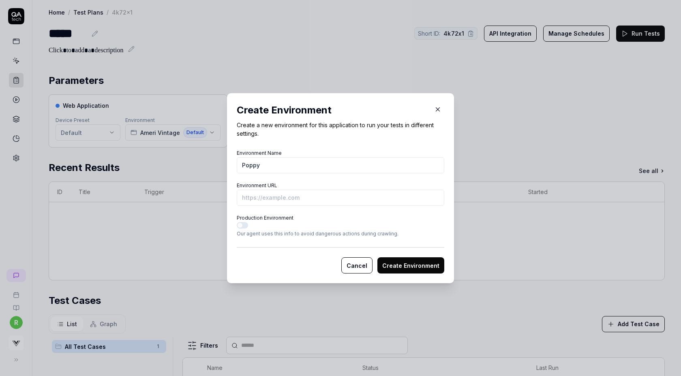
type input "Poppy"
paste input "[URL][DOMAIN_NAME]"
type input "[URL][DOMAIN_NAME]"
click at [377, 257] on button "Create Environment" at bounding box center [410, 265] width 67 height 16
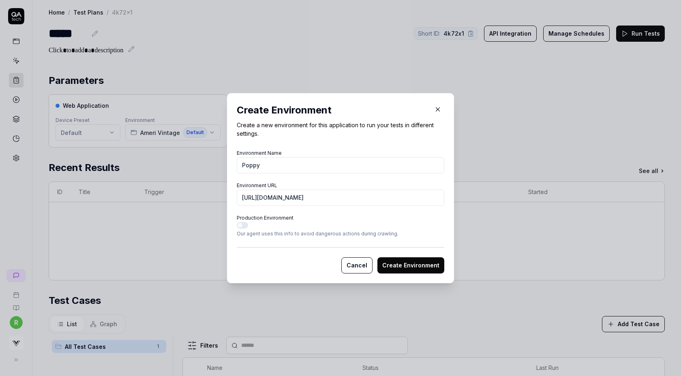
scroll to position [0, 0]
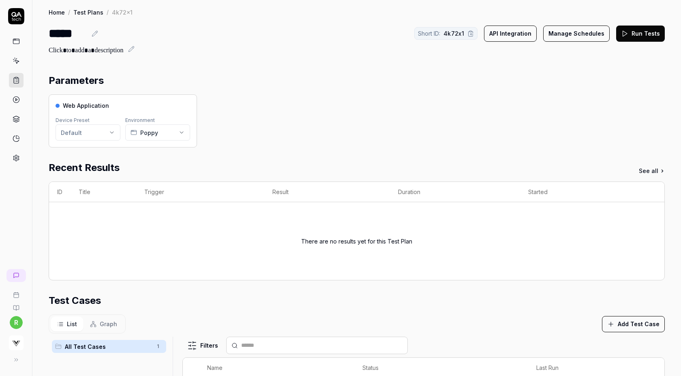
click at [645, 34] on button "Run Tests" at bounding box center [640, 34] width 49 height 16
